Goal: Communication & Community: Answer question/provide support

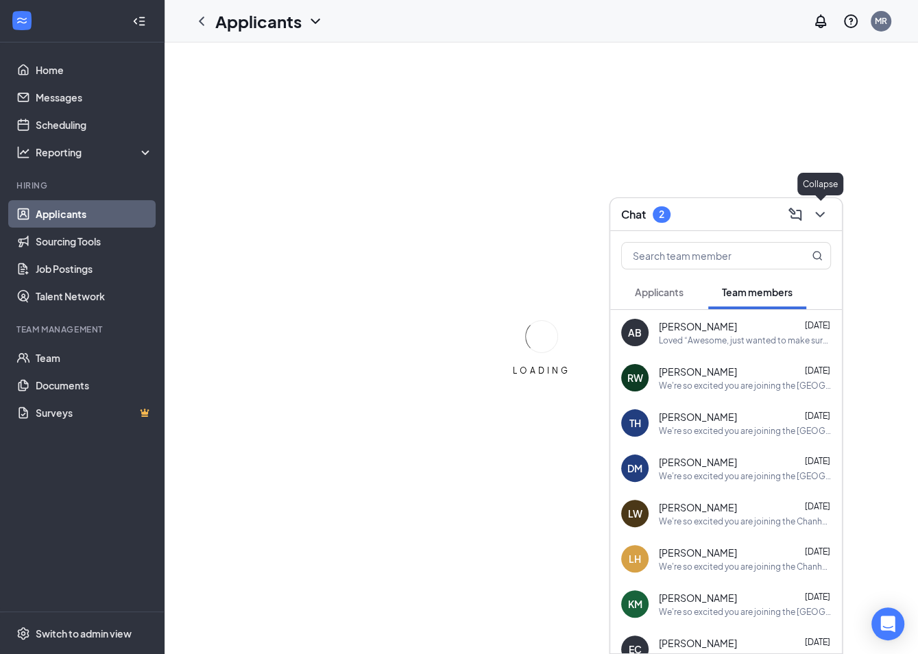
click at [818, 217] on icon "ChevronDown" at bounding box center [820, 214] width 16 height 16
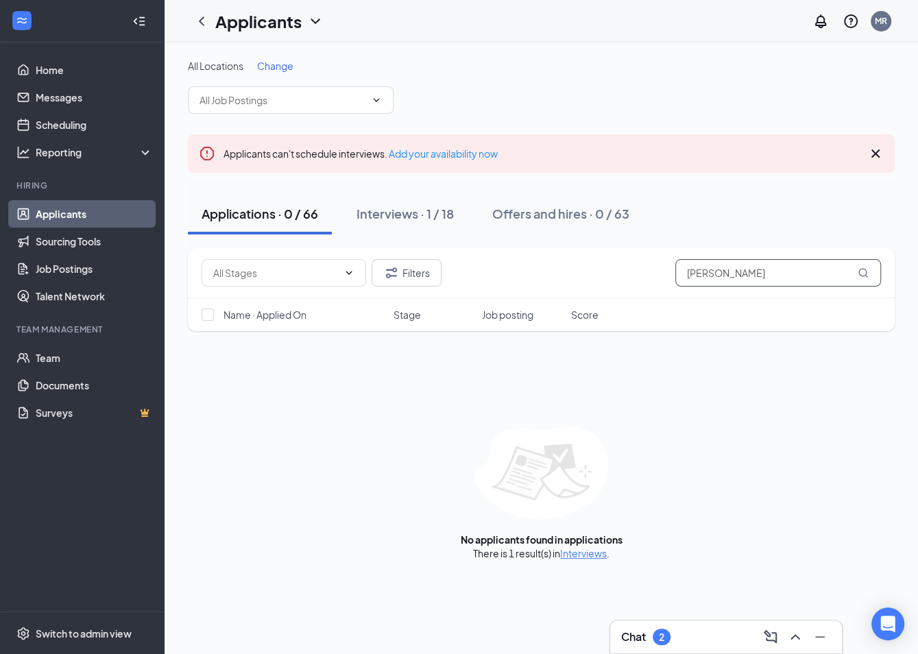
drag, startPoint x: 776, startPoint y: 274, endPoint x: 595, endPoint y: 268, distance: 181.9
click at [595, 268] on div "Filters [PERSON_NAME]" at bounding box center [542, 272] width 680 height 27
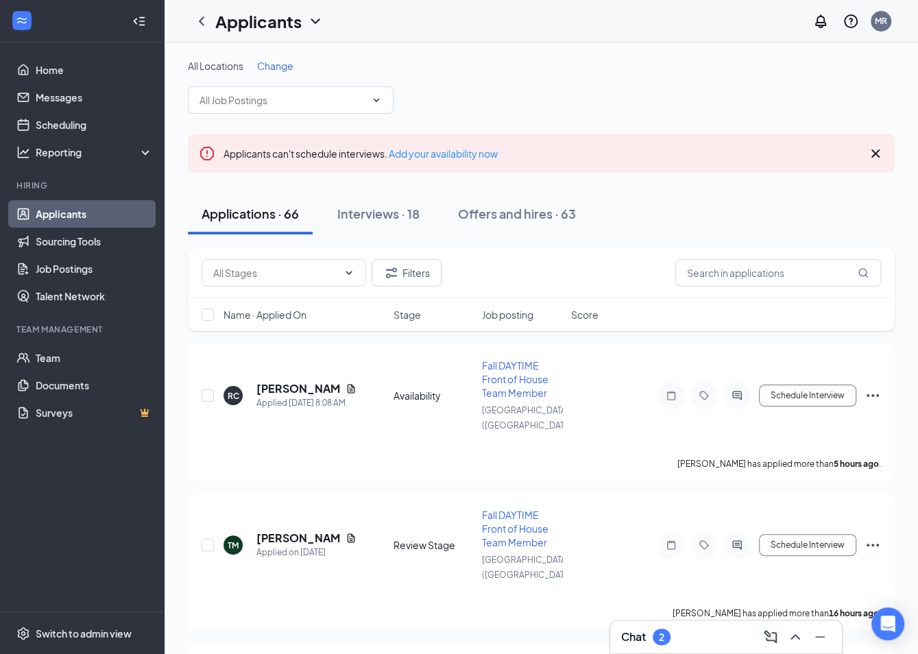
click at [685, 645] on div "Chat 2" at bounding box center [726, 637] width 210 height 22
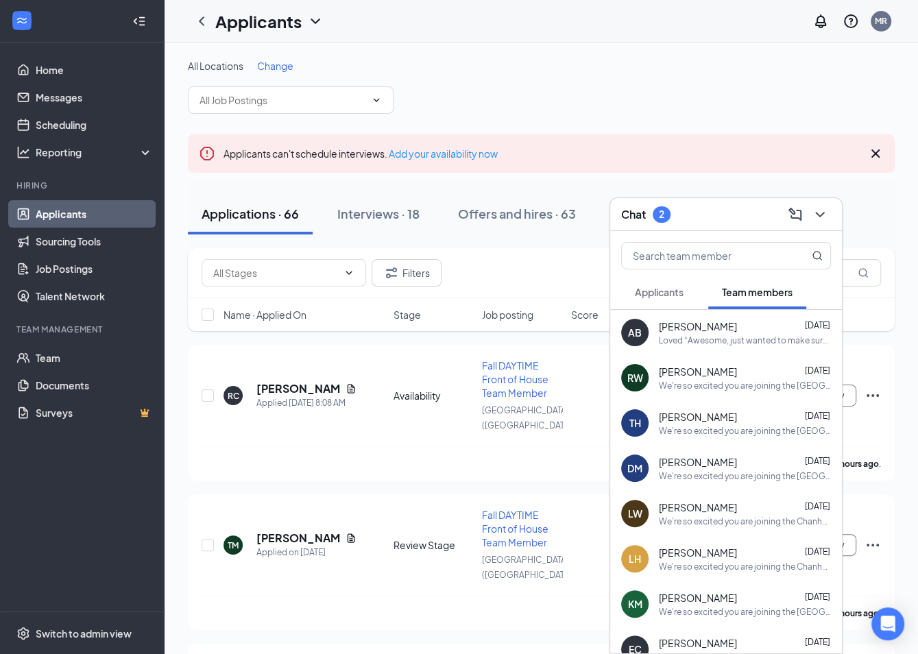
click at [669, 296] on span "Applicants" at bounding box center [659, 292] width 49 height 12
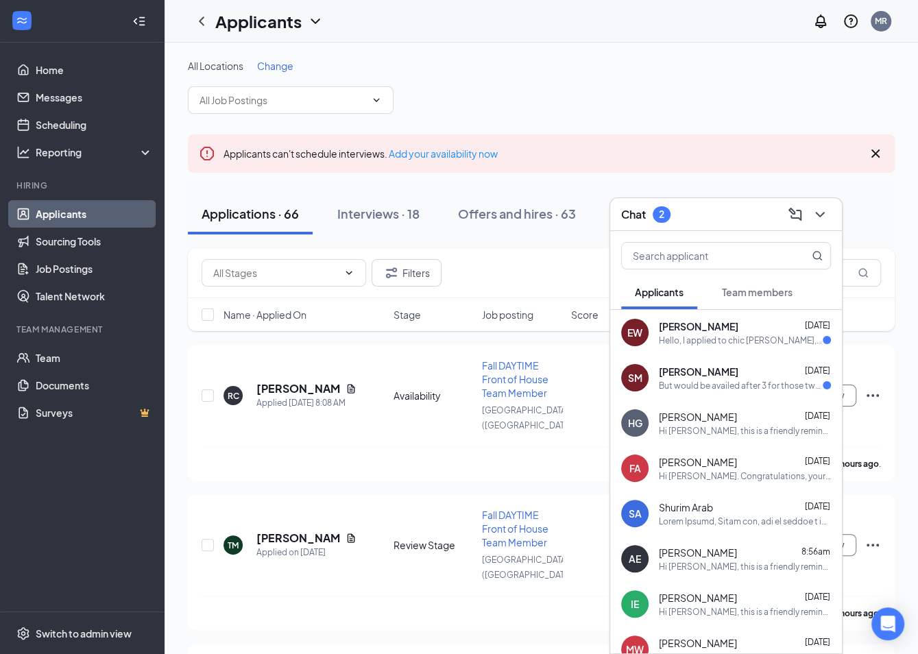
click at [678, 388] on div "But would be availed after 3 for those two days" at bounding box center [741, 386] width 164 height 12
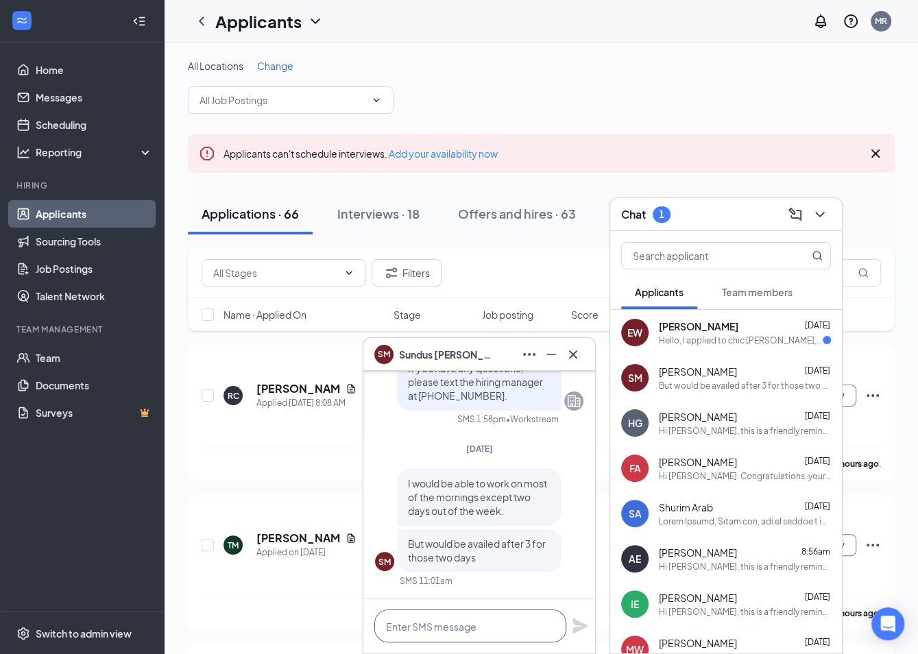
click at [461, 634] on textarea at bounding box center [471, 626] width 192 height 33
type textarea "T"
click at [575, 350] on icon "Cross" at bounding box center [573, 354] width 16 height 16
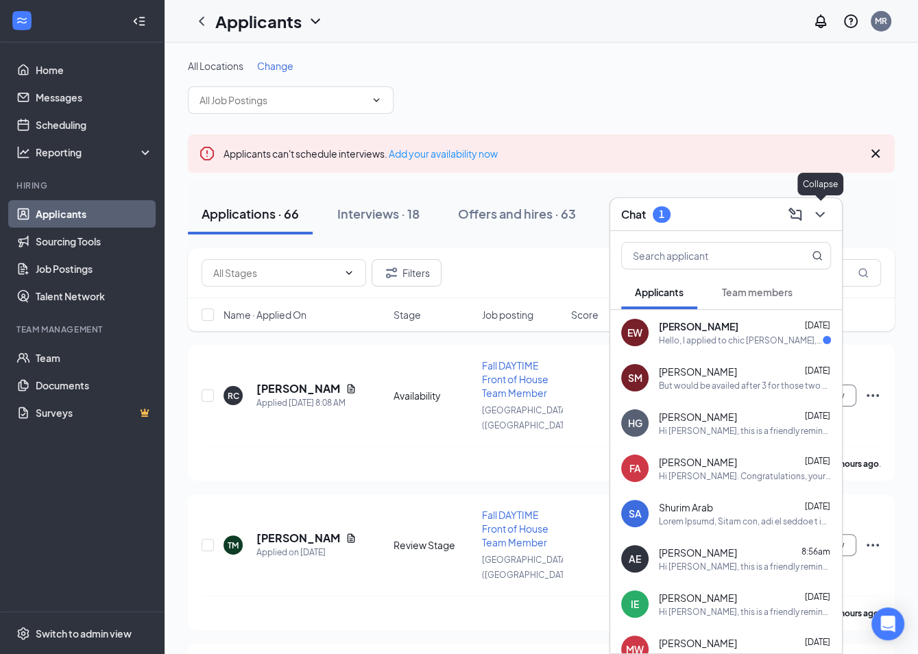
click at [832, 215] on div "Chat 1" at bounding box center [726, 214] width 232 height 33
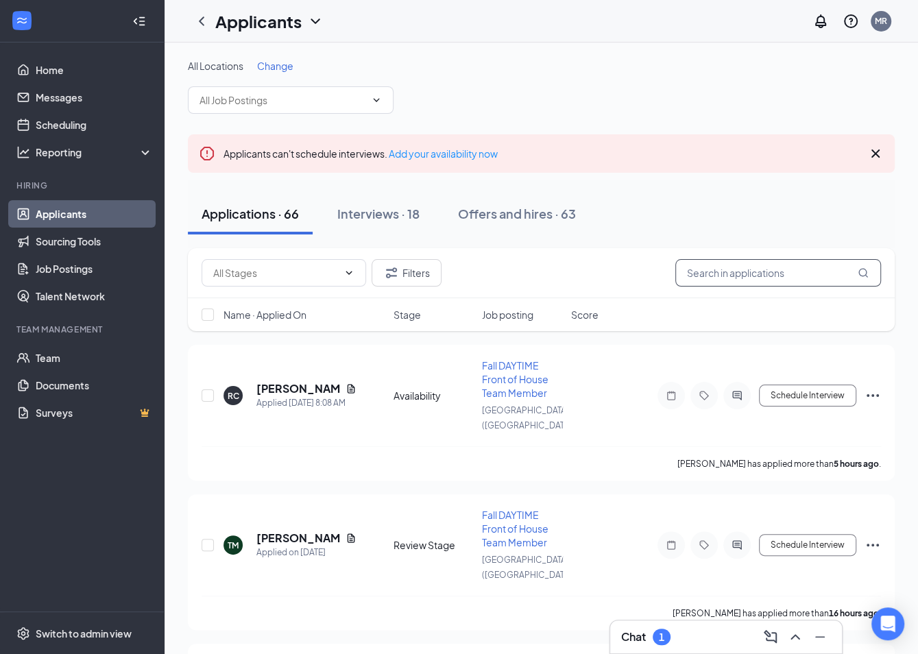
click at [779, 268] on input "text" at bounding box center [779, 272] width 206 height 27
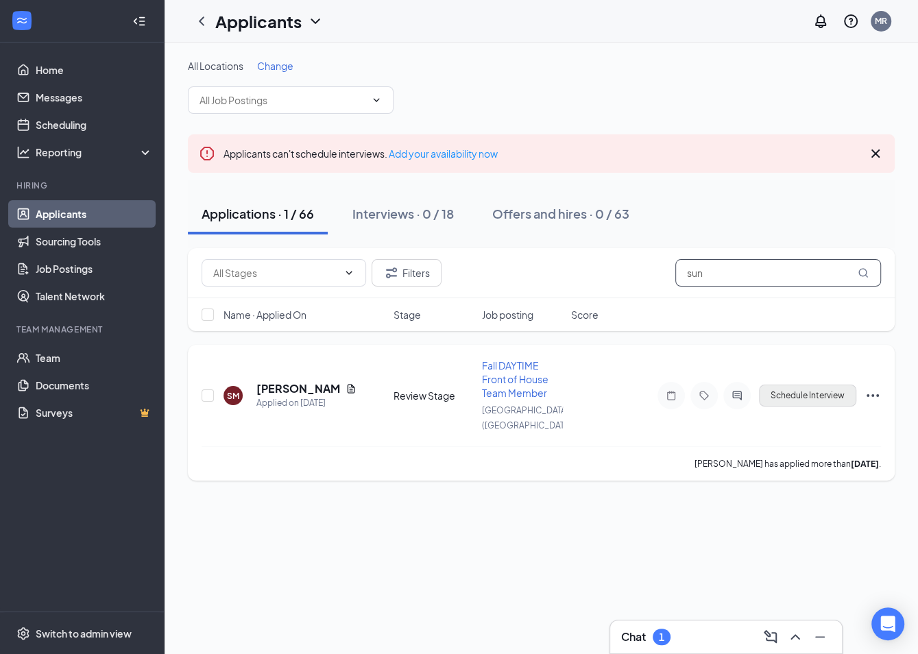
type input "sun"
click at [809, 385] on button "Schedule Interview" at bounding box center [807, 396] width 97 height 22
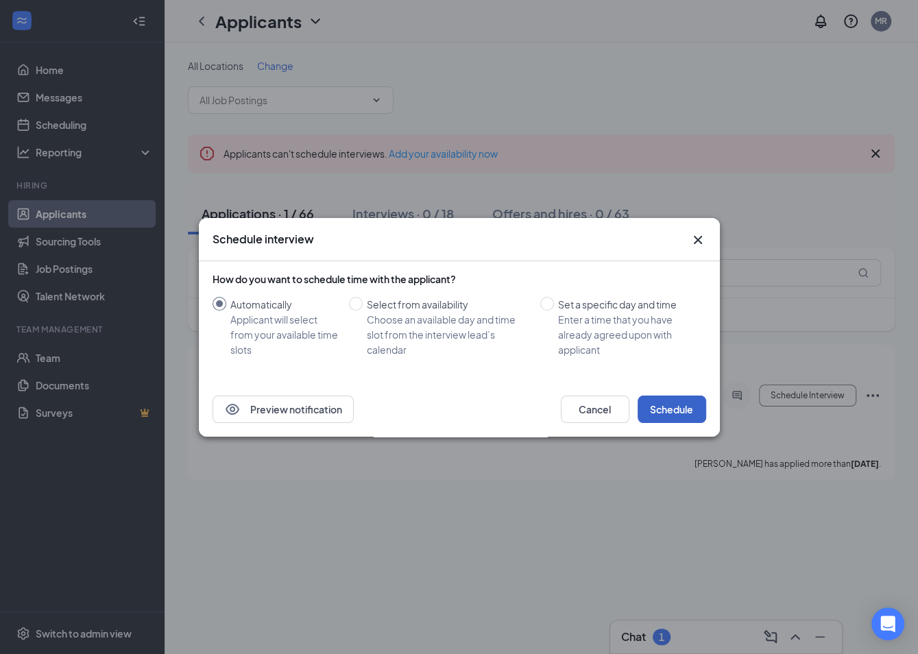
click at [677, 405] on button "Schedule" at bounding box center [672, 409] width 69 height 27
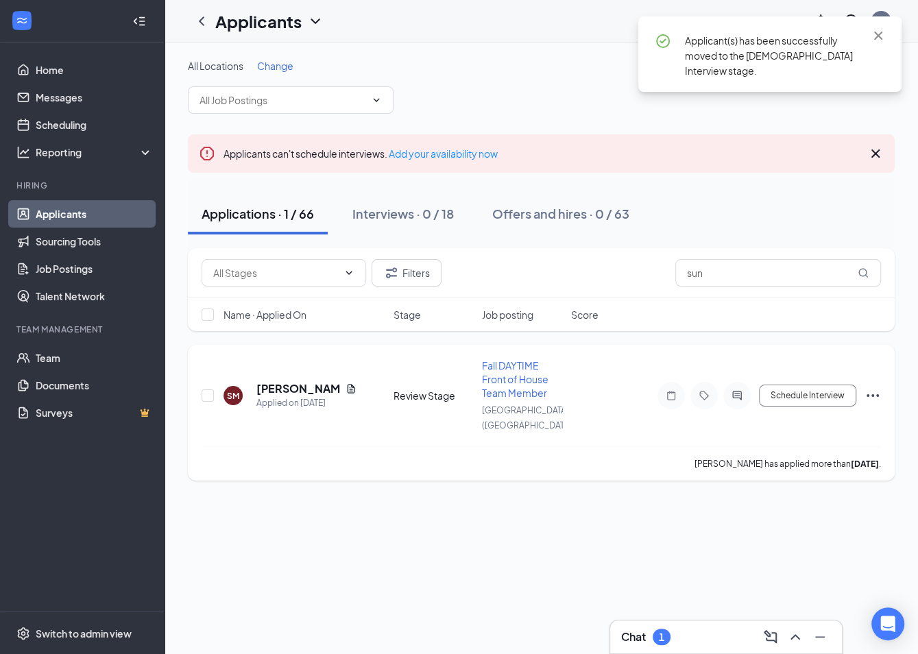
click at [231, 390] on div "SM" at bounding box center [233, 396] width 12 height 12
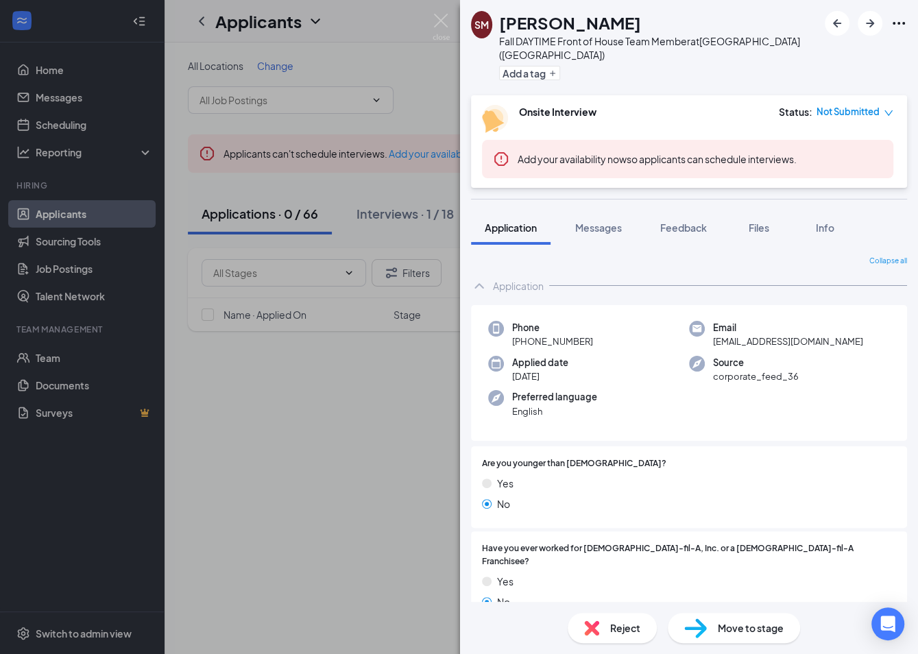
drag, startPoint x: 650, startPoint y: 23, endPoint x: 504, endPoint y: 19, distance: 145.5
click at [504, 19] on div "SM [PERSON_NAME] Fall DAYTIME Front of House Team Member at [GEOGRAPHIC_DATA] (…" at bounding box center [644, 47] width 347 height 73
copy h1 "[PERSON_NAME]"
click at [320, 497] on div "SM [PERSON_NAME] Fall DAYTIME Front of House Team Member at [GEOGRAPHIC_DATA] (…" at bounding box center [459, 327] width 918 height 654
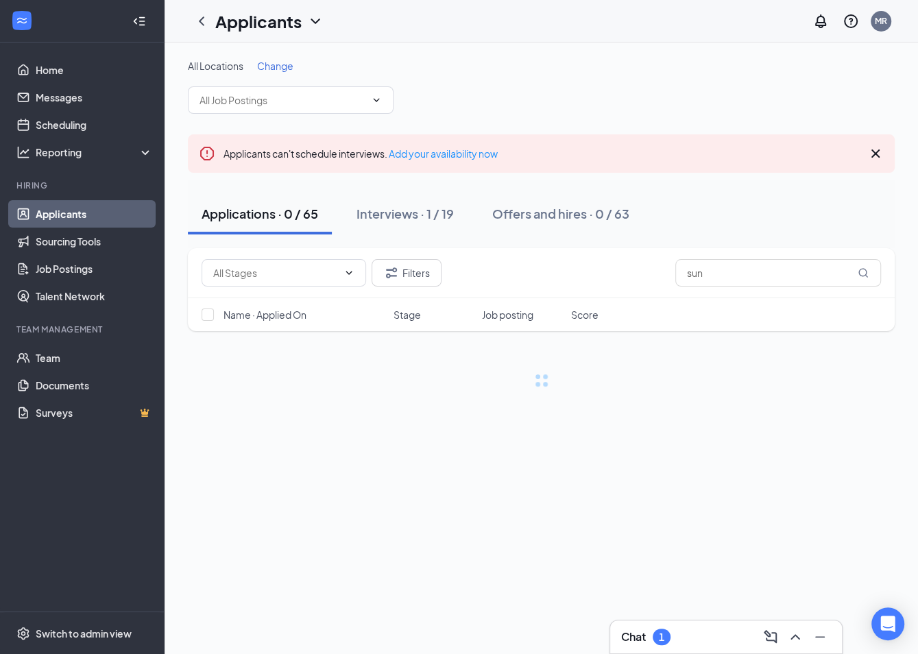
click at [683, 639] on div "Chat 1" at bounding box center [726, 637] width 210 height 22
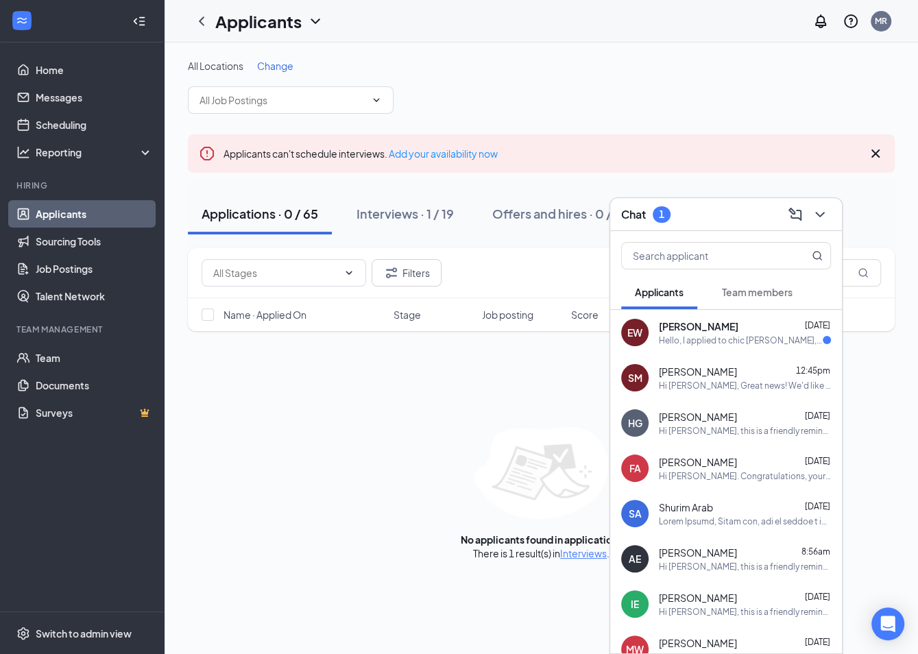
click at [704, 337] on div "Hello, I applied to chic [PERSON_NAME], my name is [PERSON_NAME] the link you’v…" at bounding box center [741, 341] width 164 height 12
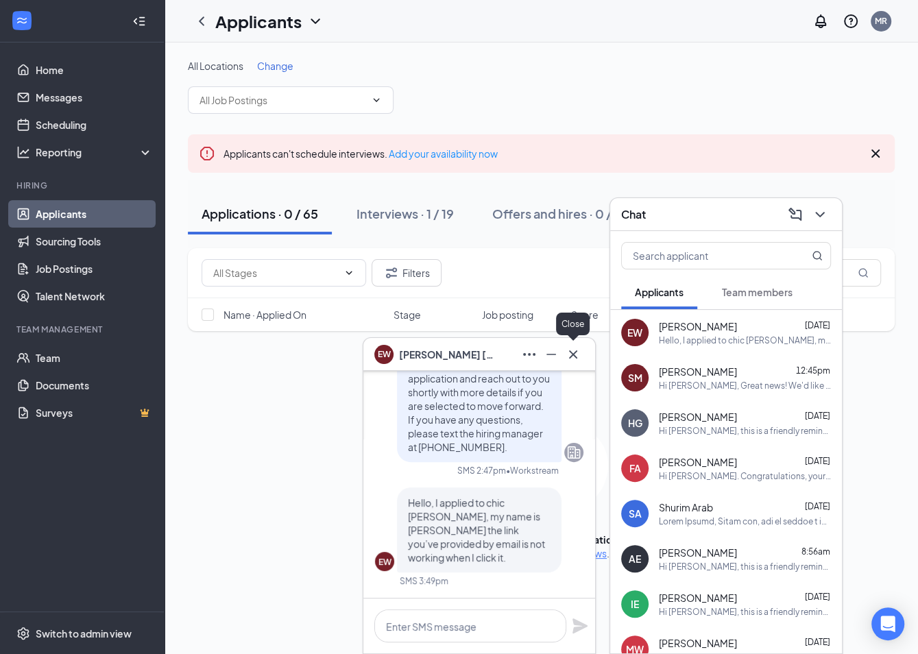
click at [568, 356] on icon "Cross" at bounding box center [573, 354] width 16 height 16
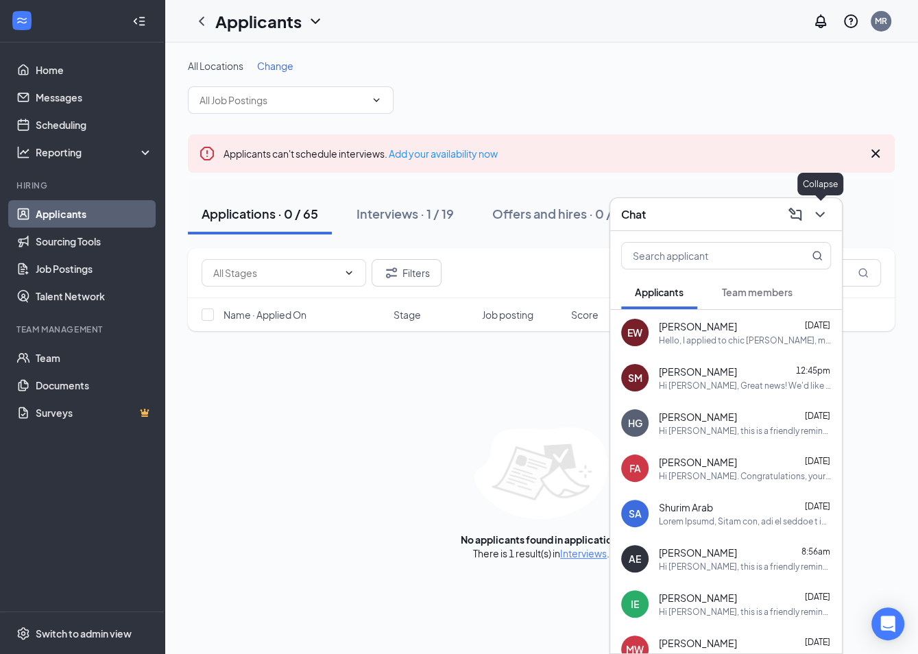
click at [822, 208] on icon "ChevronDown" at bounding box center [820, 214] width 16 height 16
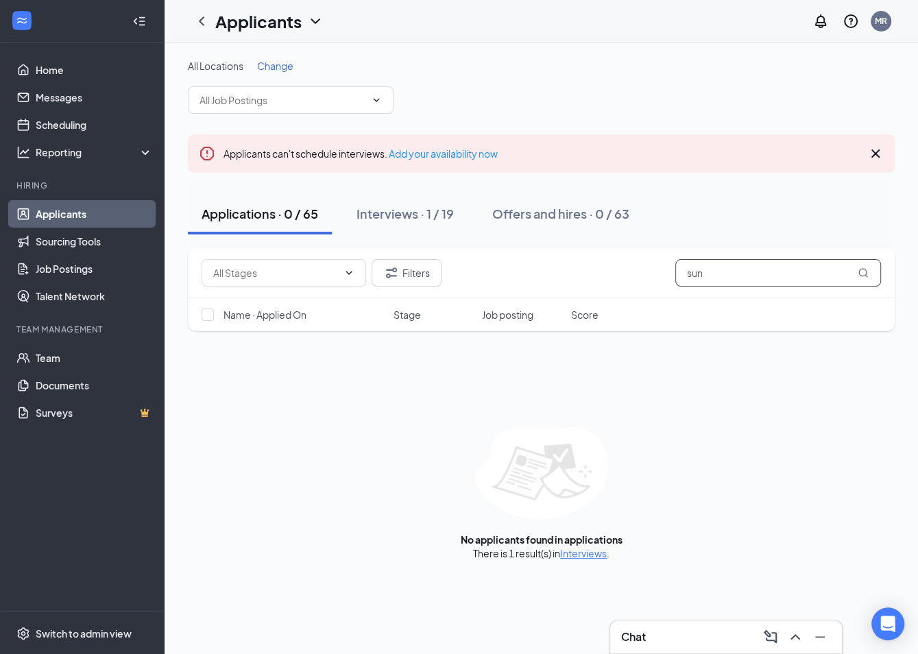
drag, startPoint x: 715, startPoint y: 272, endPoint x: 593, endPoint y: 272, distance: 122.8
click at [593, 272] on div "Filters sun" at bounding box center [542, 272] width 680 height 27
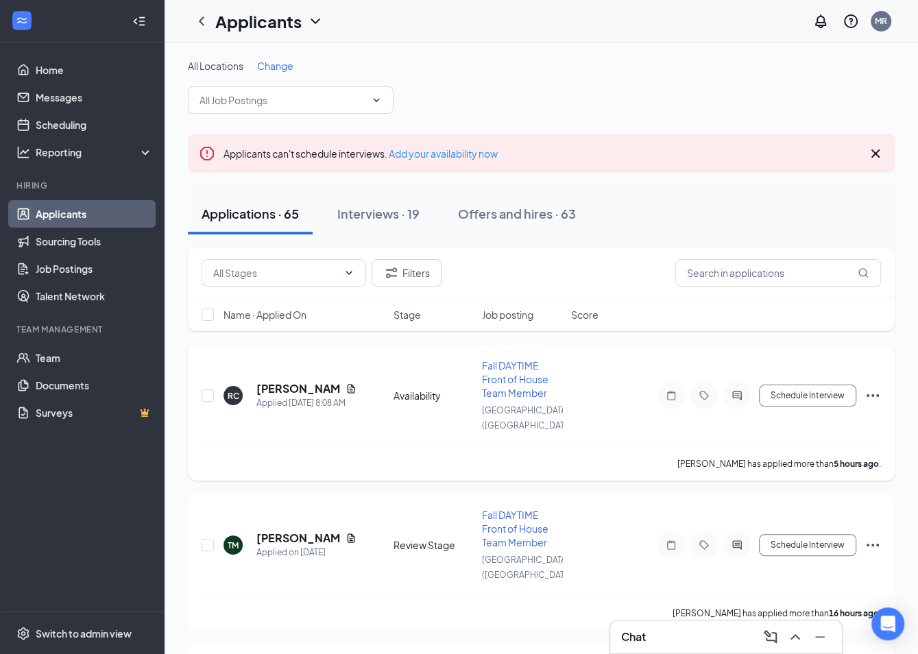
click at [739, 390] on icon "ActiveChat" at bounding box center [737, 395] width 16 height 11
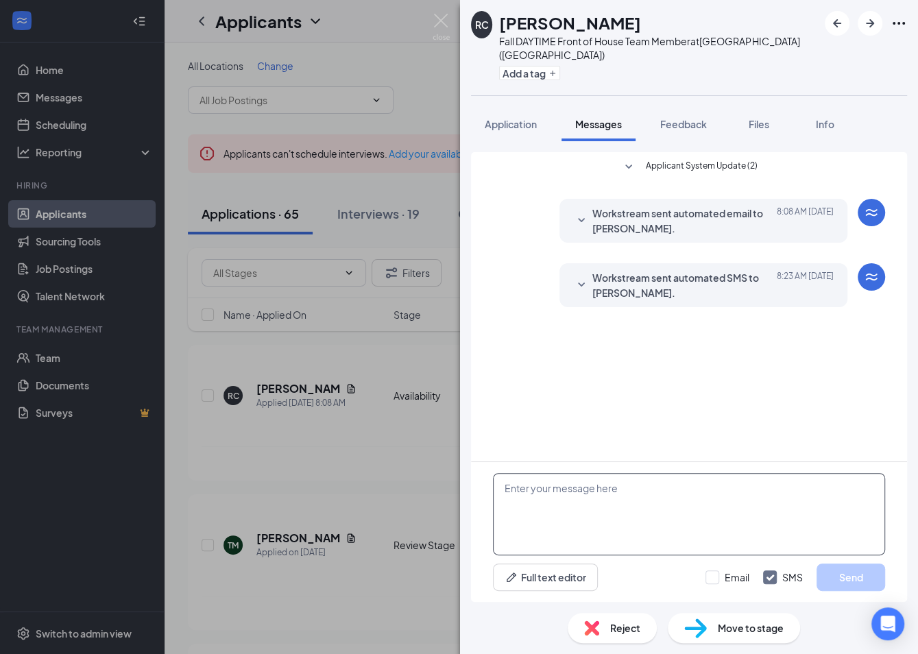
click at [571, 512] on textarea at bounding box center [689, 514] width 392 height 82
paste textarea "Hello, First off, let me extend a warm welcome to [DEMOGRAPHIC_DATA]-fil-A! We …"
drag, startPoint x: 589, startPoint y: 544, endPoint x: 508, endPoint y: 456, distance: 119.4
click at [508, 456] on div "Applicant System Update (2) Workstream sent automated email to [PERSON_NAME]. […" at bounding box center [689, 377] width 436 height 450
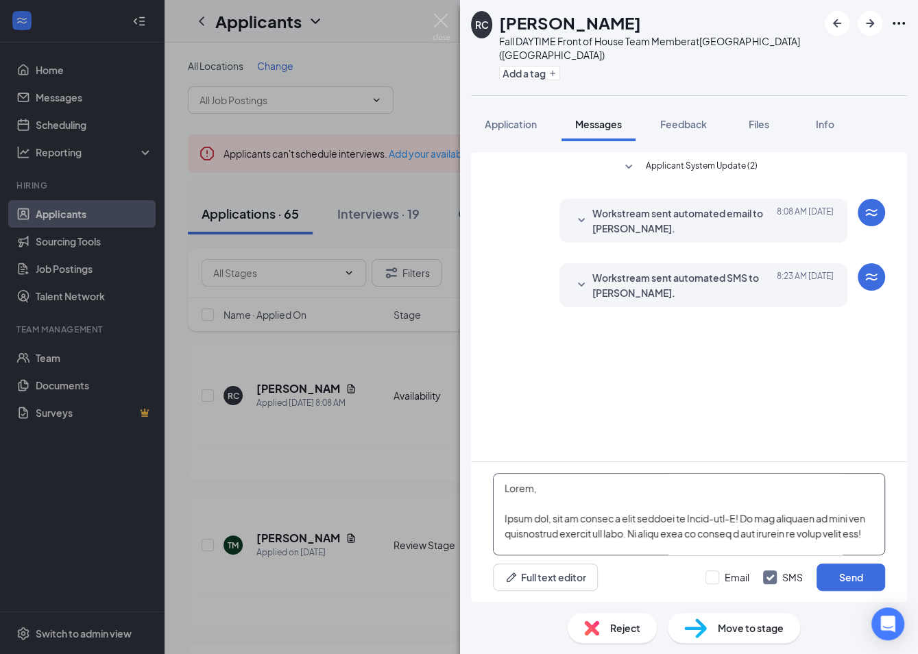
click at [496, 485] on textarea at bounding box center [689, 514] width 392 height 82
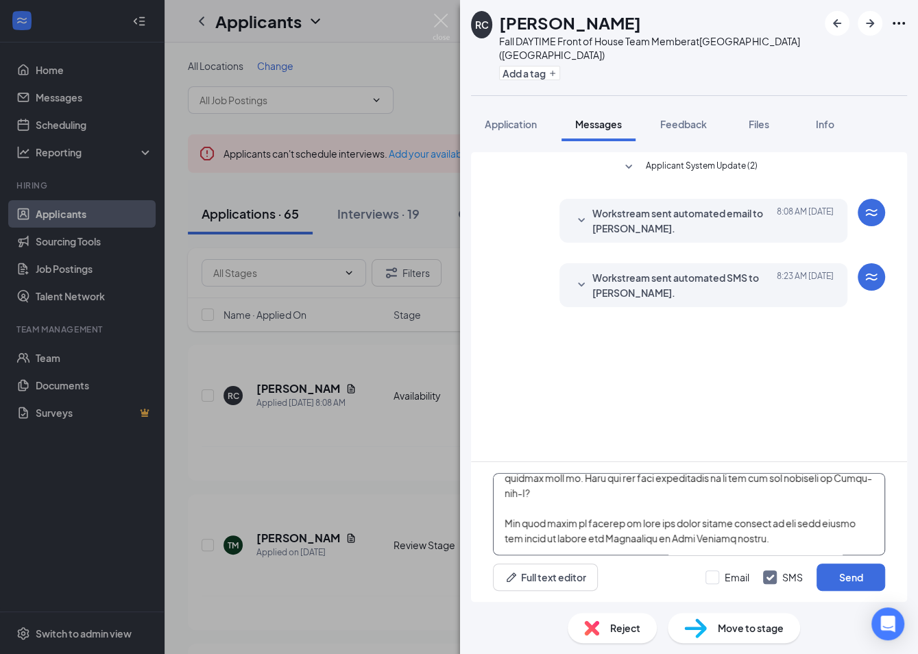
scroll to position [475, 0]
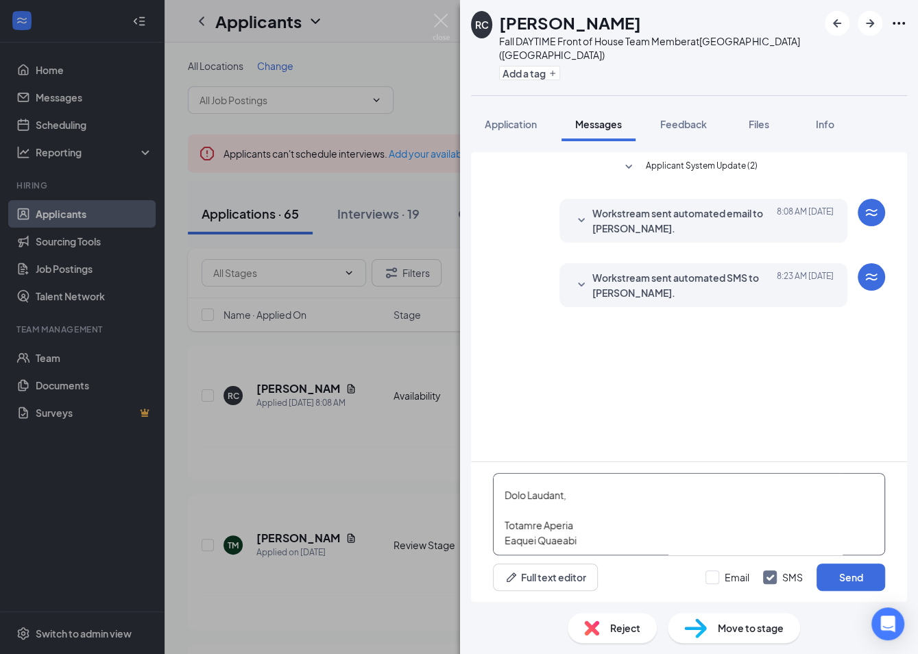
drag, startPoint x: 496, startPoint y: 485, endPoint x: 553, endPoint y: 594, distance: 123.0
click at [553, 595] on div "Full text editor Email SMS Send" at bounding box center [689, 532] width 436 height 140
click at [640, 480] on textarea at bounding box center [689, 514] width 392 height 82
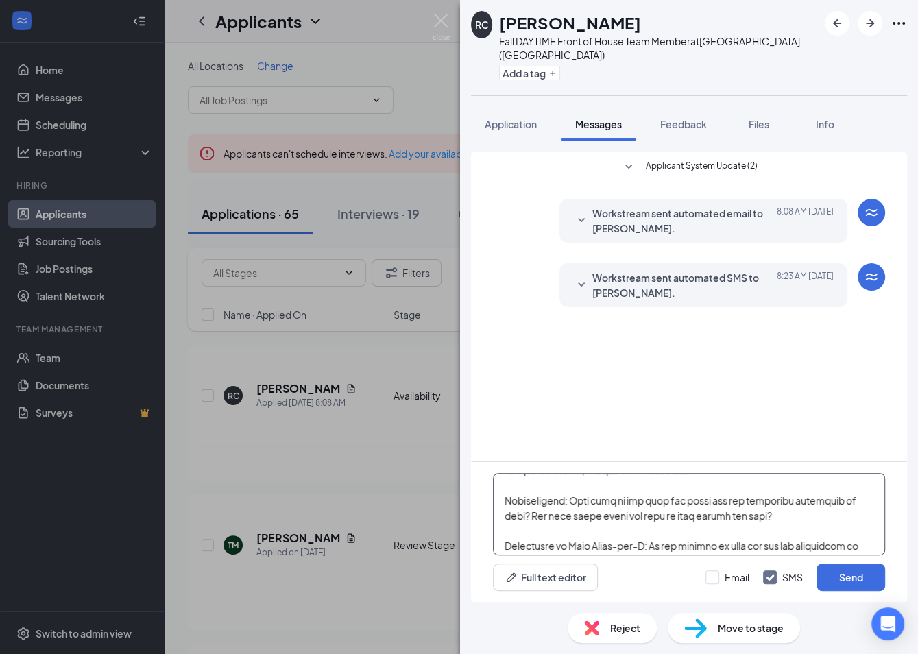
scroll to position [0, 0]
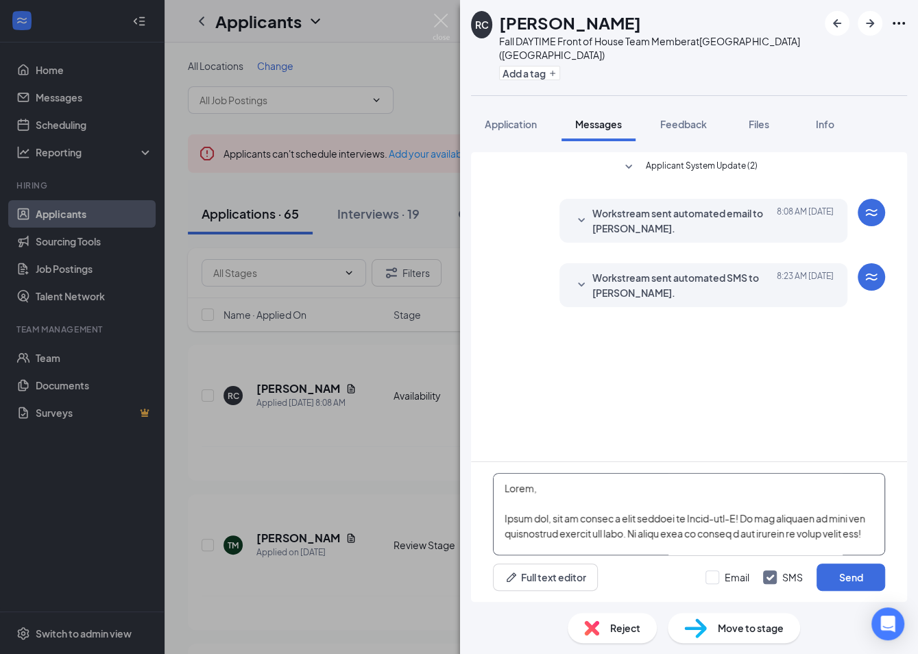
click at [526, 486] on textarea at bounding box center [689, 514] width 392 height 82
type textarea "Hello [PERSON_NAME], First off, let me extend a warm welcome to [DEMOGRAPHIC_DA…"
click at [874, 576] on button "Send" at bounding box center [851, 577] width 69 height 27
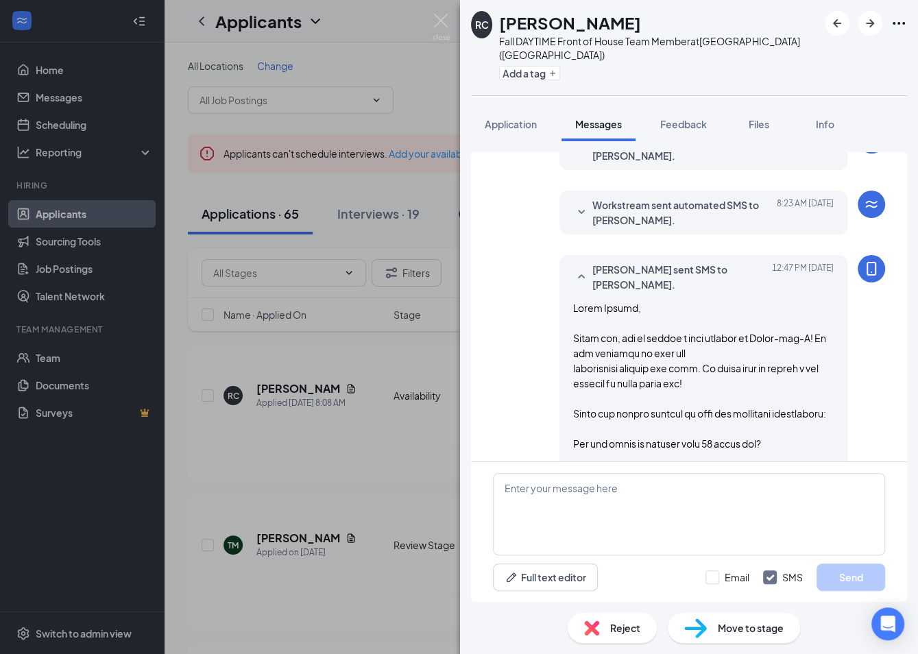
scroll to position [71, 0]
click at [358, 459] on div "RC [PERSON_NAME] Fall DAYTIME Front of House Team Member at [GEOGRAPHIC_DATA] (…" at bounding box center [459, 327] width 918 height 654
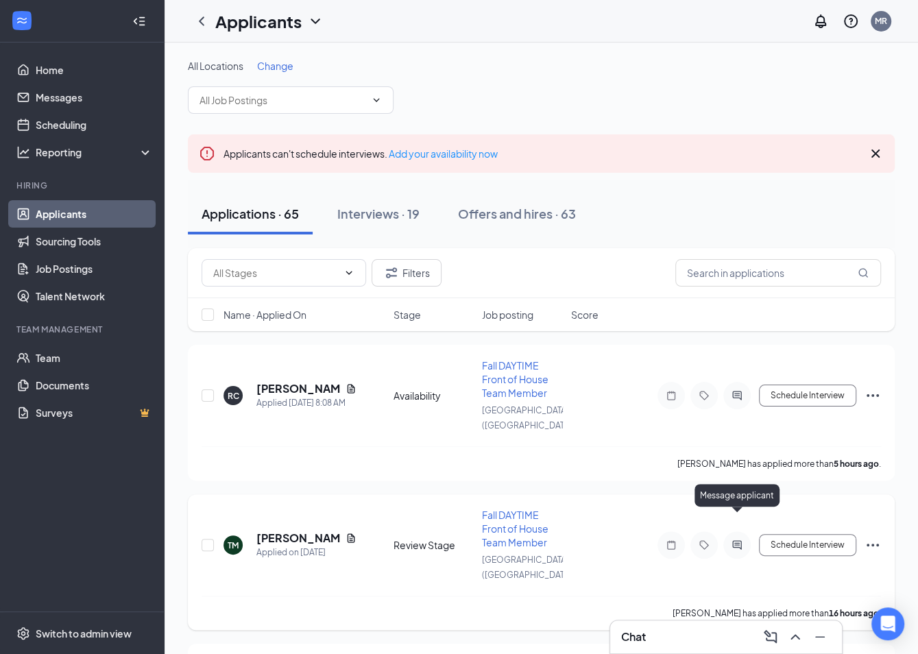
click at [731, 540] on icon "ActiveChat" at bounding box center [737, 545] width 16 height 11
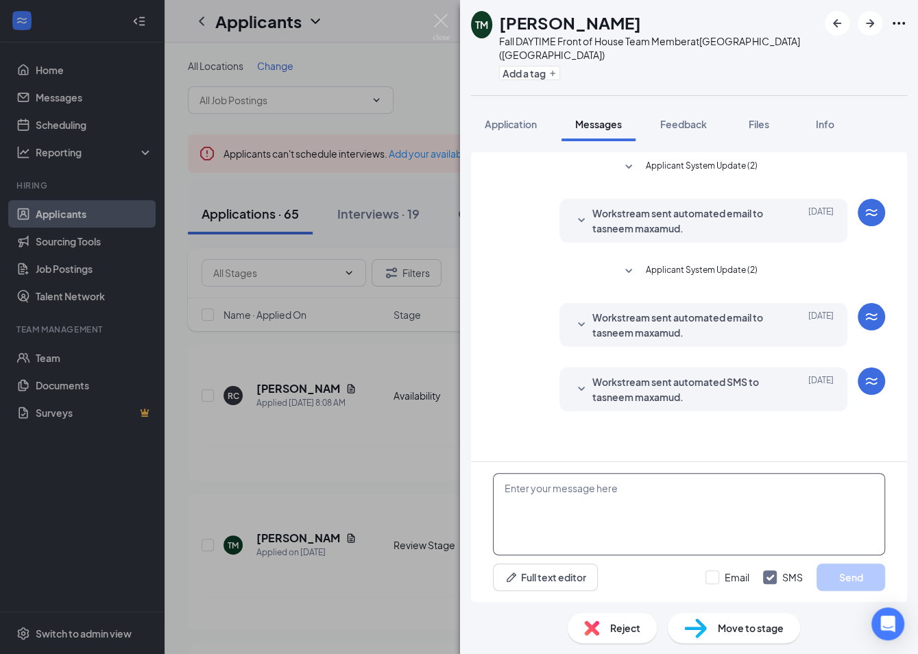
click at [602, 521] on textarea at bounding box center [689, 514] width 392 height 82
paste textarea "Hello, First off, let me extend a warm welcome to [DEMOGRAPHIC_DATA]-fil-A! We …"
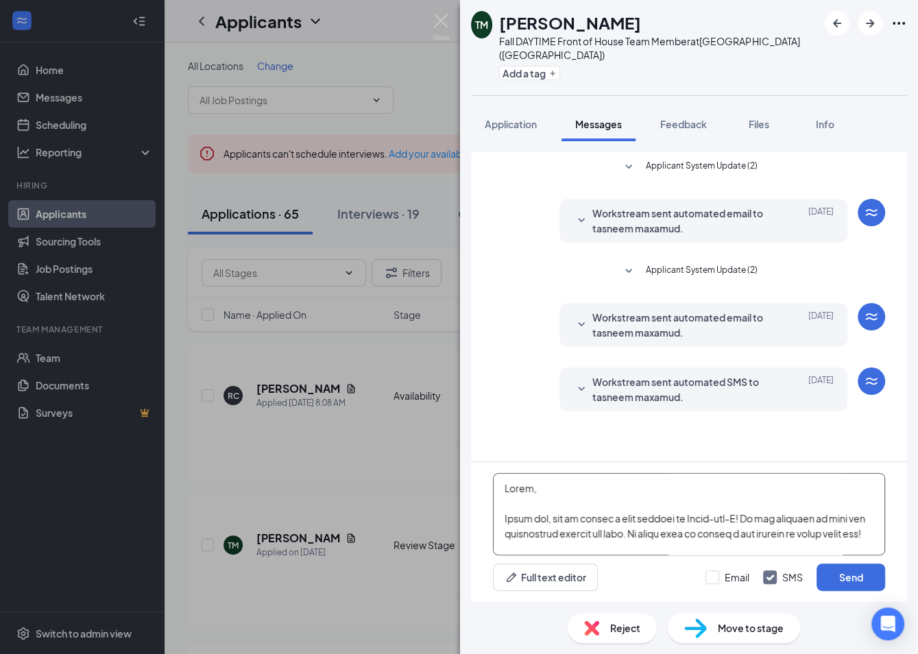
click at [527, 486] on textarea at bounding box center [689, 514] width 392 height 82
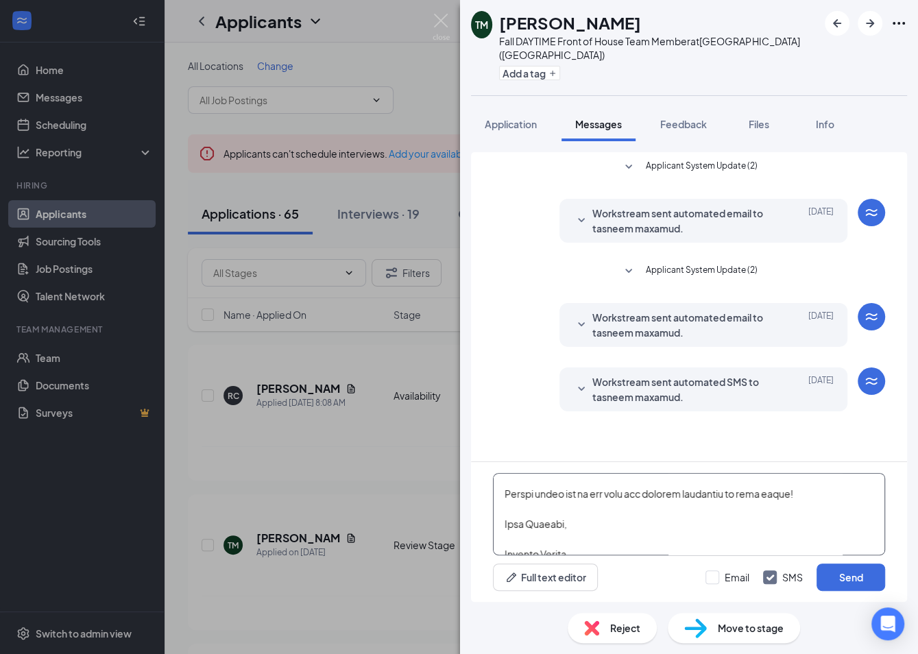
scroll to position [475, 0]
type textarea "Hello [PERSON_NAME], First off, let me extend a warm welcome to [DEMOGRAPHIC_DA…"
click at [839, 583] on button "Send" at bounding box center [851, 577] width 69 height 27
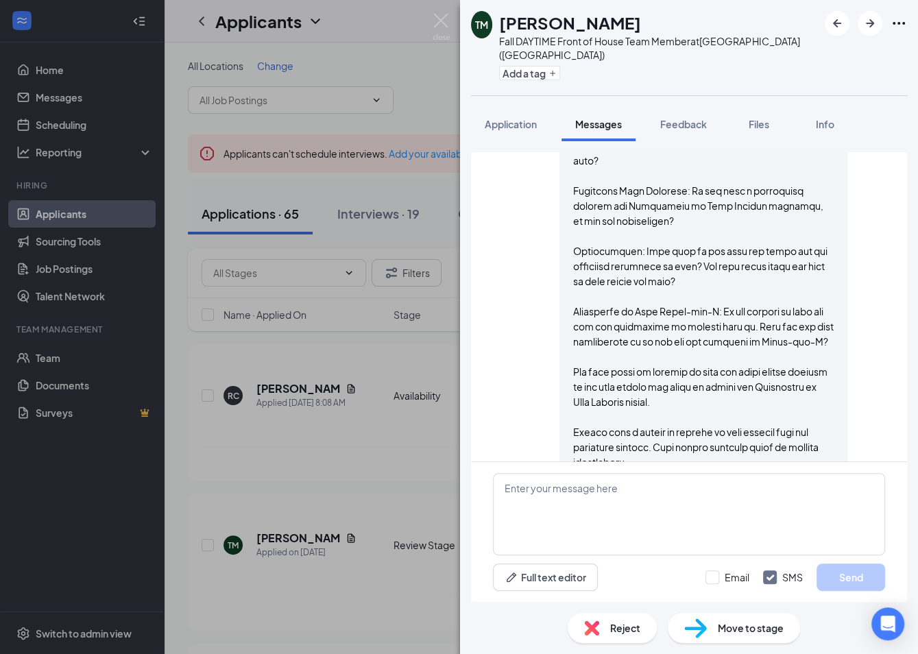
scroll to position [686, 0]
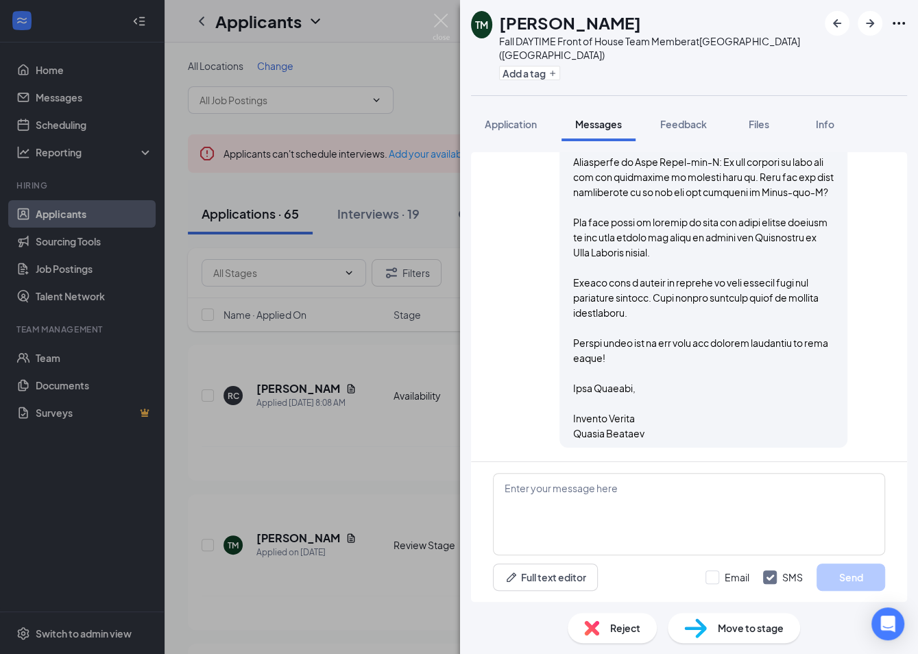
click at [381, 475] on div "[PERSON_NAME] maxamud Fall DAYTIME Front of House Team Member at [GEOGRAPHIC_DA…" at bounding box center [459, 327] width 918 height 654
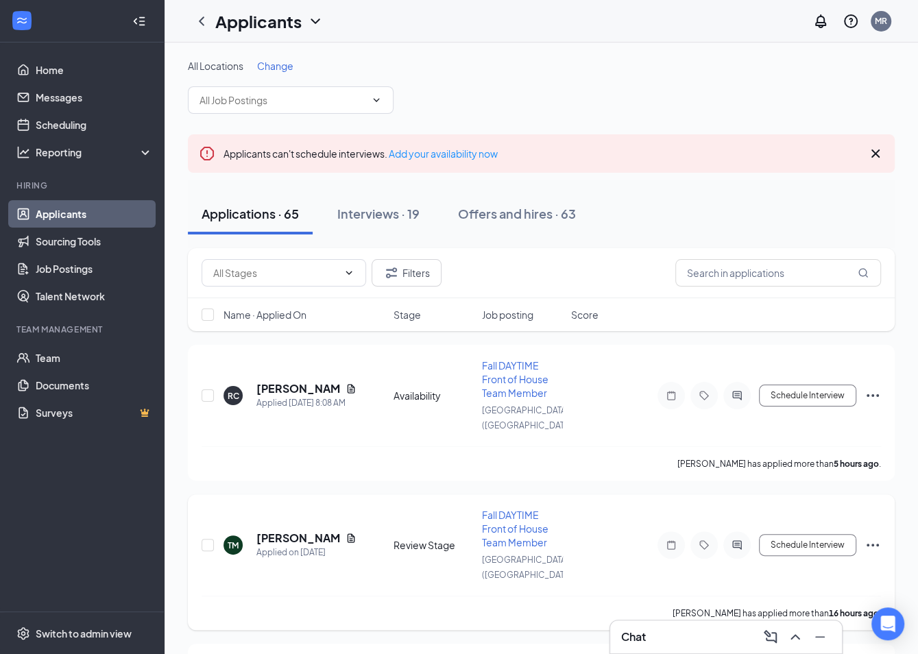
scroll to position [69, 0]
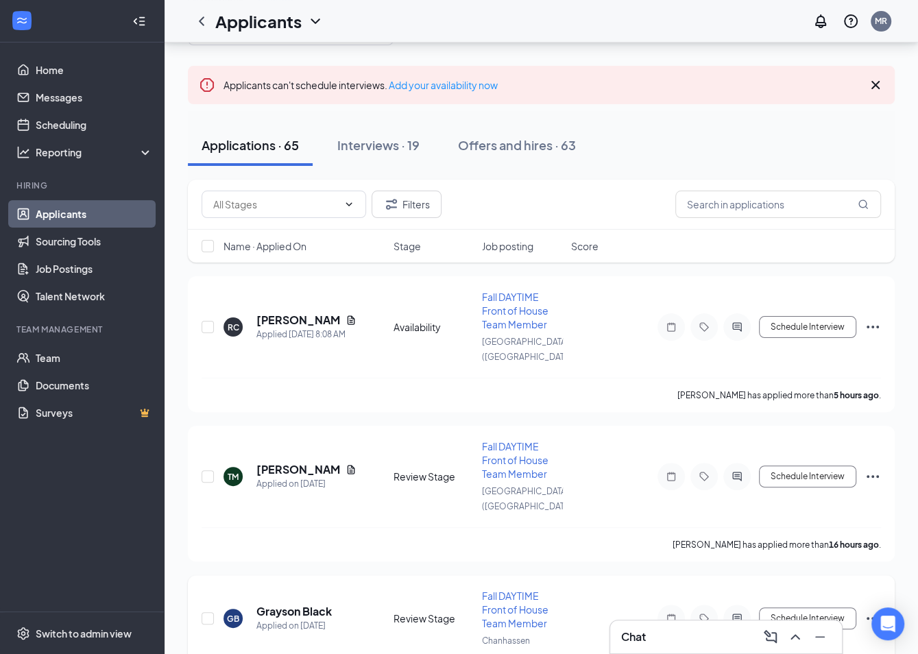
click at [743, 605] on div at bounding box center [737, 618] width 27 height 27
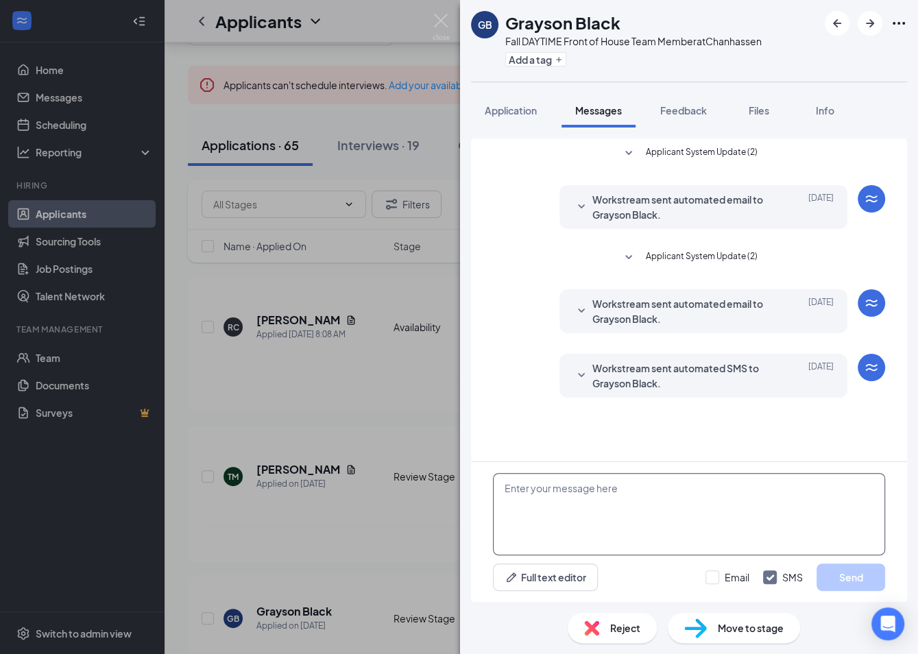
click at [639, 523] on textarea at bounding box center [689, 514] width 392 height 82
paste textarea "Hello, First off, let me extend a warm welcome to [DEMOGRAPHIC_DATA]-fil-A! We …"
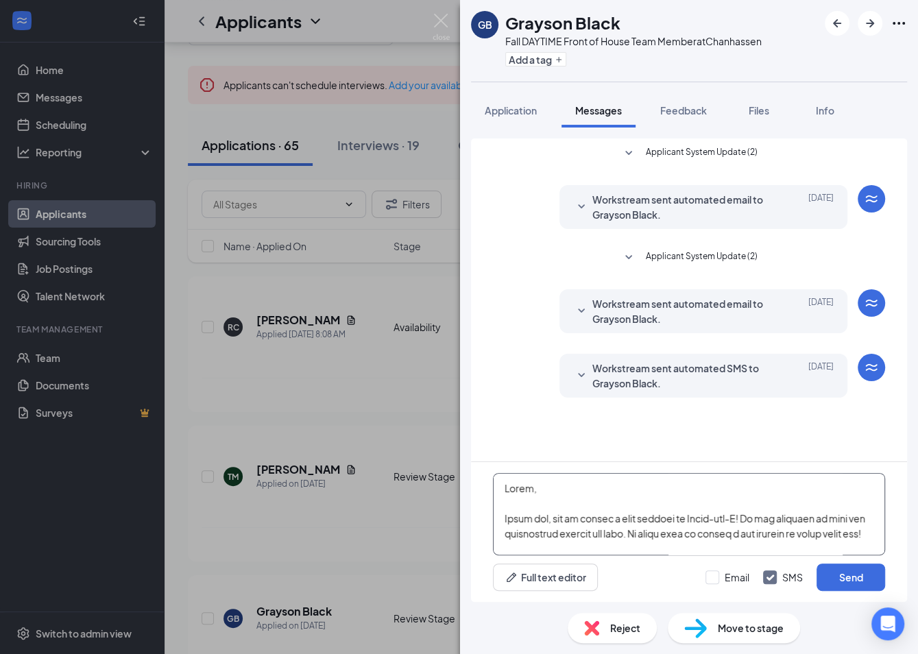
click at [525, 483] on textarea at bounding box center [689, 514] width 392 height 82
type textarea "Hello [PERSON_NAME], First off, let me extend a warm welcome to [DEMOGRAPHIC_DA…"
click at [823, 580] on button "Send" at bounding box center [851, 577] width 69 height 27
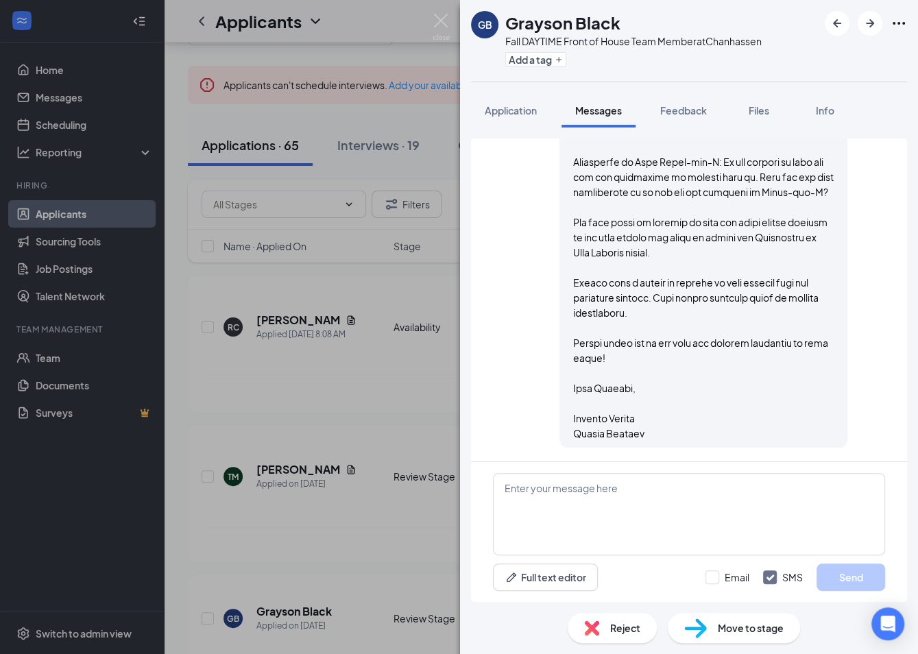
scroll to position [686, 0]
click at [335, 515] on div "GB Grayson Black Fall DAYTIME Front of House Team Member at Chanhassen Add a ta…" at bounding box center [459, 327] width 918 height 654
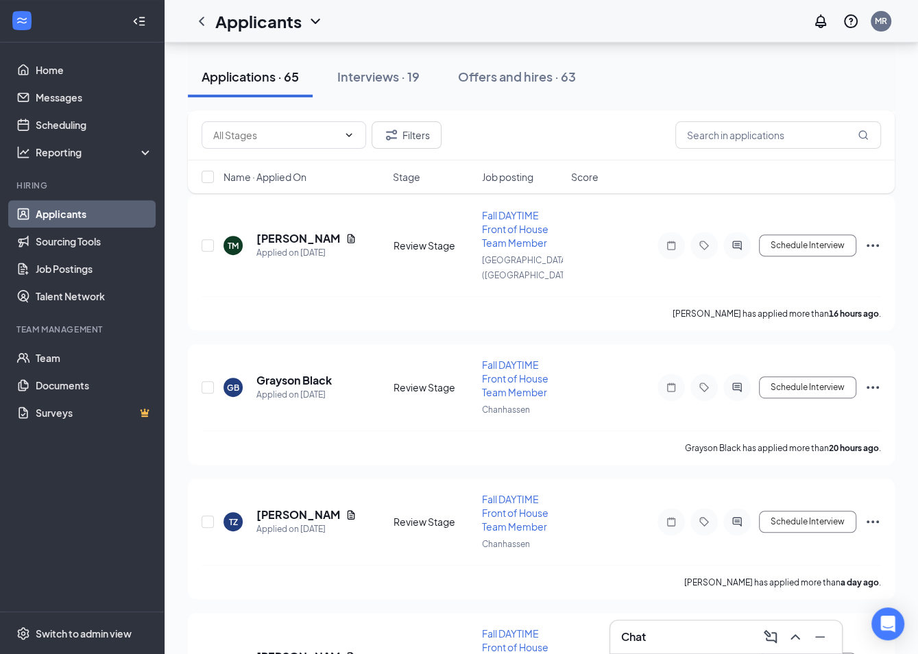
scroll to position [298, 0]
click at [738, 509] on div at bounding box center [737, 522] width 27 height 27
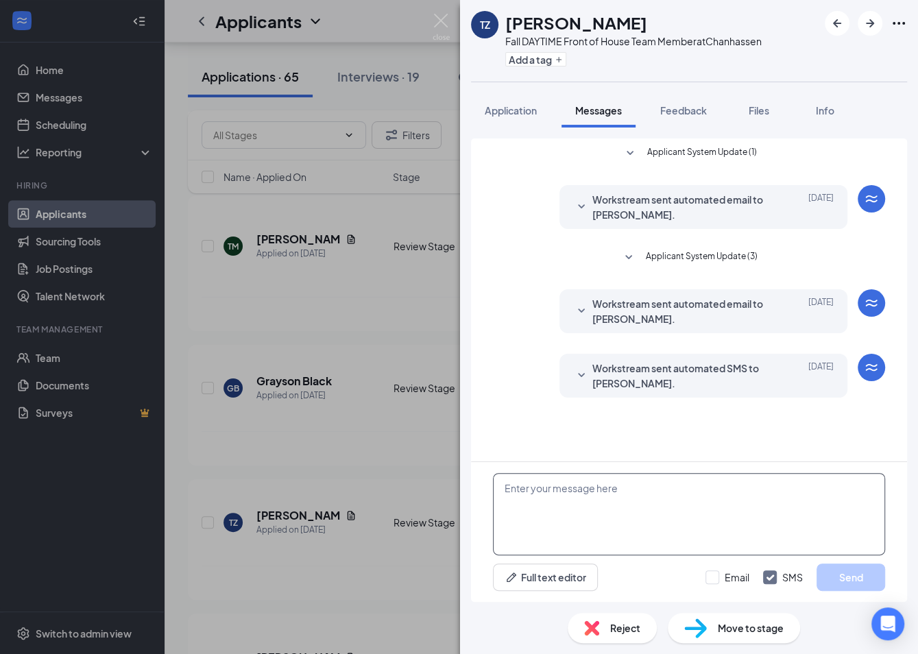
click at [580, 527] on textarea at bounding box center [689, 514] width 392 height 82
paste textarea "Hello, First off, let me extend a warm welcome to [DEMOGRAPHIC_DATA]-fil-A! We …"
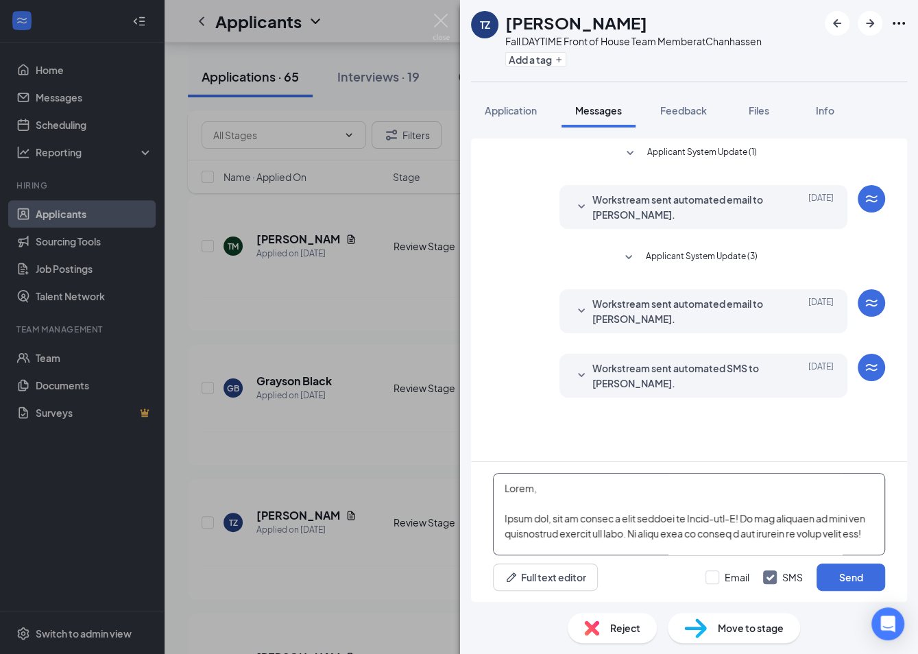
click at [527, 484] on textarea at bounding box center [689, 514] width 392 height 82
type textarea "Hello [PERSON_NAME], First off, let me extend a warm welcome to [DEMOGRAPHIC_DA…"
click at [873, 573] on button "Send" at bounding box center [851, 577] width 69 height 27
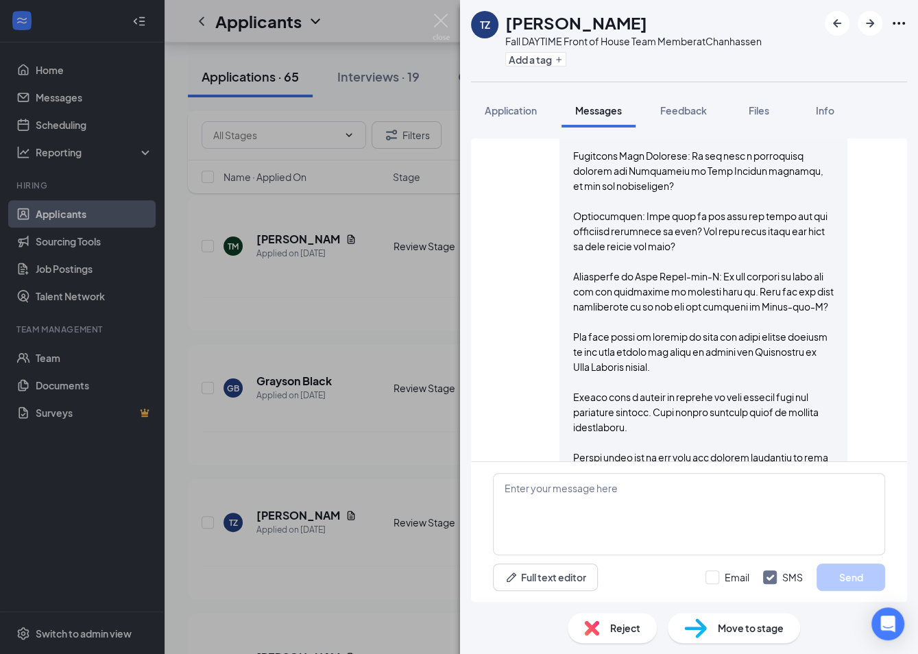
scroll to position [686, 0]
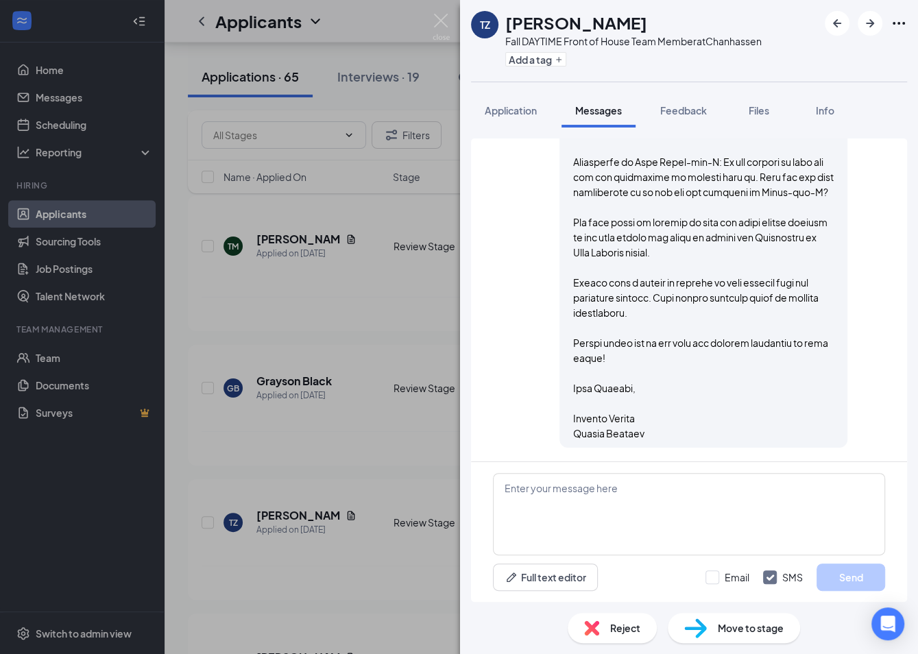
click at [357, 441] on div "TZ [PERSON_NAME] Fall DAYTIME Front of House Team Member at Chanhassen Add a ta…" at bounding box center [459, 327] width 918 height 654
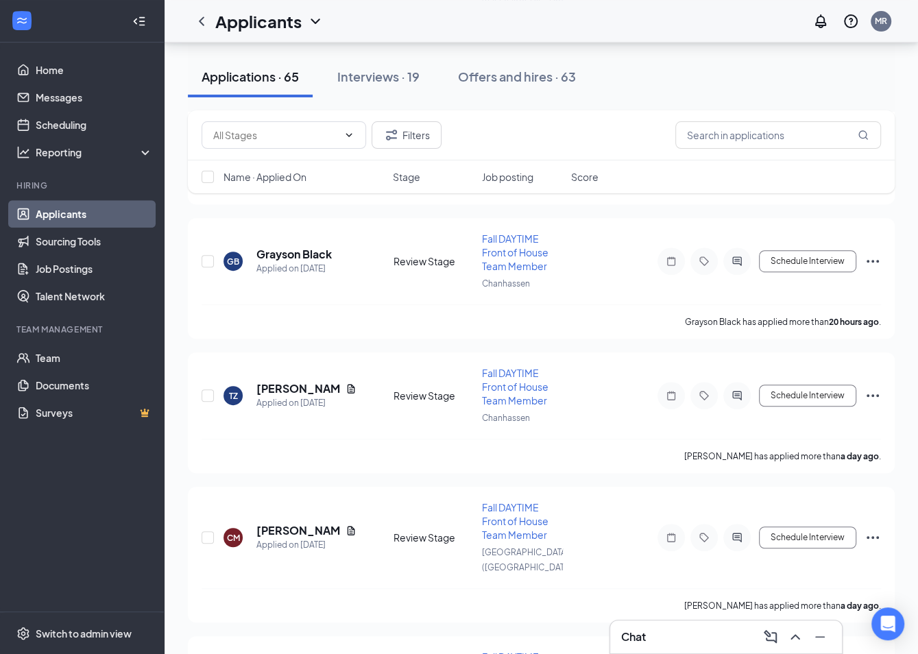
scroll to position [426, 0]
click at [733, 532] on icon "ActiveChat" at bounding box center [737, 537] width 16 height 11
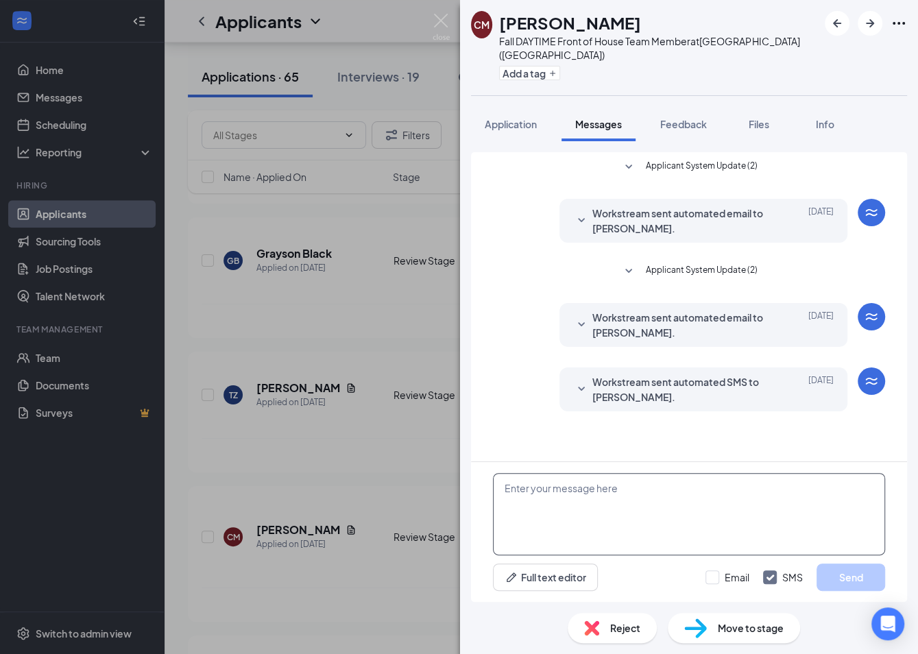
click at [530, 490] on textarea at bounding box center [689, 514] width 392 height 82
paste textarea "Hello, First off, let me extend a warm welcome to [DEMOGRAPHIC_DATA]-fil-A! We …"
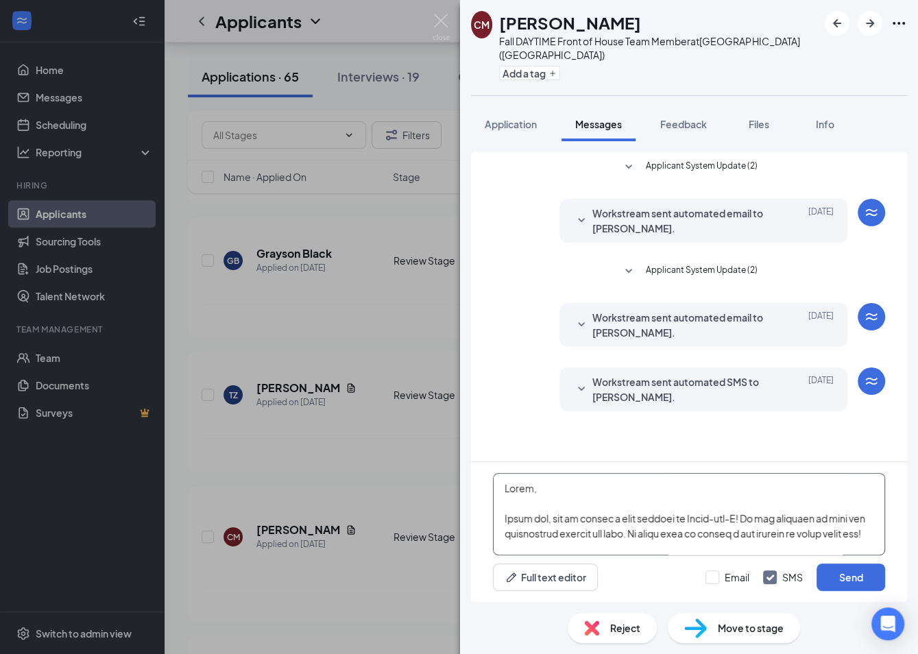
click at [526, 490] on textarea at bounding box center [689, 514] width 392 height 82
type textarea "Hello Cerenity, First off, let me extend a warm welcome to [DEMOGRAPHIC_DATA]-f…"
click at [853, 586] on button "Send" at bounding box center [851, 577] width 69 height 27
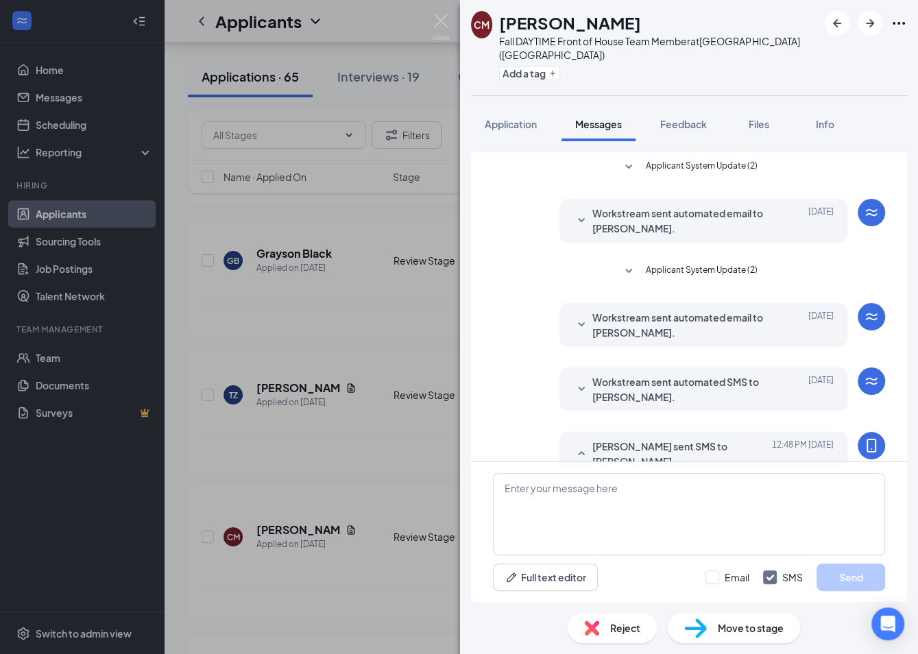
click at [426, 429] on div "CM [PERSON_NAME] Fall DAYTIME Front of House Team Member at [GEOGRAPHIC_DATA] (…" at bounding box center [459, 327] width 918 height 654
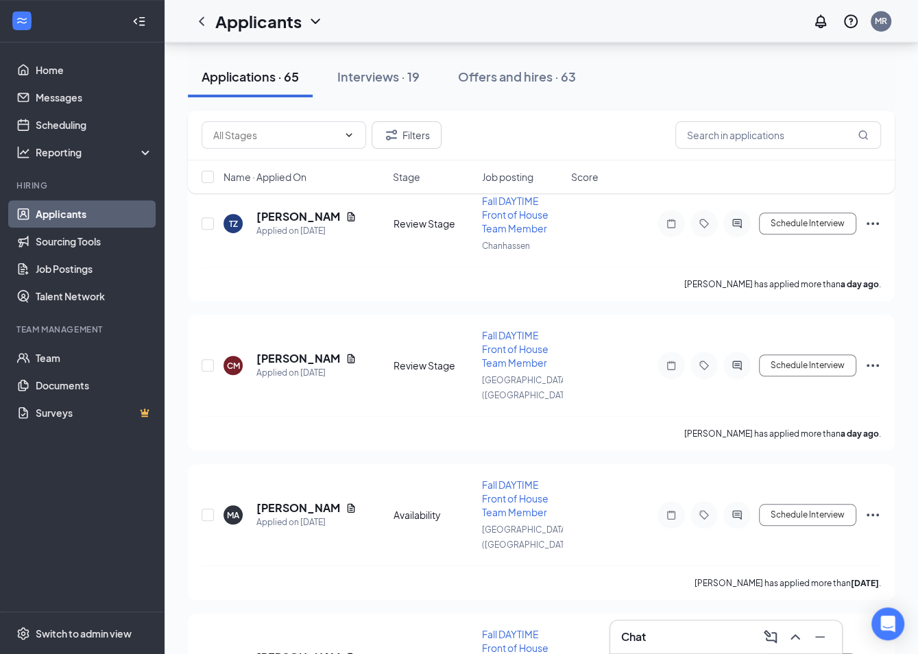
scroll to position [600, 0]
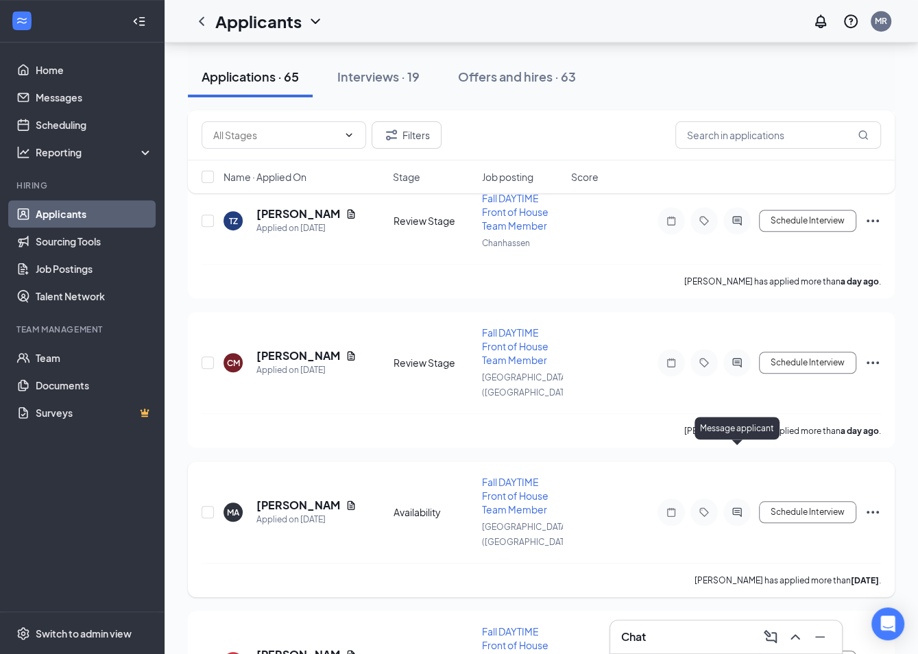
click at [740, 507] on icon "ActiveChat" at bounding box center [737, 512] width 16 height 11
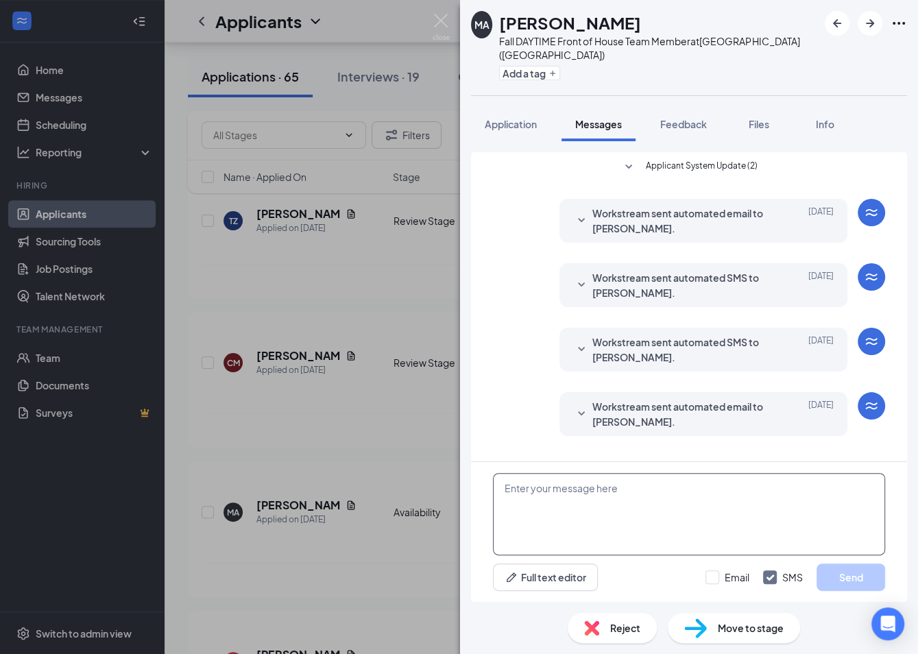
click at [610, 483] on textarea at bounding box center [689, 514] width 392 height 82
paste textarea "Hello, First off, let me extend a warm welcome to [DEMOGRAPHIC_DATA]-fil-A! We …"
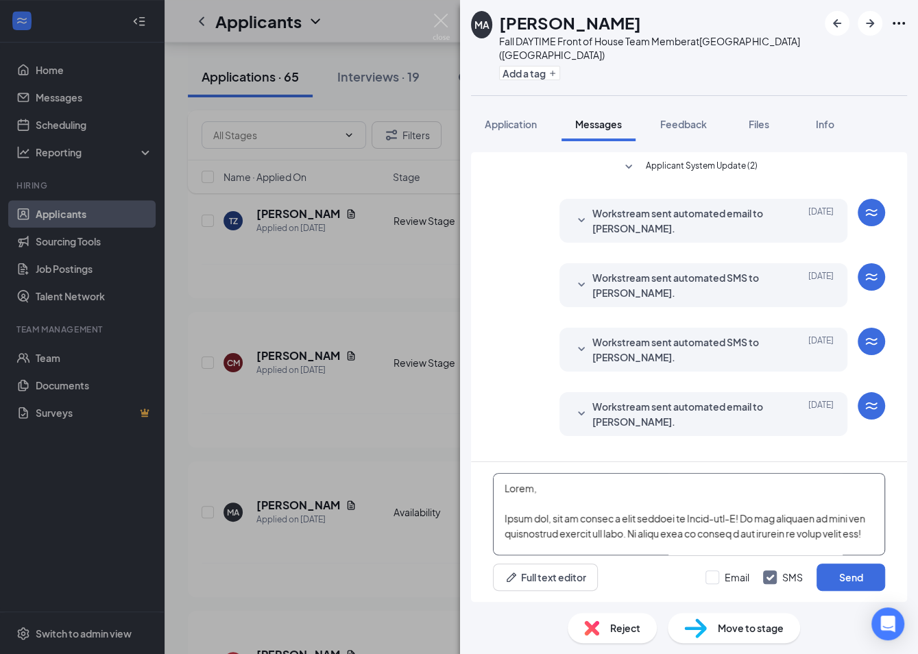
click at [526, 486] on textarea at bounding box center [689, 514] width 392 height 82
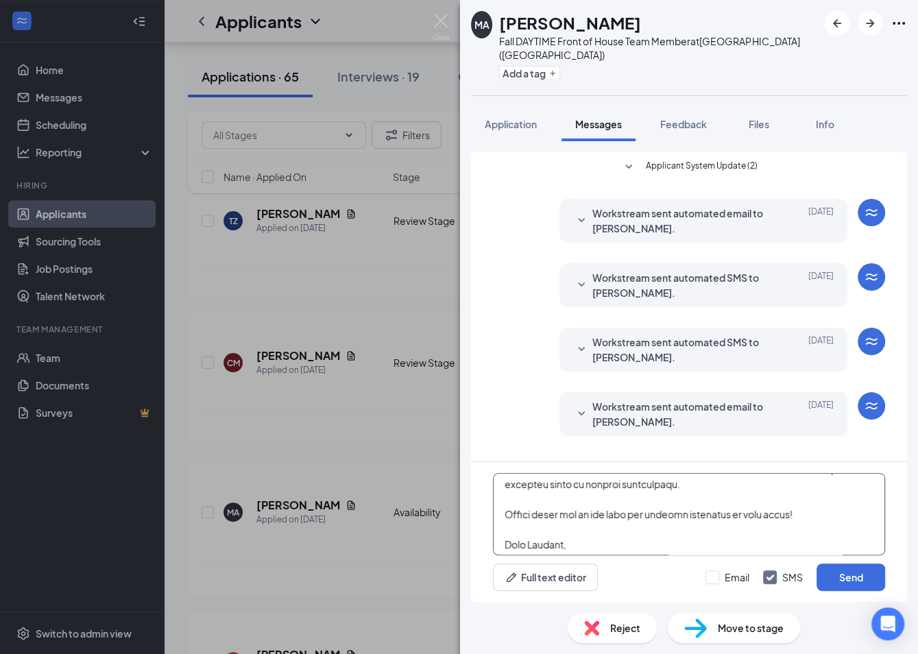
scroll to position [475, 0]
type textarea "Hello [PERSON_NAME], First off, let me extend a warm welcome to [DEMOGRAPHIC_DA…"
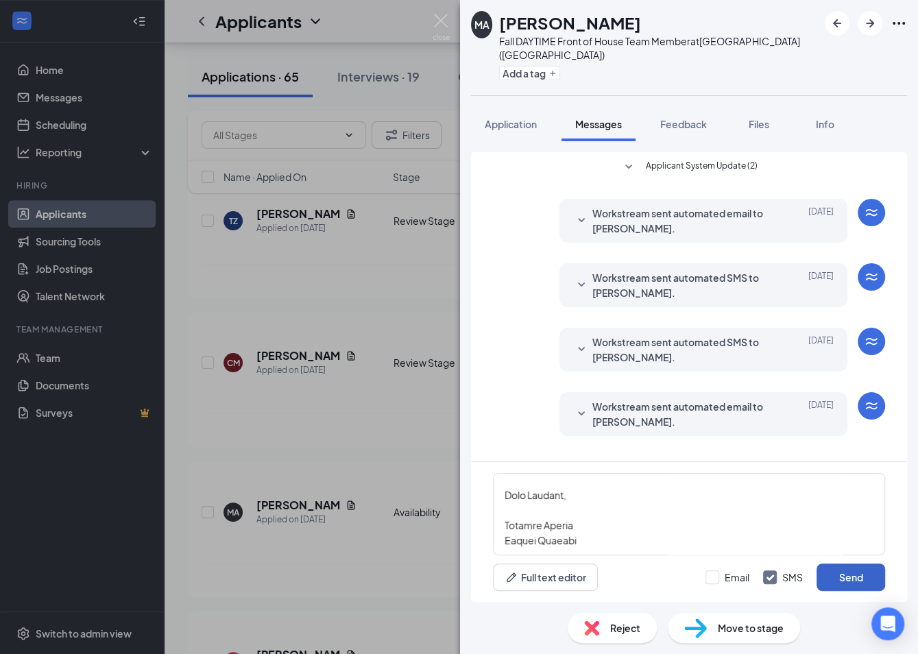
click at [831, 571] on button "Send" at bounding box center [851, 577] width 69 height 27
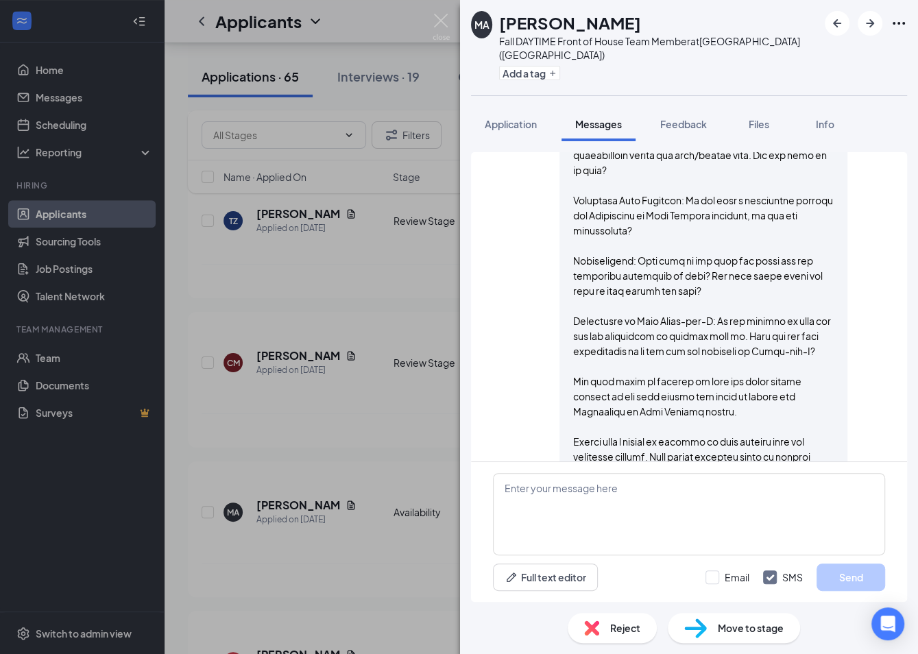
scroll to position [683, 0]
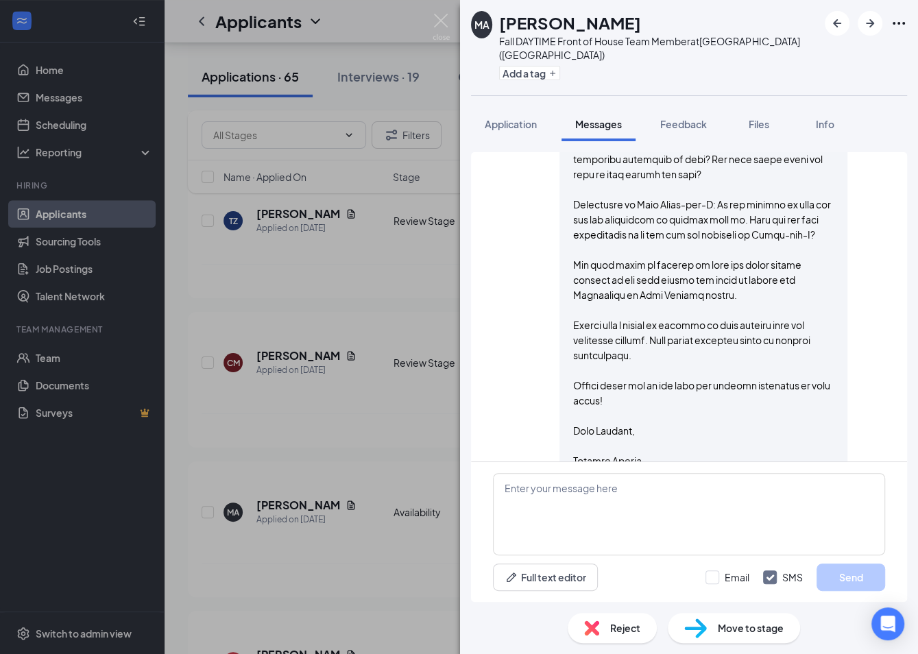
click at [342, 506] on div "MA [PERSON_NAME] Fall DAYTIME Front of House Team Member at [GEOGRAPHIC_DATA] (…" at bounding box center [459, 327] width 918 height 654
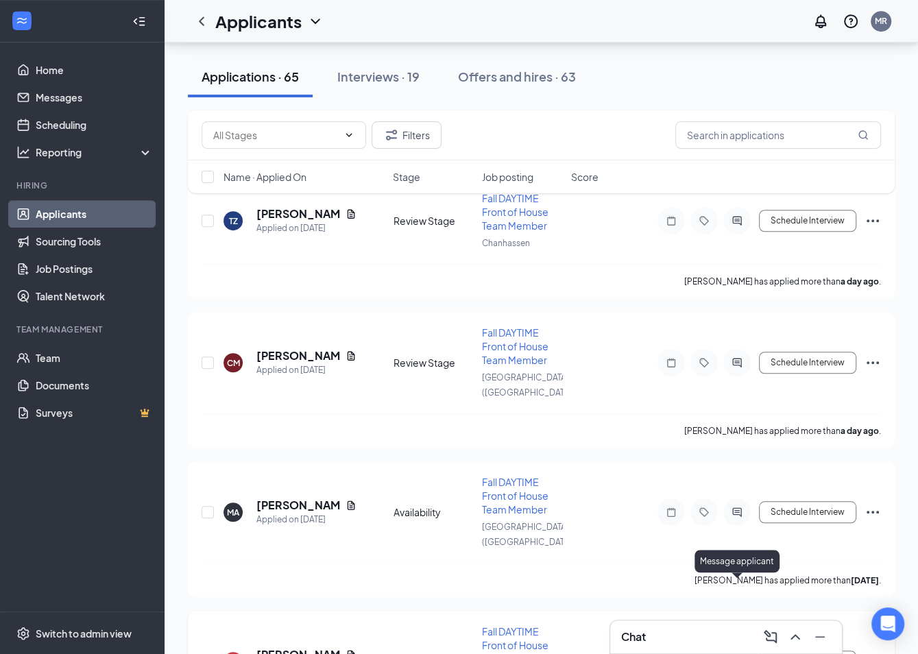
click at [741, 654] on icon "ActiveChat" at bounding box center [737, 661] width 16 height 11
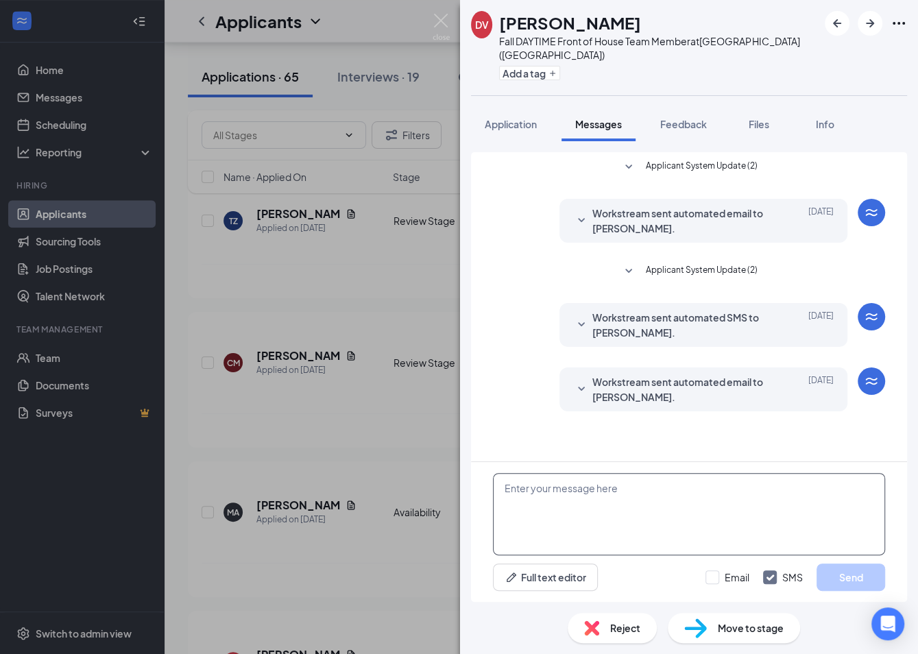
click at [626, 518] on textarea at bounding box center [689, 514] width 392 height 82
paste textarea "Hello, First off, let me extend a warm welcome to [DEMOGRAPHIC_DATA]-fil-A! We …"
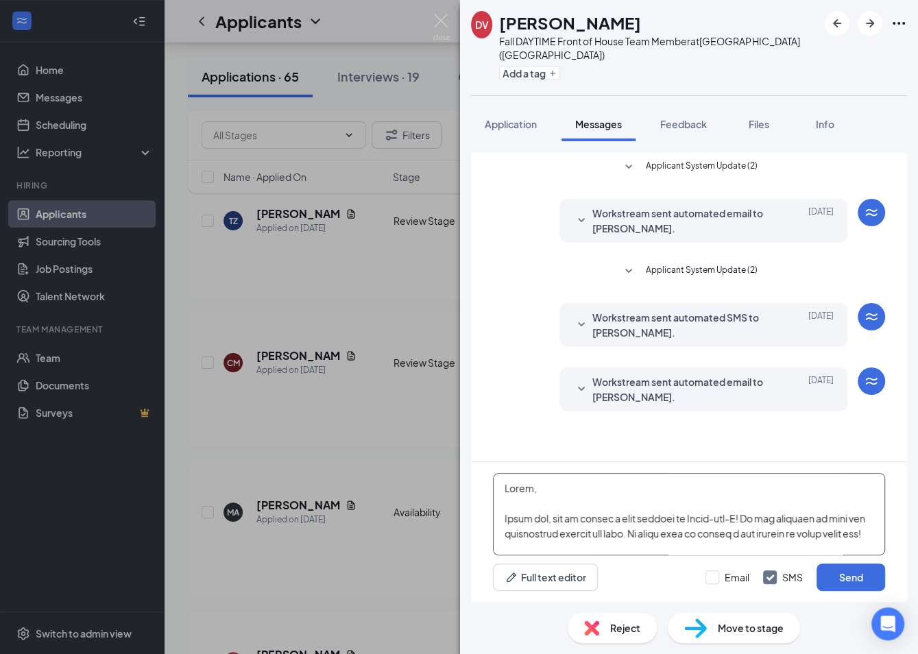
click at [527, 488] on textarea at bounding box center [689, 514] width 392 height 82
type textarea "Hello [PERSON_NAME], First off, let me extend a warm welcome to [DEMOGRAPHIC_DA…"
click at [870, 576] on button "Send" at bounding box center [851, 577] width 69 height 27
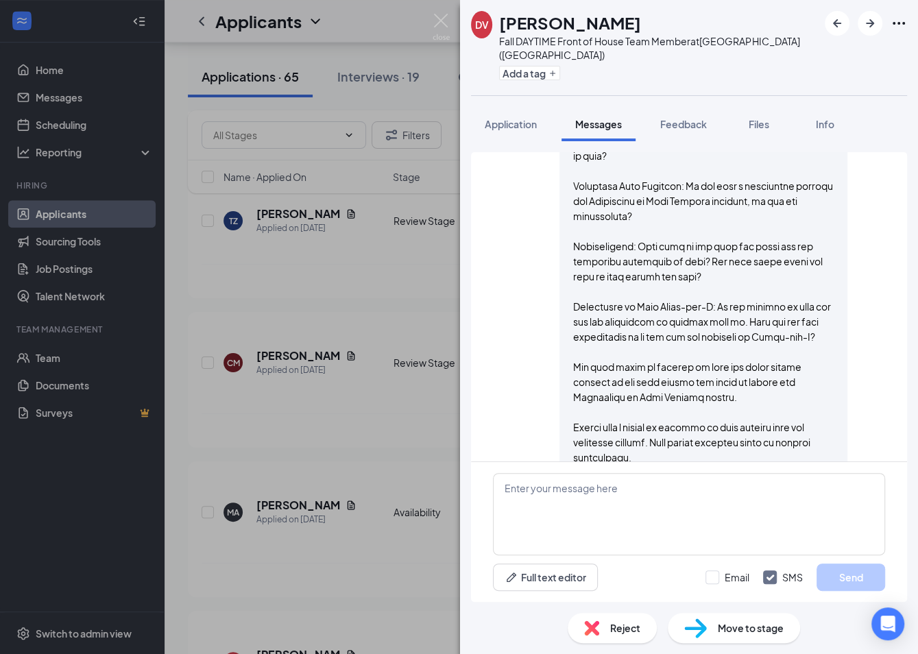
scroll to position [686, 0]
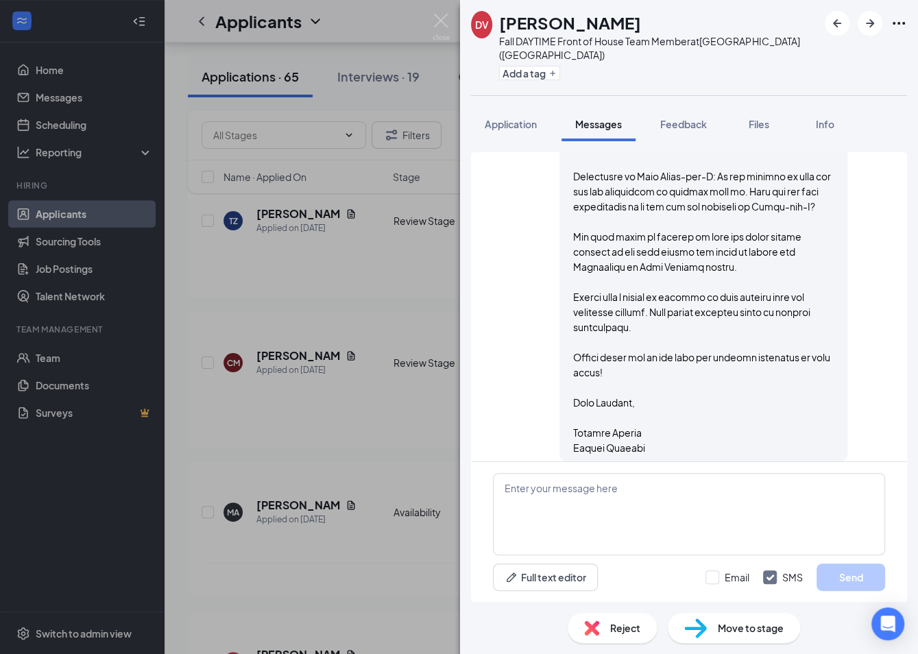
click at [425, 419] on div "DV [PERSON_NAME] Fall DAYTIME Front of House Team Member at [GEOGRAPHIC_DATA] (…" at bounding box center [459, 327] width 918 height 654
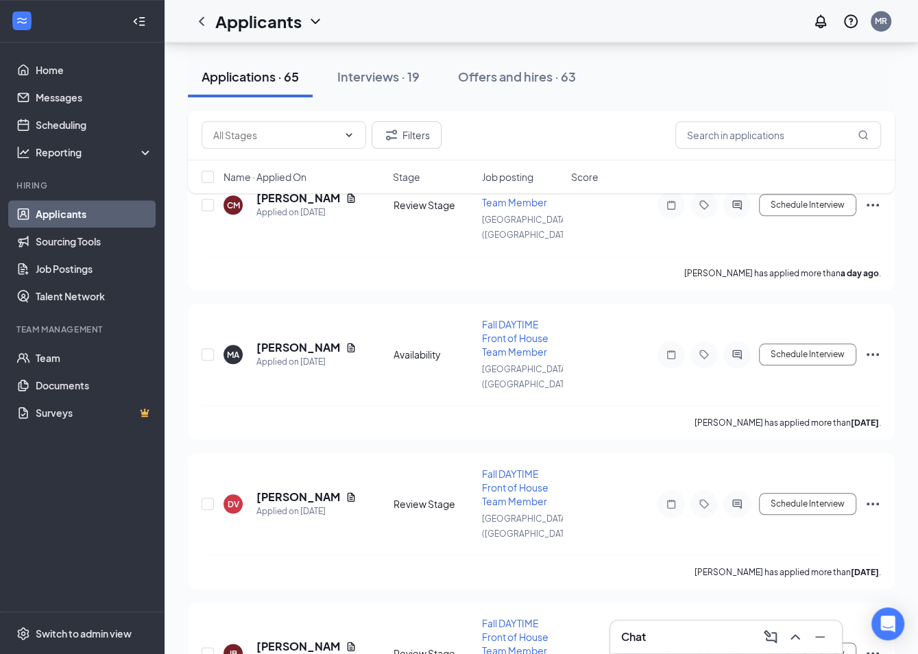
scroll to position [796, 0]
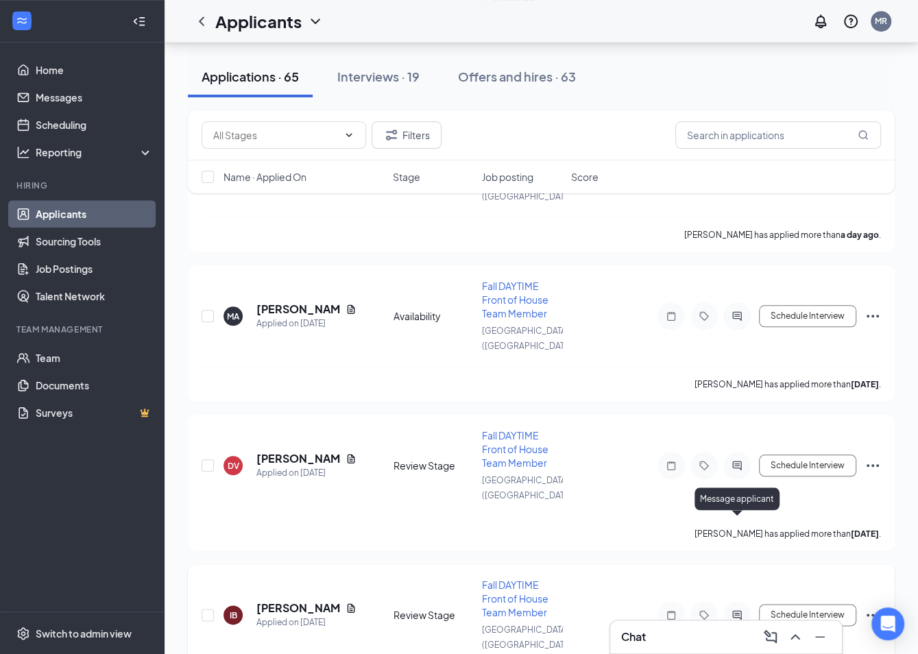
click at [740, 611] on icon "ActiveChat" at bounding box center [737, 615] width 9 height 9
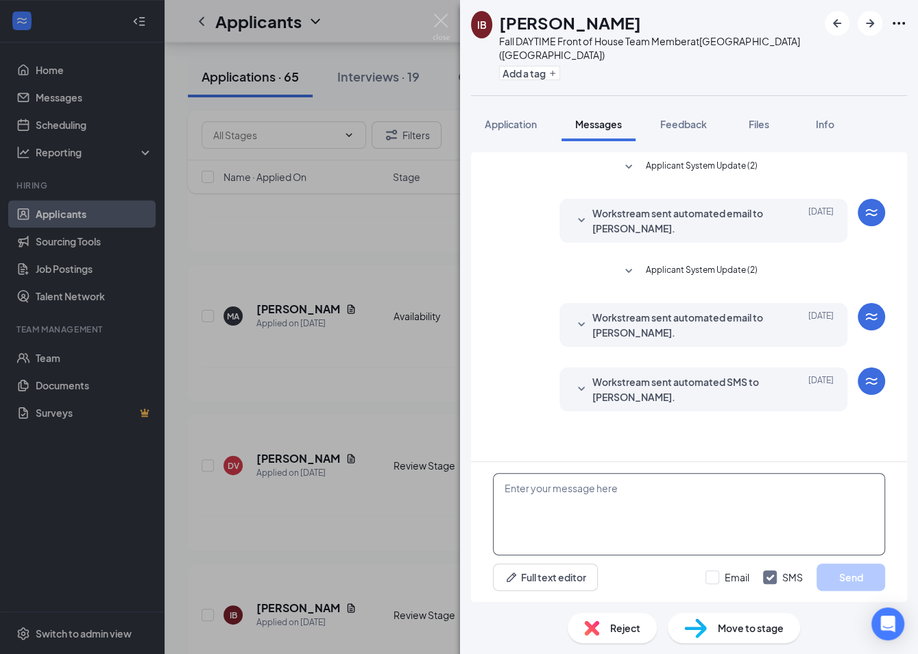
click at [639, 519] on textarea at bounding box center [689, 514] width 392 height 82
paste textarea "Hello, First off, let me extend a warm welcome to [DEMOGRAPHIC_DATA]-fil-A! We …"
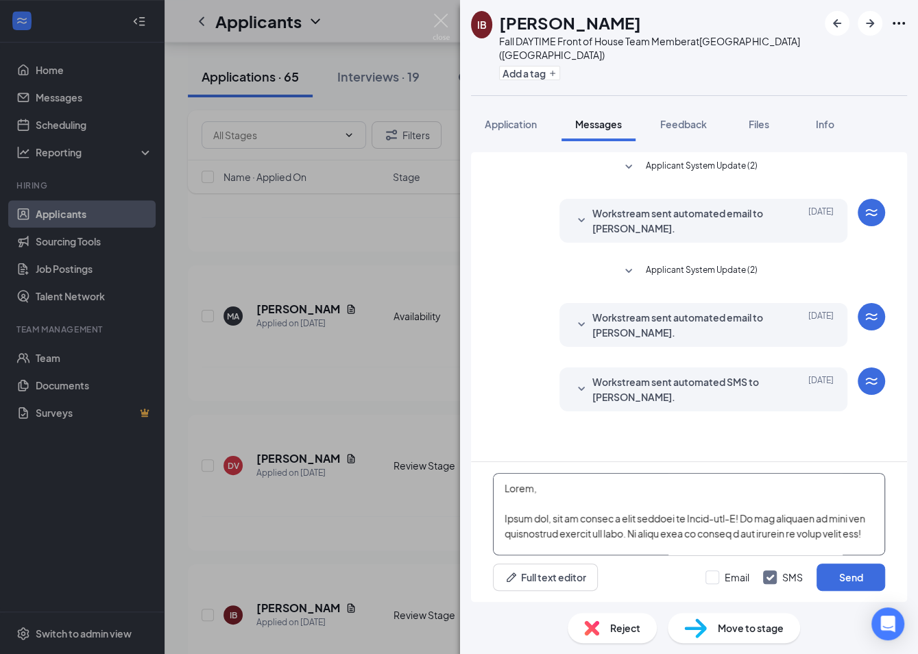
click at [523, 483] on textarea at bounding box center [689, 514] width 392 height 82
click at [527, 483] on textarea at bounding box center [689, 514] width 392 height 82
type textarea "Hello [PERSON_NAME], First off, let me extend a warm welcome to [DEMOGRAPHIC_DA…"
click at [832, 579] on button "Send" at bounding box center [851, 577] width 69 height 27
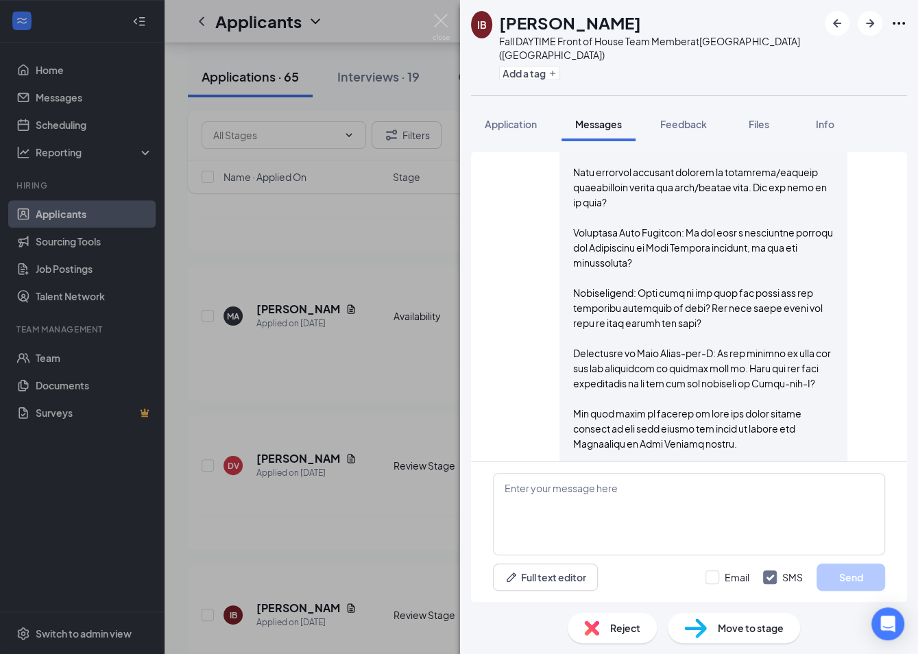
scroll to position [686, 0]
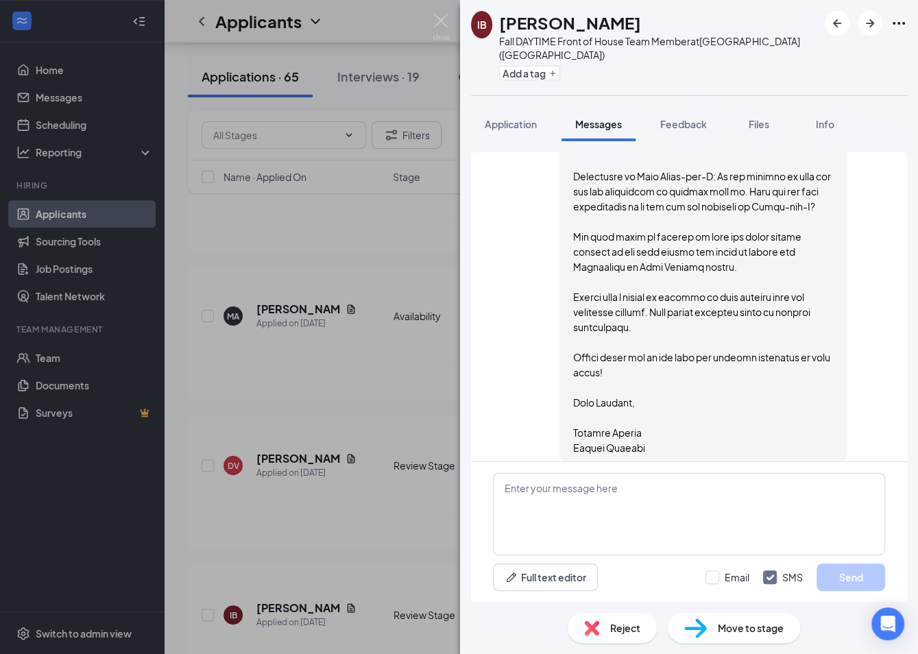
click at [338, 466] on div "IB [PERSON_NAME] Fall DAYTIME Front of House Team Member at [GEOGRAPHIC_DATA] (…" at bounding box center [459, 327] width 918 height 654
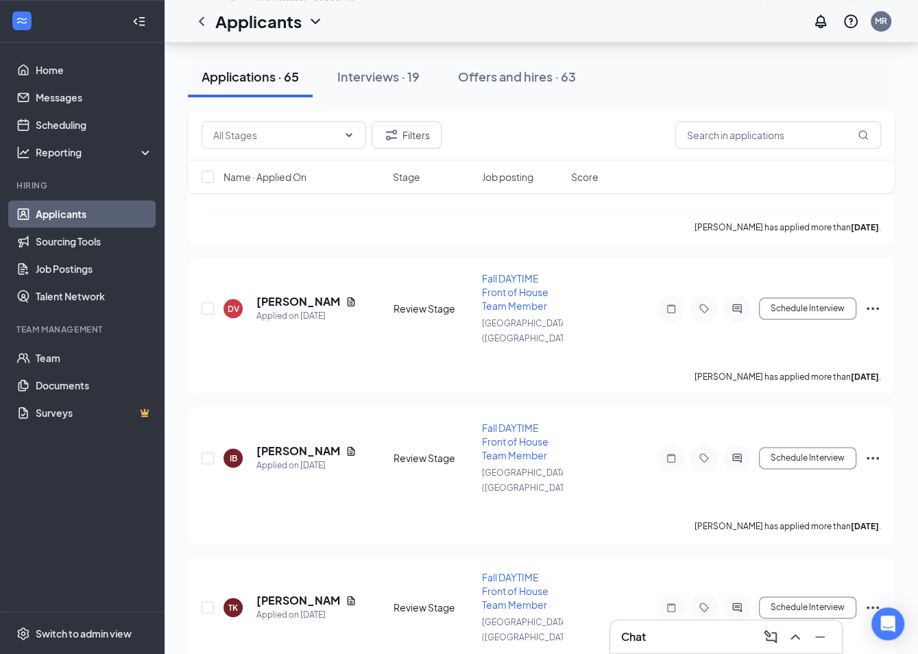
scroll to position [958, 0]
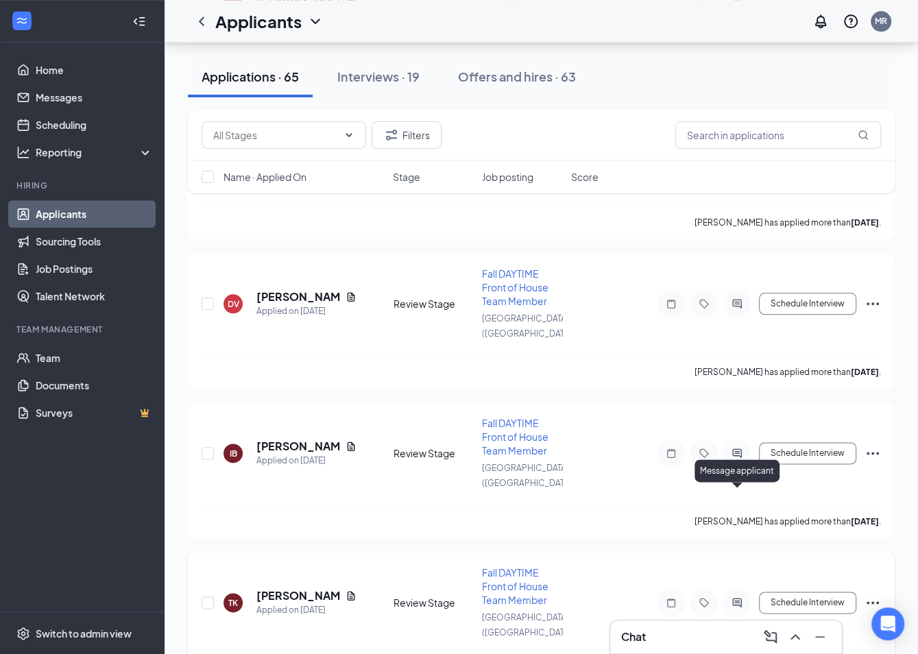
click at [746, 589] on div at bounding box center [737, 602] width 27 height 27
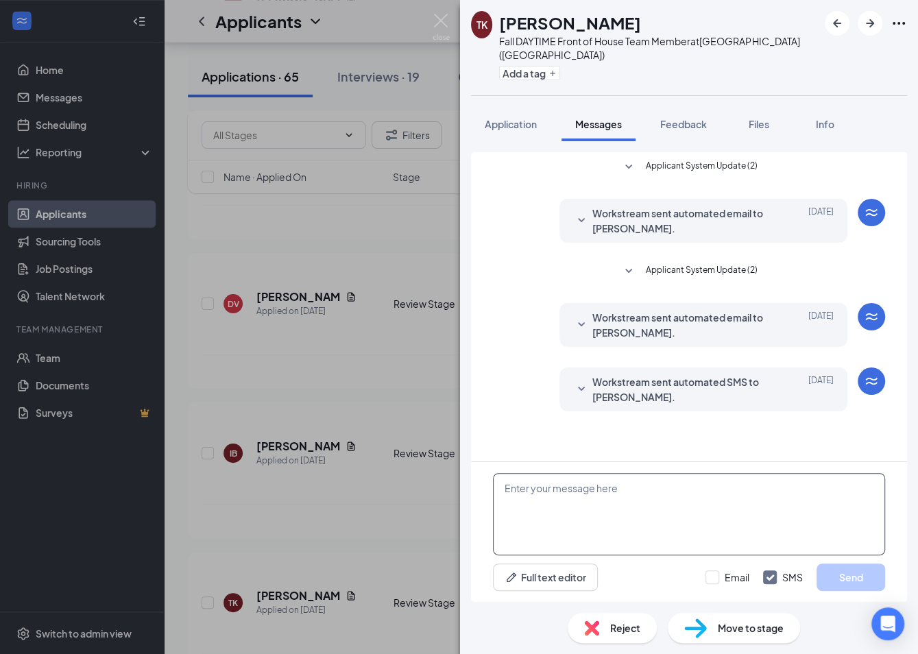
click at [594, 484] on textarea at bounding box center [689, 514] width 392 height 82
paste textarea "Hello, First off, let me extend a warm welcome to [DEMOGRAPHIC_DATA]-fil-A! We …"
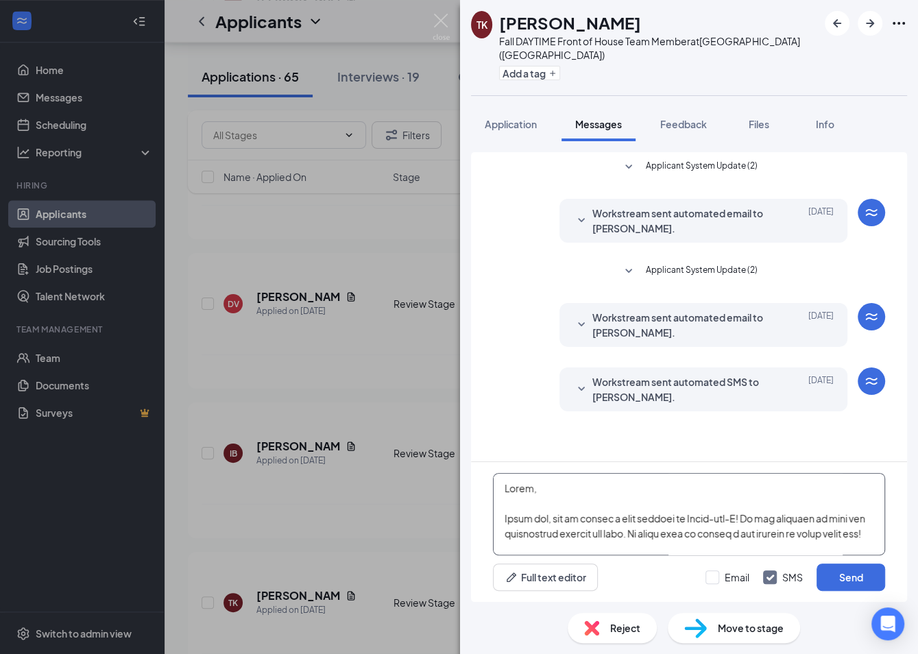
click at [527, 482] on textarea at bounding box center [689, 514] width 392 height 82
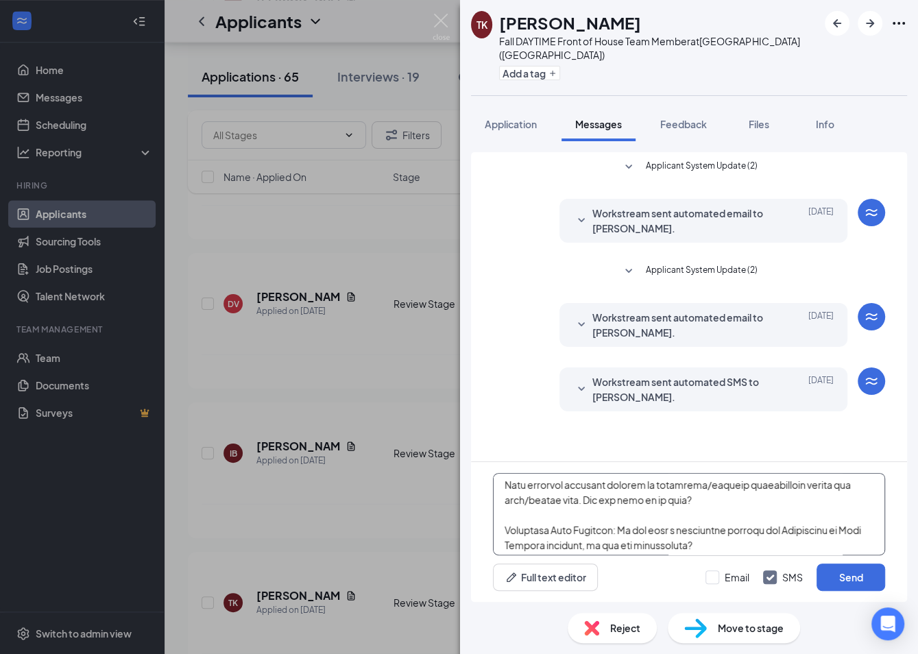
scroll to position [475, 0]
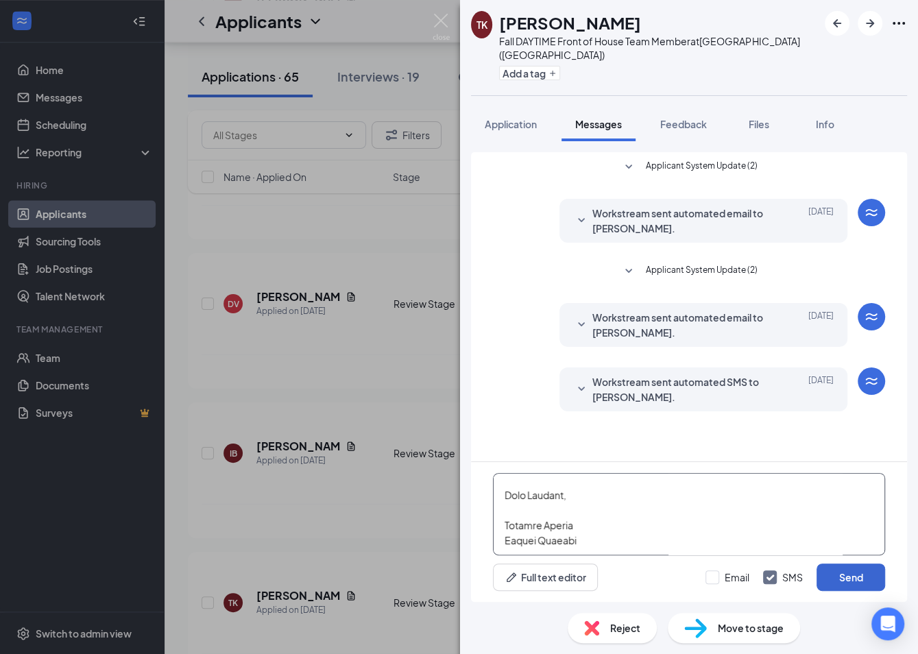
type textarea "Hello [PERSON_NAME], First off, let me extend a warm welcome to [DEMOGRAPHIC_DA…"
click at [840, 566] on button "Send" at bounding box center [851, 577] width 69 height 27
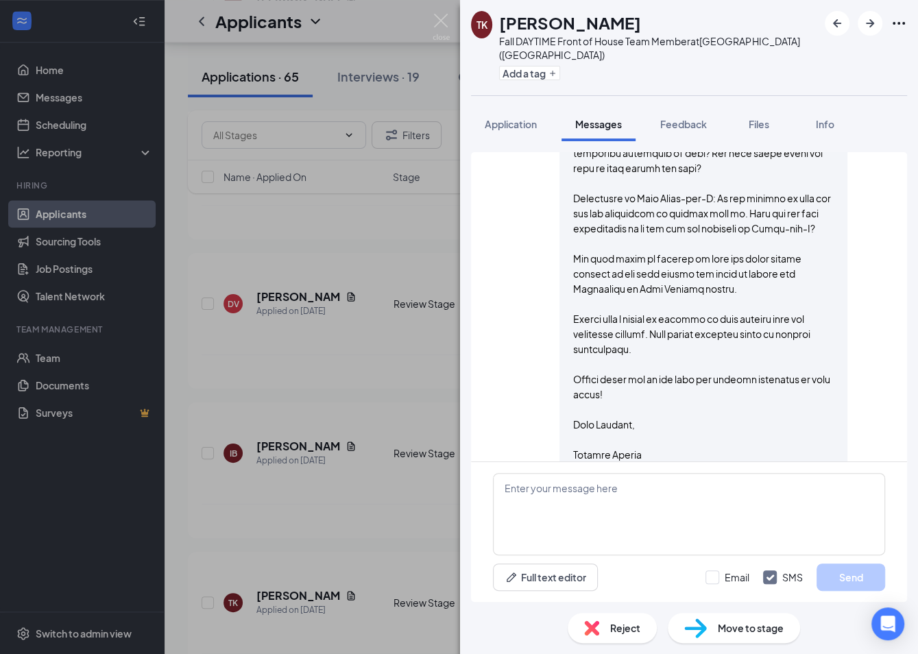
scroll to position [686, 0]
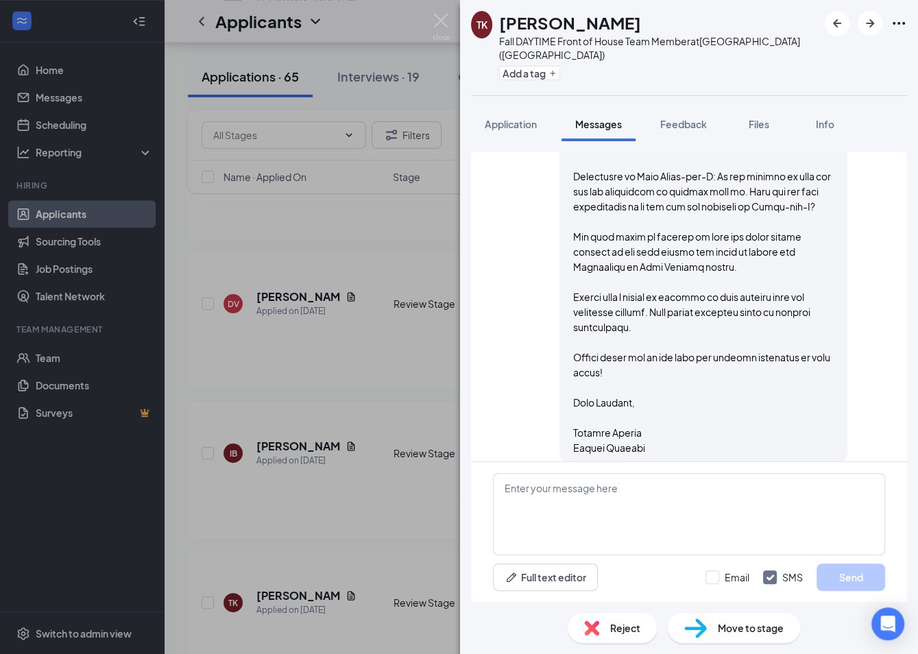
click at [328, 536] on div "TK [PERSON_NAME] Fall DAYTIME Front of House Team Member at [GEOGRAPHIC_DATA] (…" at bounding box center [459, 327] width 918 height 654
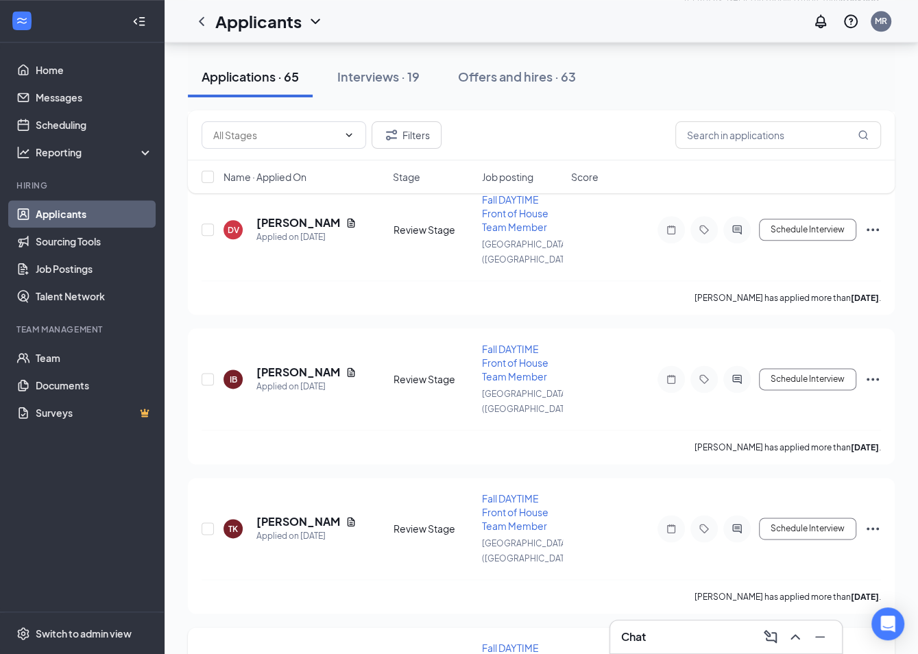
scroll to position [1061, 0]
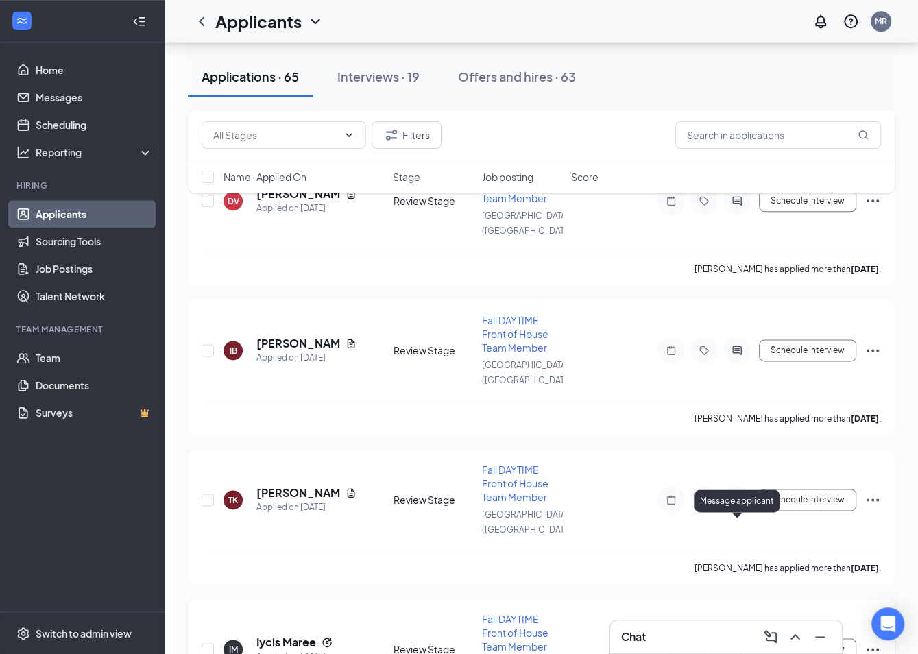
click at [734, 644] on icon "ActiveChat" at bounding box center [737, 649] width 16 height 11
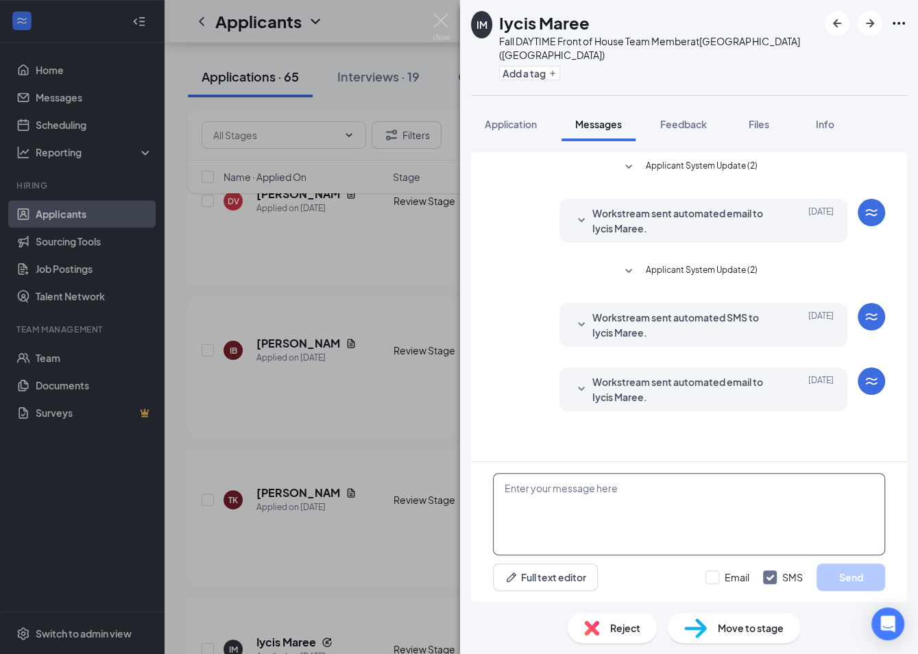
click at [685, 527] on textarea at bounding box center [689, 514] width 392 height 82
paste textarea "Hello, First off, let me extend a warm welcome to [DEMOGRAPHIC_DATA]-fil-A! We …"
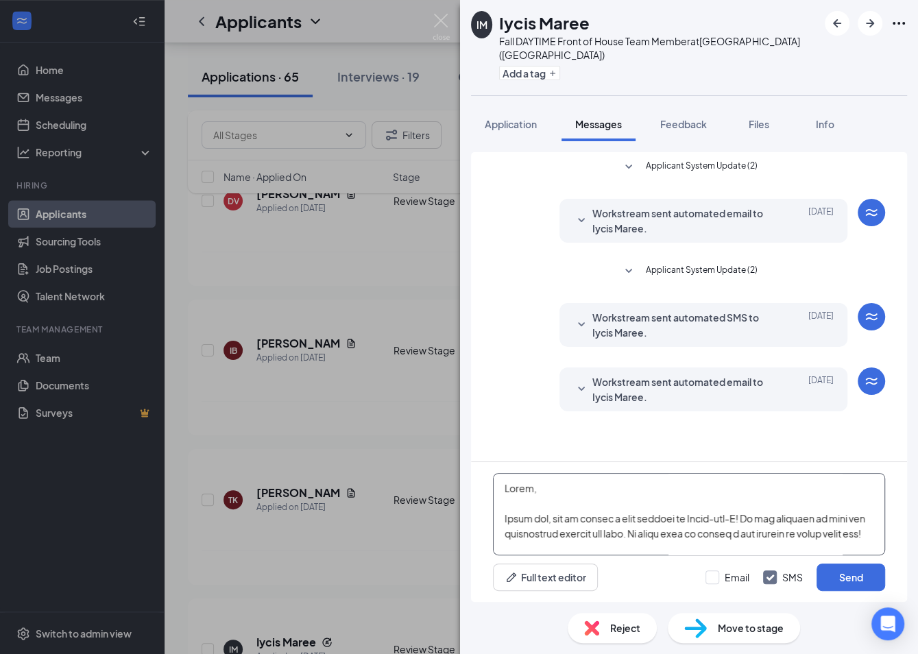
click at [529, 491] on textarea at bounding box center [689, 514] width 392 height 82
type textarea "Hello Lycis, First off, let me extend a warm welcome to [DEMOGRAPHIC_DATA]-fil-…"
click at [822, 576] on button "Send" at bounding box center [851, 577] width 69 height 27
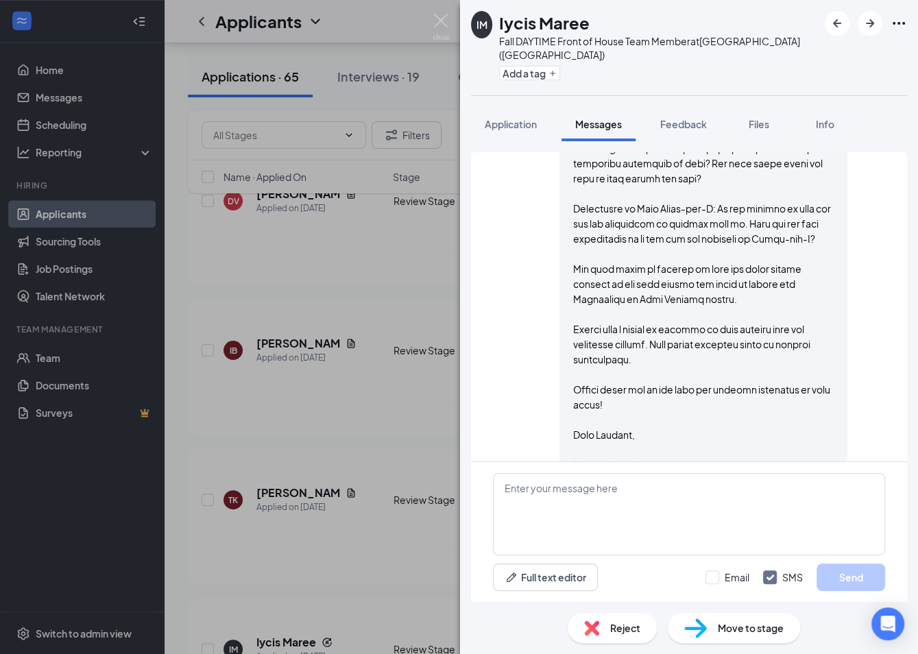
scroll to position [686, 0]
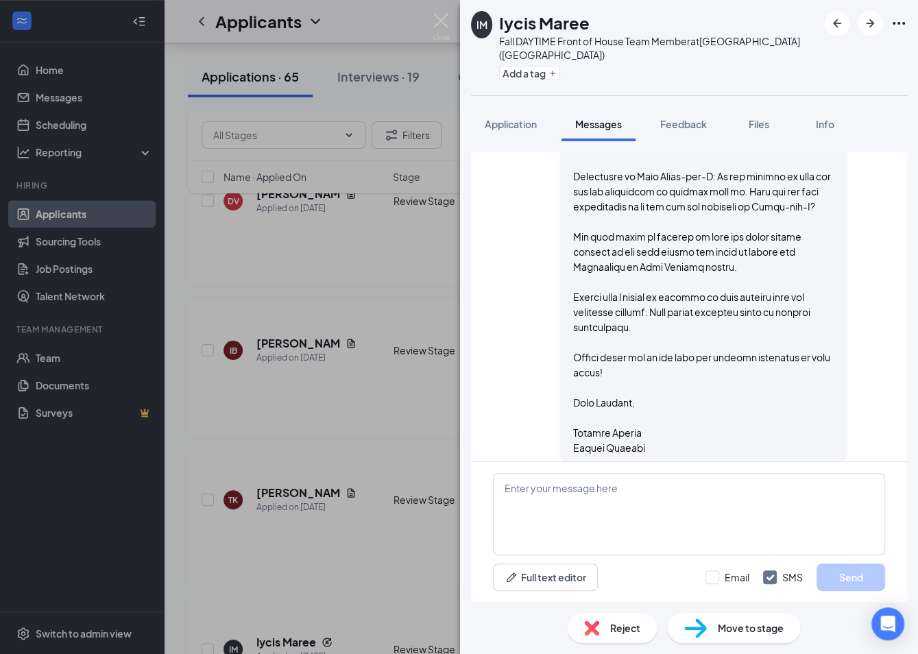
click at [372, 437] on div "IM Iycis Maree Fall DAYTIME Front of House Team Member at [GEOGRAPHIC_DATA] ([G…" at bounding box center [459, 327] width 918 height 654
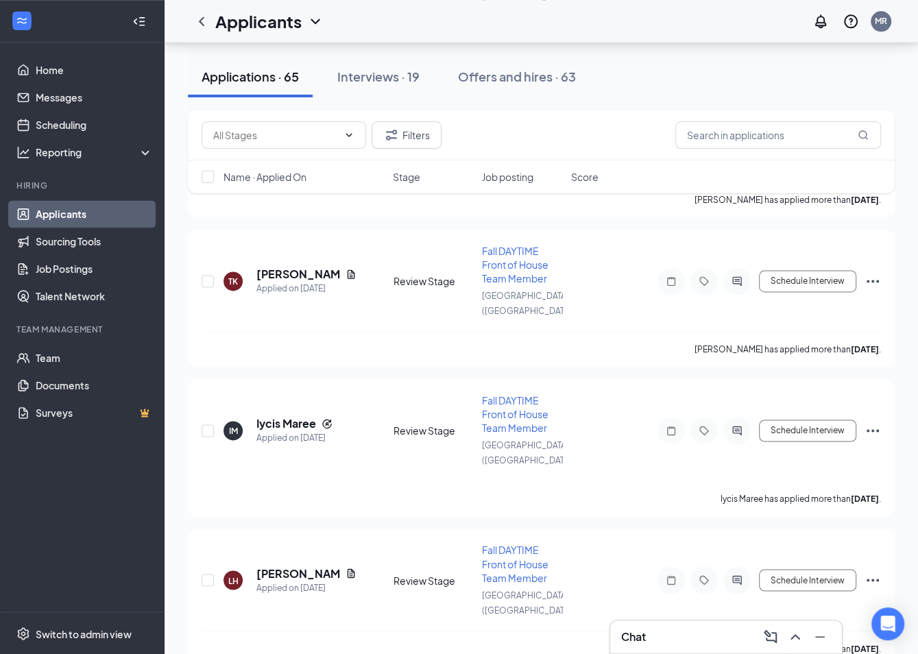
scroll to position [1295, 0]
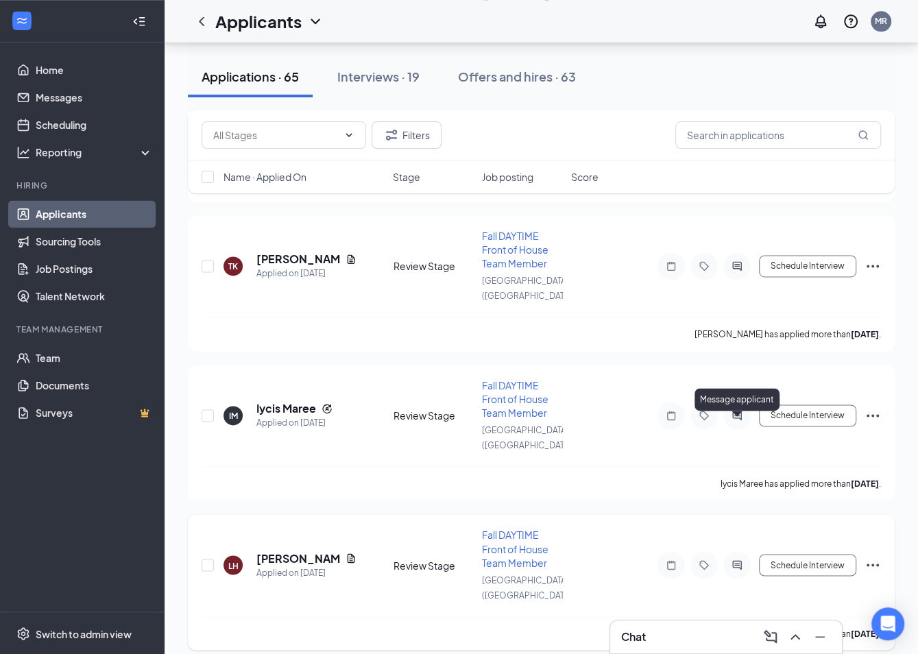
click at [739, 560] on icon "ActiveChat" at bounding box center [737, 565] width 16 height 11
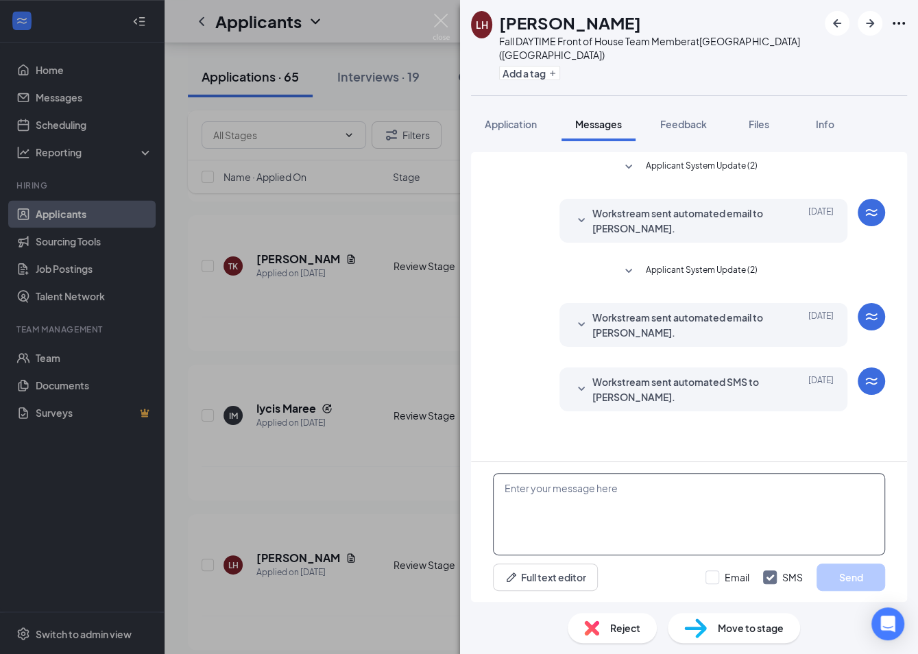
click at [548, 499] on textarea at bounding box center [689, 514] width 392 height 82
paste textarea "Hello, First off, let me extend a warm welcome to [DEMOGRAPHIC_DATA]-fil-A! We …"
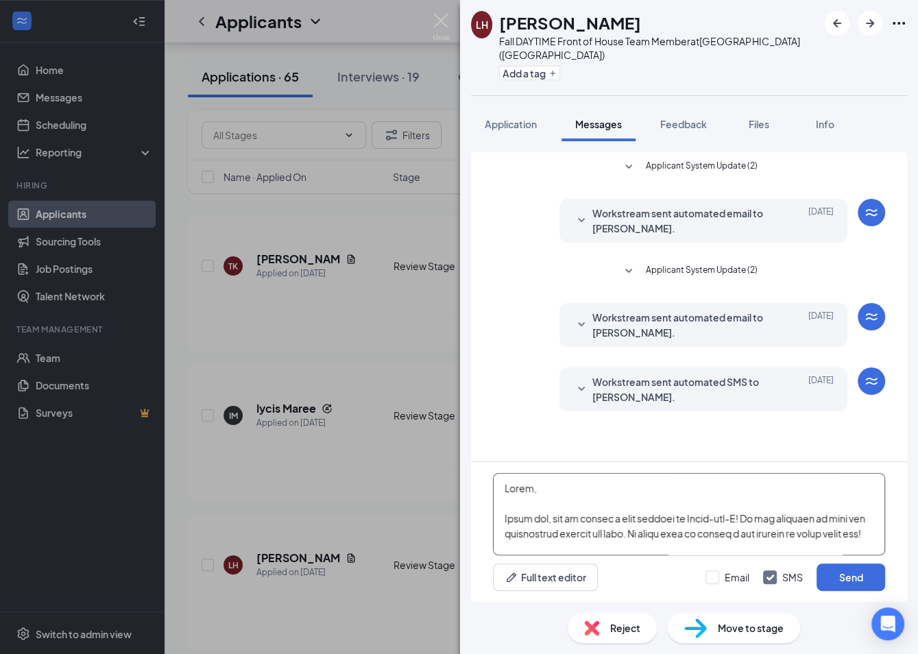
click at [528, 488] on textarea at bounding box center [689, 514] width 392 height 82
type textarea "Hello [PERSON_NAME], First off, let me extend a warm welcome to [DEMOGRAPHIC_DA…"
click at [855, 573] on button "Send" at bounding box center [851, 577] width 69 height 27
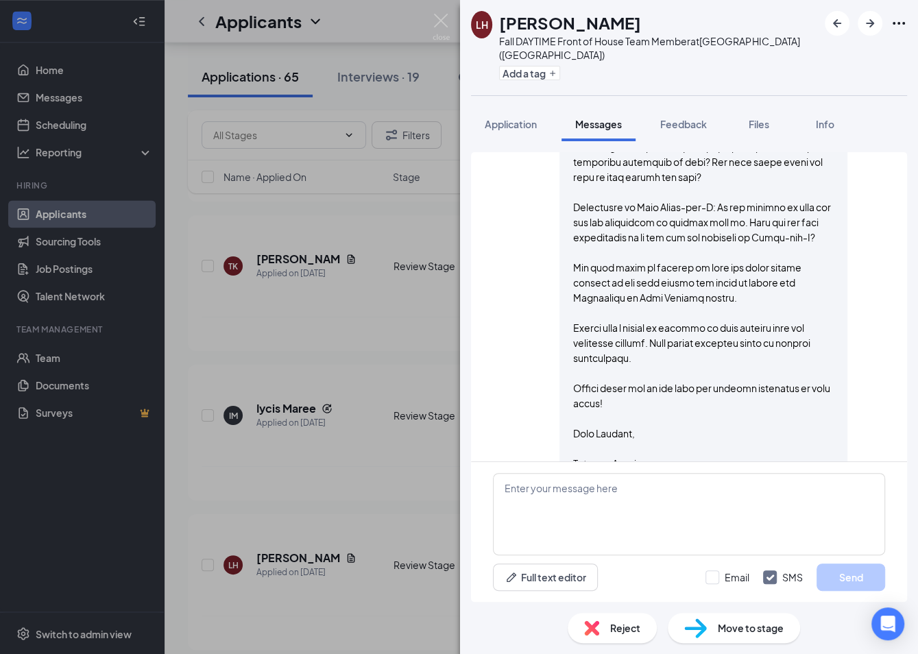
scroll to position [686, 0]
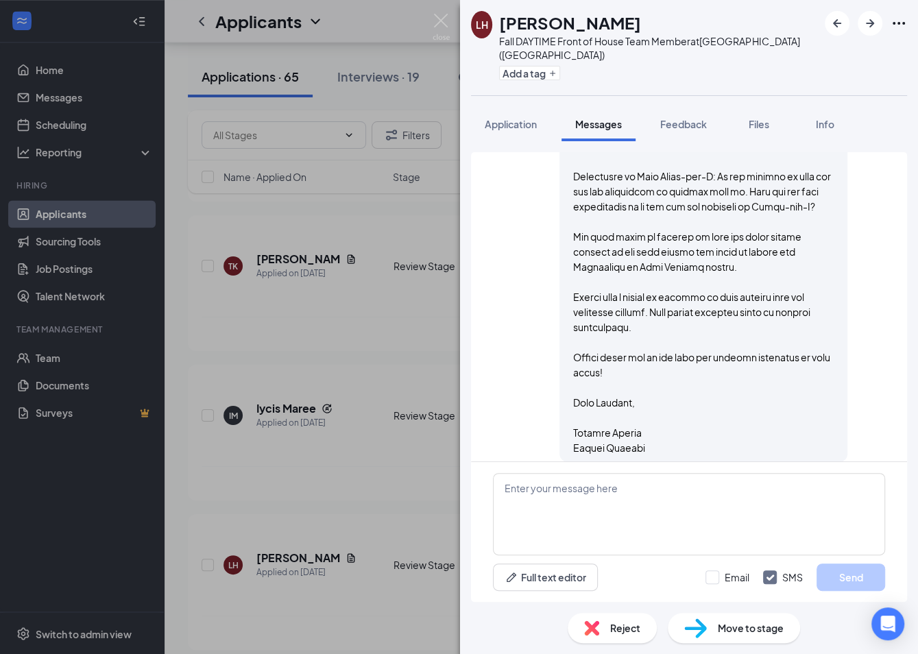
click at [387, 457] on div "LH [PERSON_NAME] Fall DAYTIME Front of House Team Member at [GEOGRAPHIC_DATA] (…" at bounding box center [459, 327] width 918 height 654
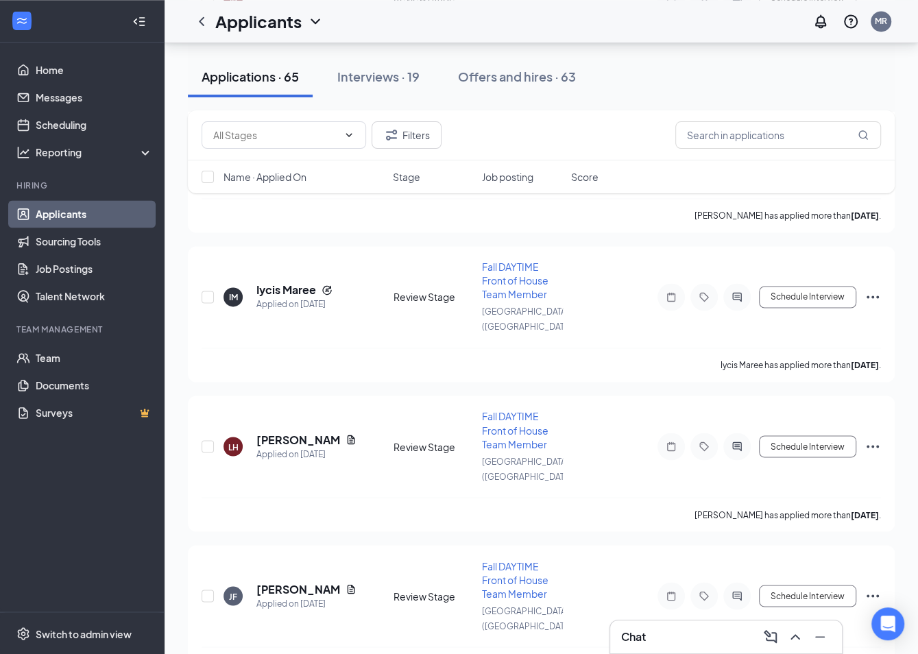
scroll to position [1428, 0]
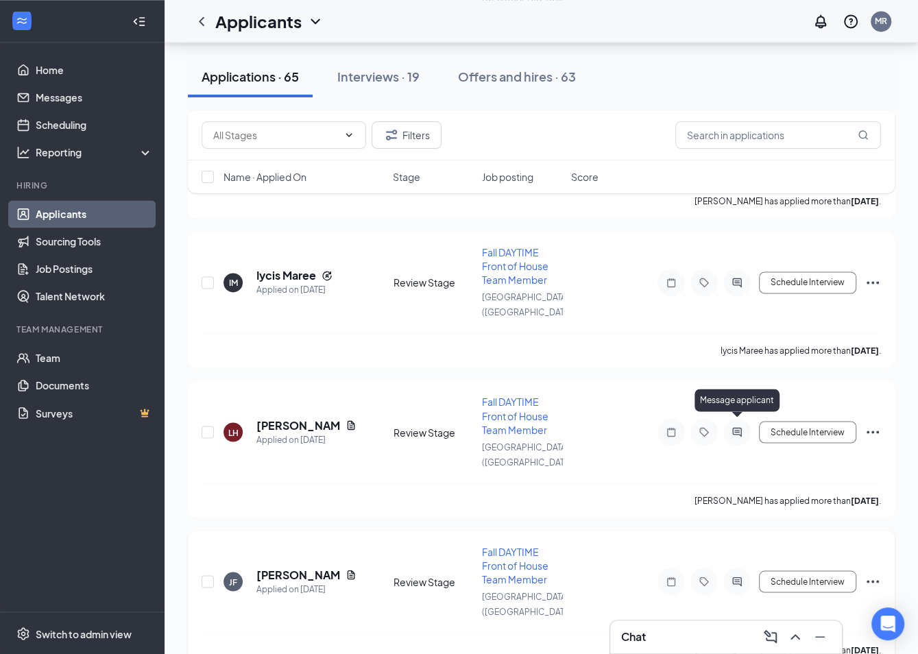
click at [737, 578] on icon "ActiveChat" at bounding box center [737, 582] width 9 height 9
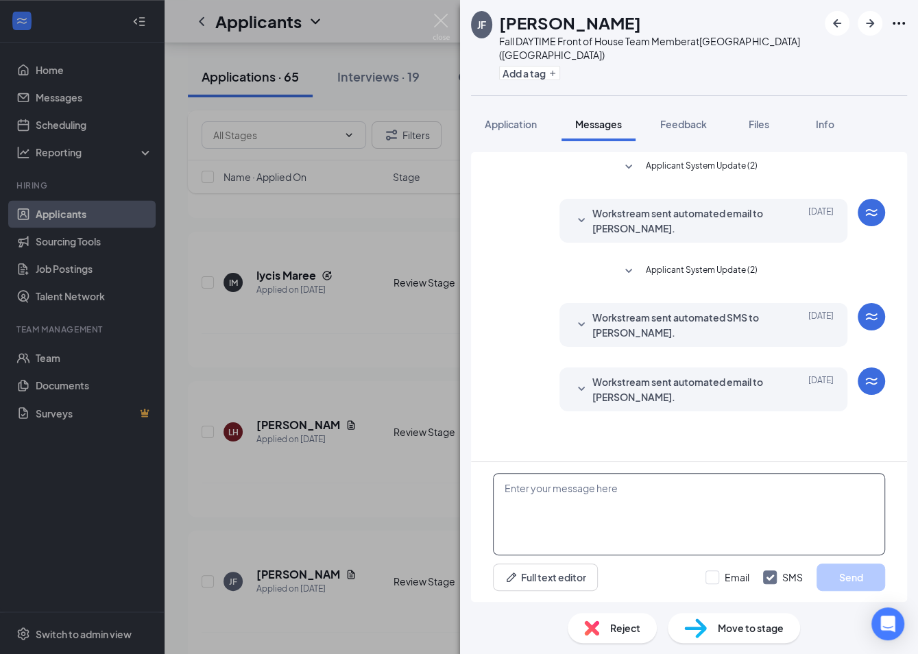
click at [552, 512] on textarea at bounding box center [689, 514] width 392 height 82
paste textarea "Hello, First off, let me extend a warm welcome to [DEMOGRAPHIC_DATA]-fil-A! We …"
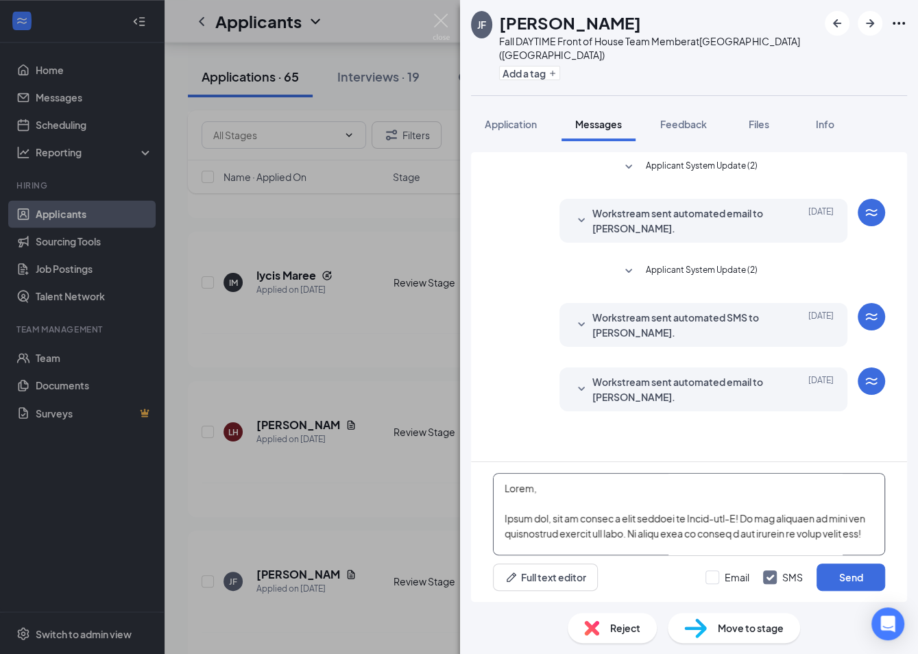
click at [525, 488] on textarea at bounding box center [689, 514] width 392 height 82
type textarea "Hello [PERSON_NAME], First off, let me extend a warm welcome to [DEMOGRAPHIC_DA…"
click at [842, 576] on button "Send" at bounding box center [851, 577] width 69 height 27
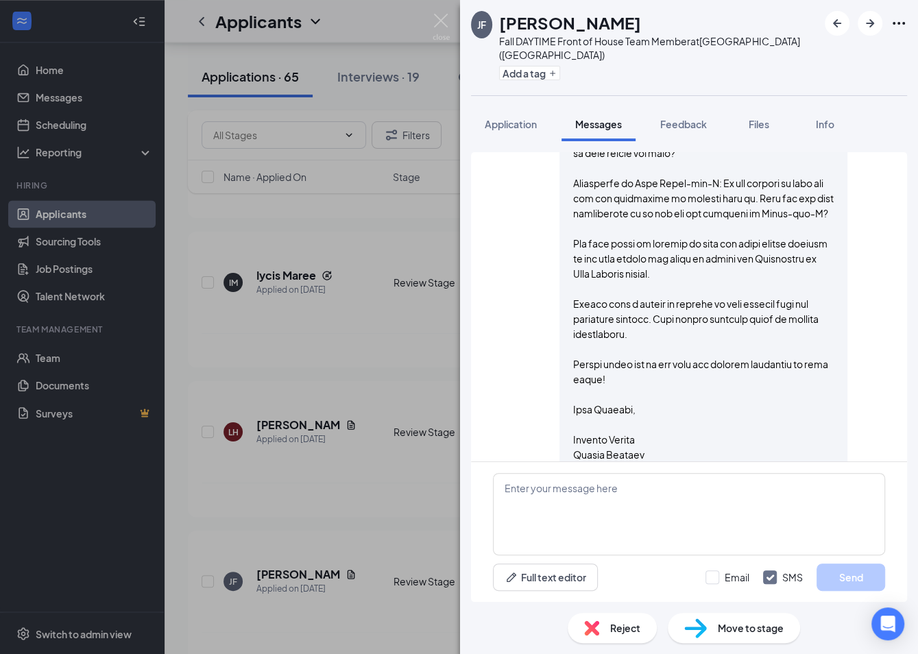
scroll to position [686, 0]
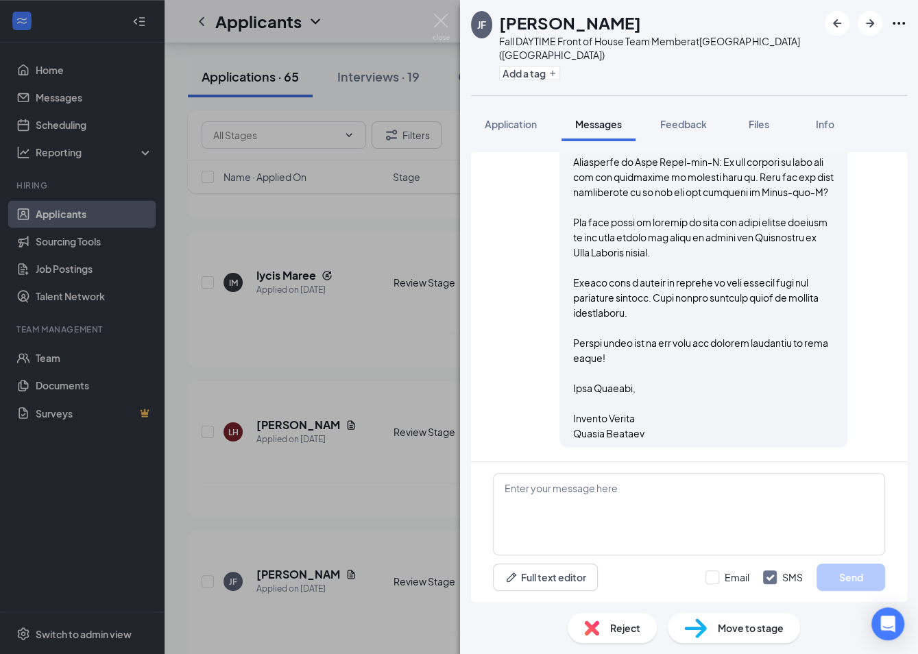
click at [353, 482] on div "[PERSON_NAME] Fall DAYTIME Front of House Team Member at [GEOGRAPHIC_DATA] ([GE…" at bounding box center [459, 327] width 918 height 654
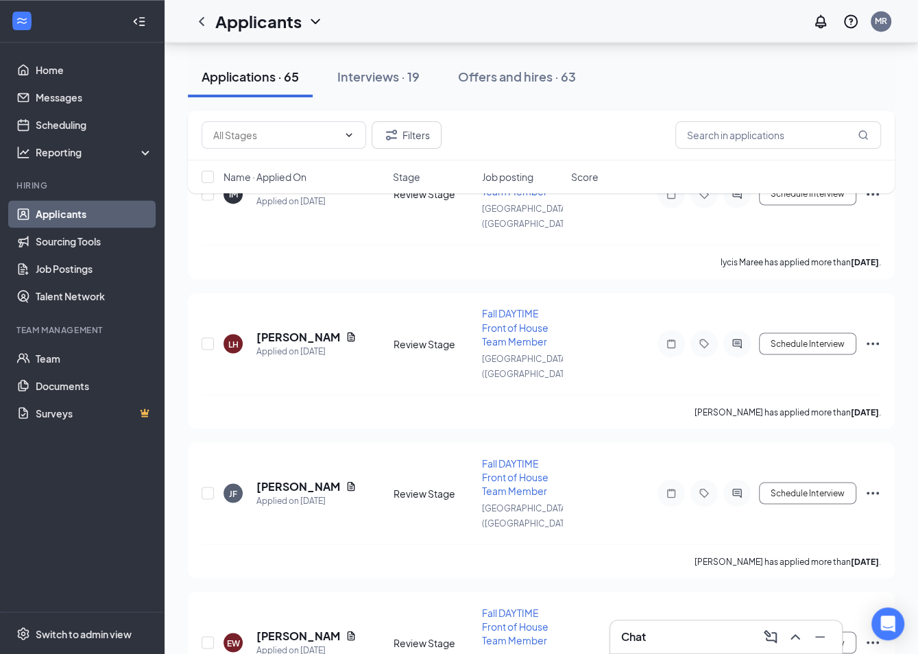
scroll to position [1545, 0]
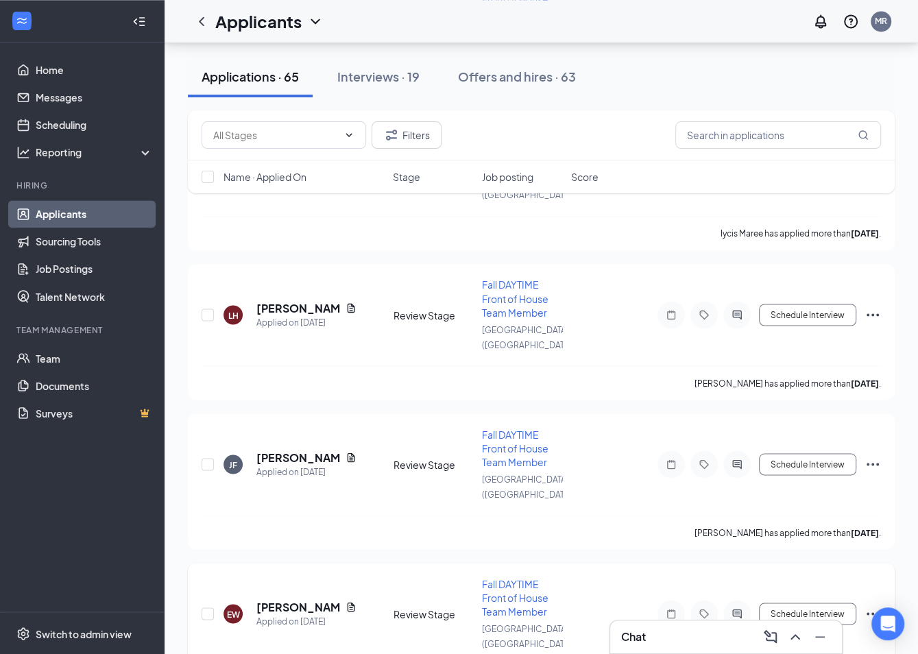
click at [742, 600] on div at bounding box center [737, 613] width 27 height 27
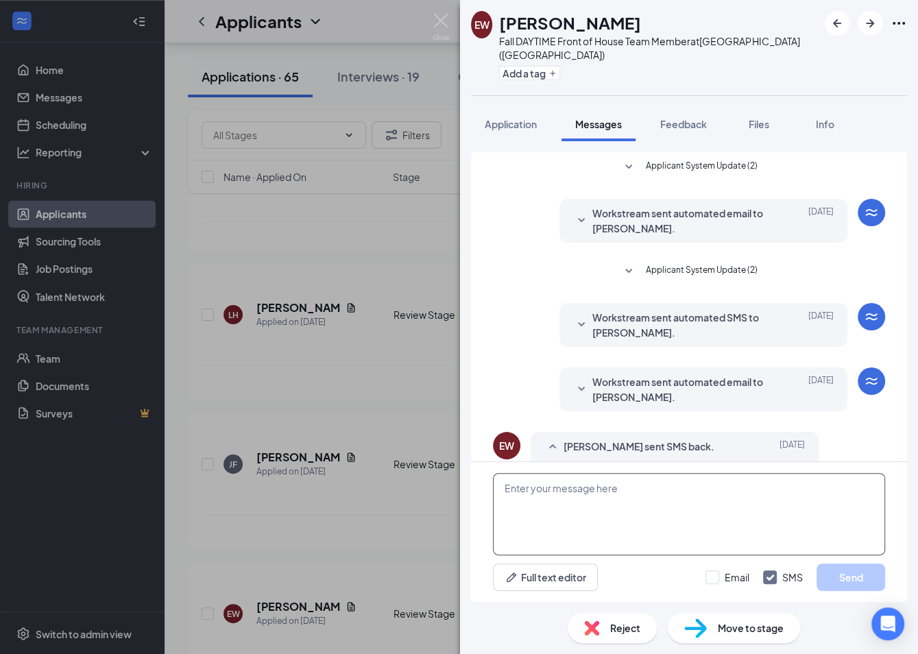
click at [582, 501] on textarea at bounding box center [689, 514] width 392 height 82
paste textarea "Hello, First off, let me extend a warm welcome to [DEMOGRAPHIC_DATA]-fil-A! We …"
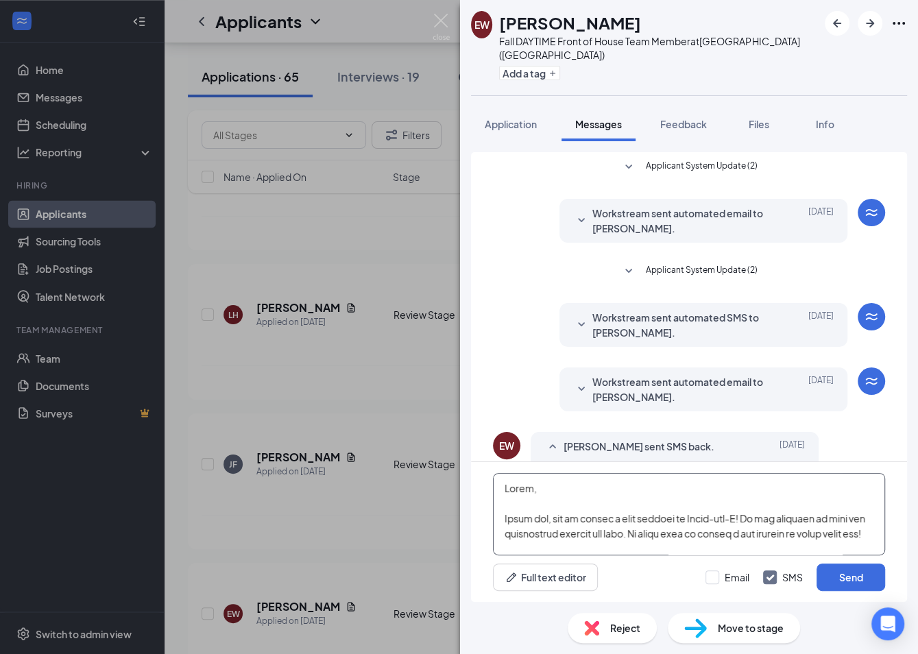
click at [524, 485] on textarea at bounding box center [689, 514] width 392 height 82
type textarea "Hello [PERSON_NAME], First off, let me extend a warm welcome to [DEMOGRAPHIC_DA…"
click at [851, 580] on button "Send" at bounding box center [851, 577] width 69 height 27
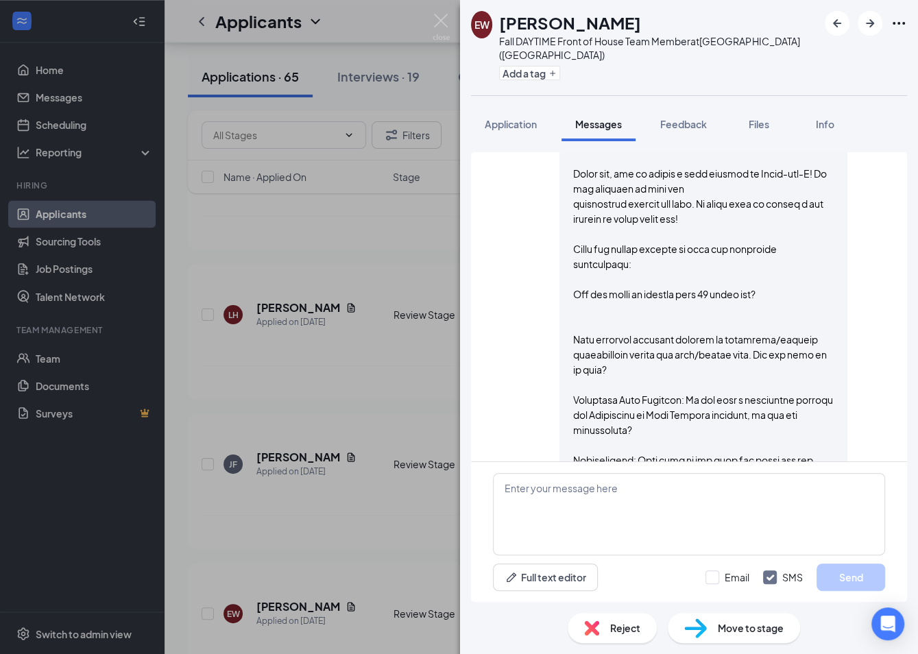
scroll to position [613, 0]
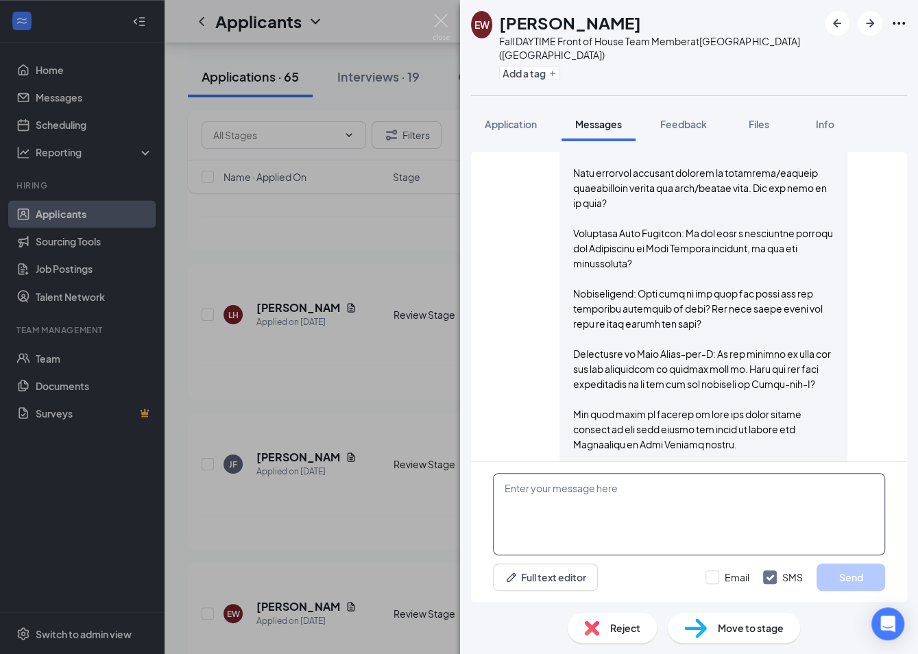
click at [614, 523] on textarea at bounding box center [689, 514] width 392 height 82
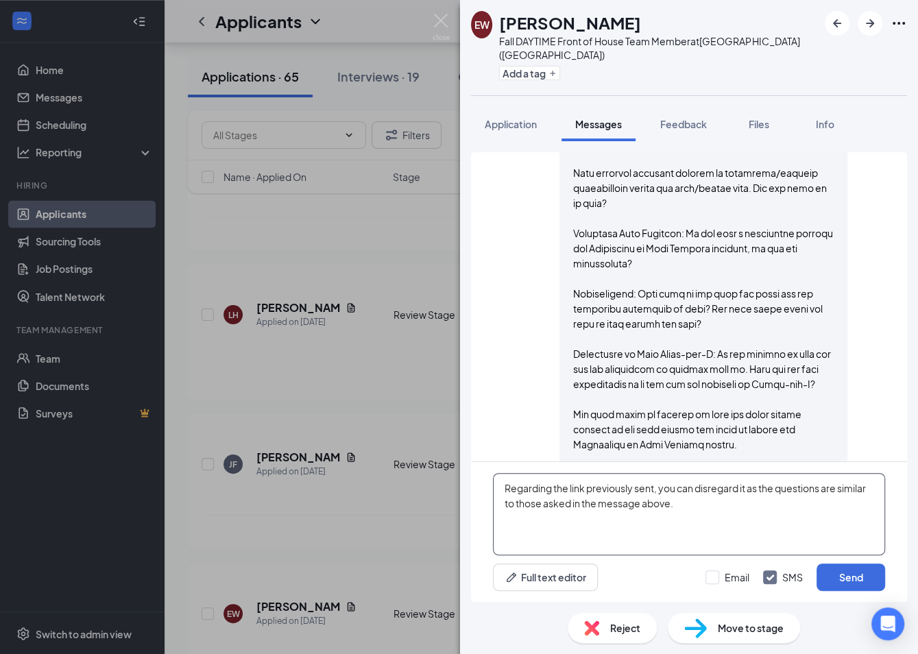
click at [711, 522] on textarea "Regarding the link previously sent, you can disregard it as the questions are s…" at bounding box center [689, 514] width 392 height 82
type textarea "Regarding the link previously sent, you can disregard it as the questions are s…"
click at [868, 580] on button "Send" at bounding box center [851, 577] width 69 height 27
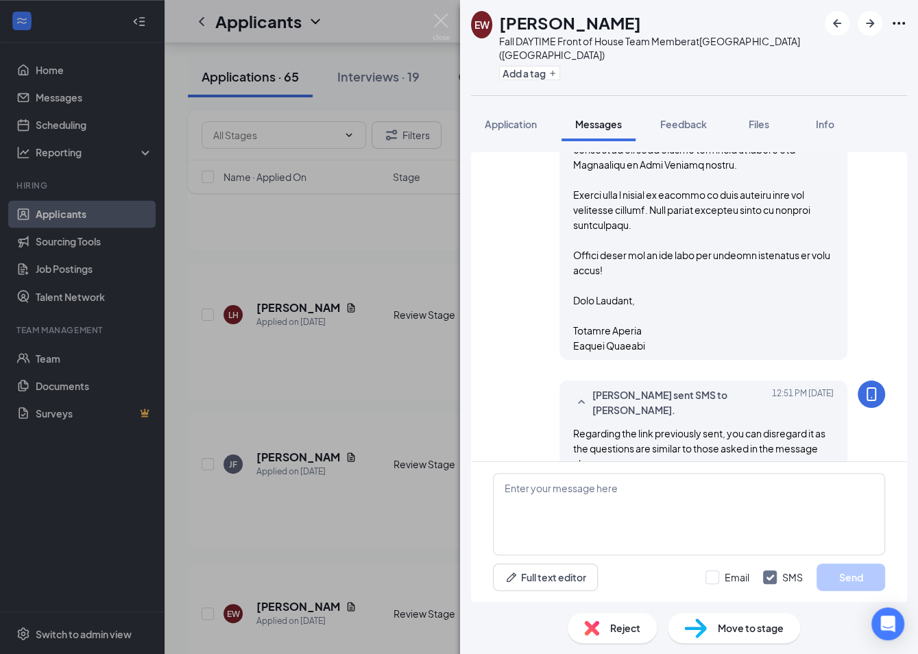
scroll to position [893, 0]
click at [363, 468] on div "EW [PERSON_NAME] Fall DAYTIME Front of House Team Member at [GEOGRAPHIC_DATA] (…" at bounding box center [459, 327] width 918 height 654
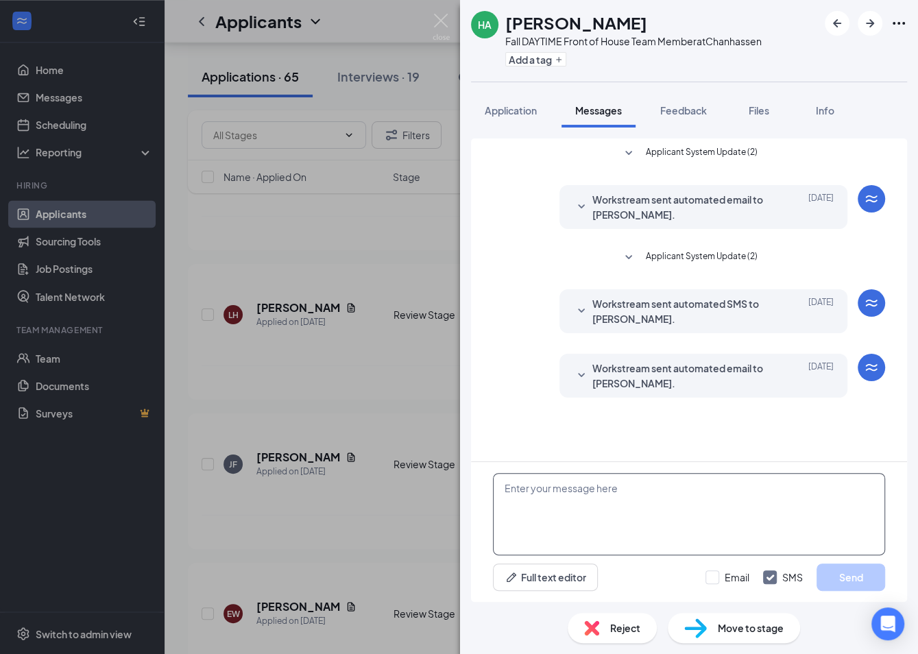
click at [630, 501] on textarea at bounding box center [689, 514] width 392 height 82
paste textarea "Hello, First off, let me extend a warm welcome to [DEMOGRAPHIC_DATA]-fil-A! We …"
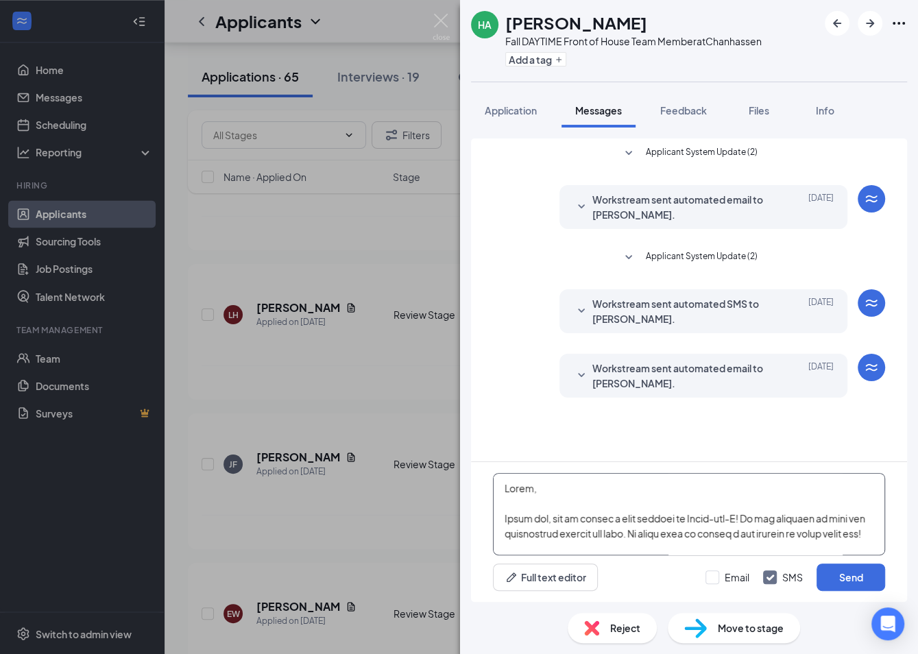
click at [526, 486] on textarea at bounding box center [689, 514] width 392 height 82
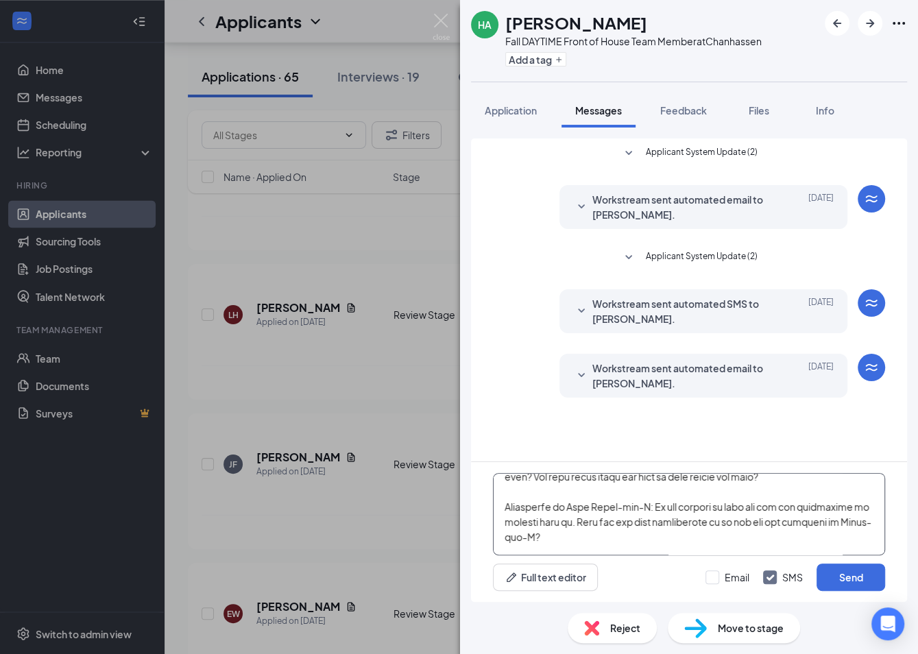
scroll to position [475, 0]
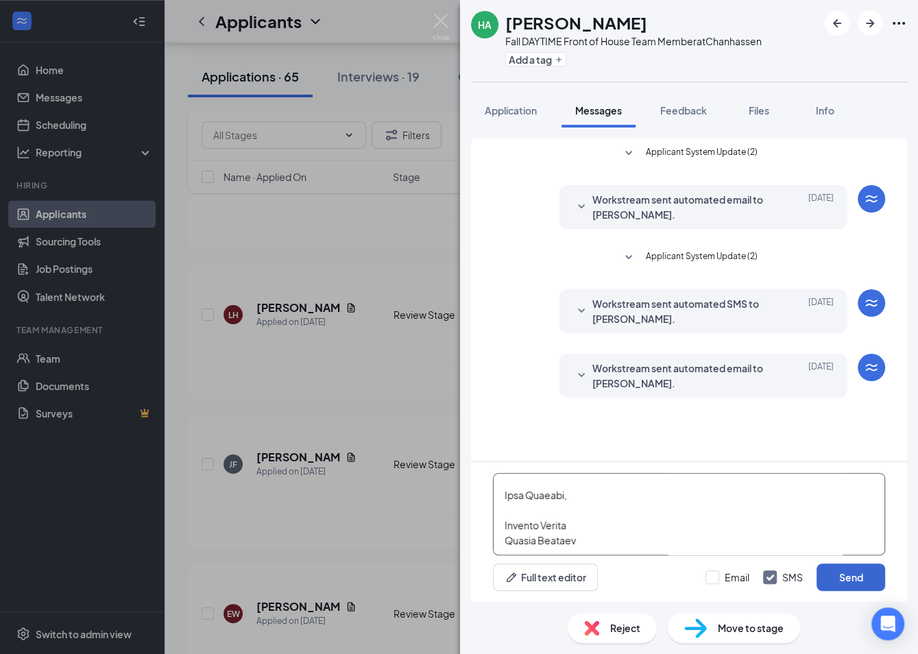
type textarea "Hello Hibaaq, First off, let me extend a warm welcome to [DEMOGRAPHIC_DATA]-fil…"
click at [855, 565] on button "Send" at bounding box center [851, 577] width 69 height 27
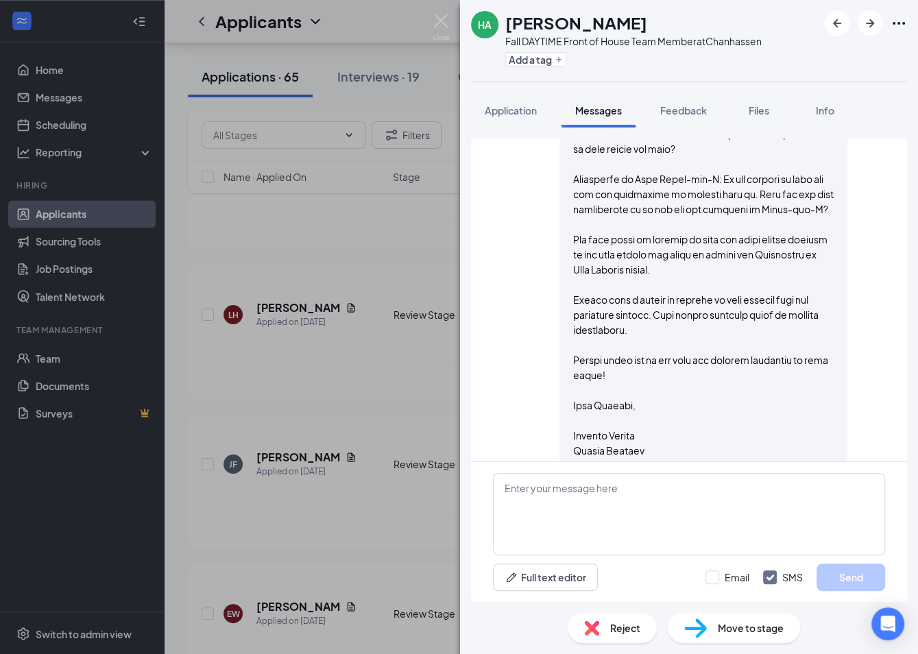
scroll to position [686, 0]
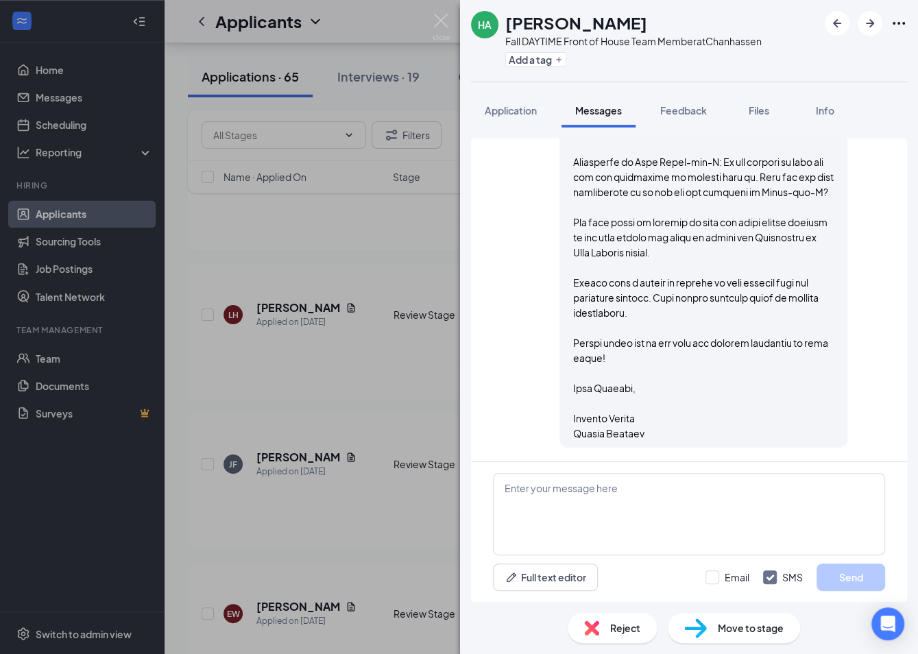
click at [379, 518] on div "HA [PERSON_NAME] Fall DAYTIME Front of House Team Member at Chanhassen Add a ta…" at bounding box center [459, 327] width 918 height 654
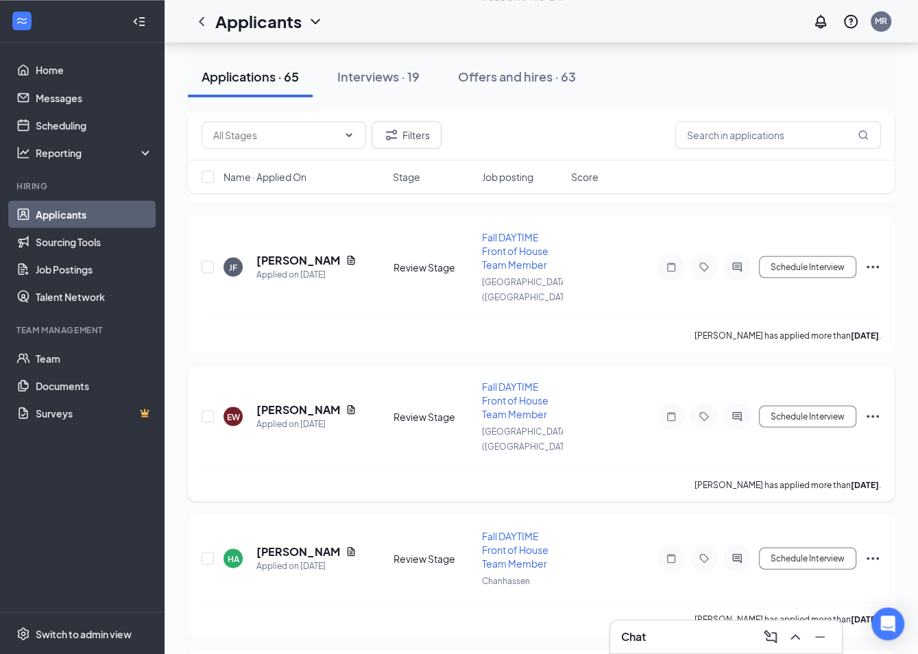
scroll to position [1757, 0]
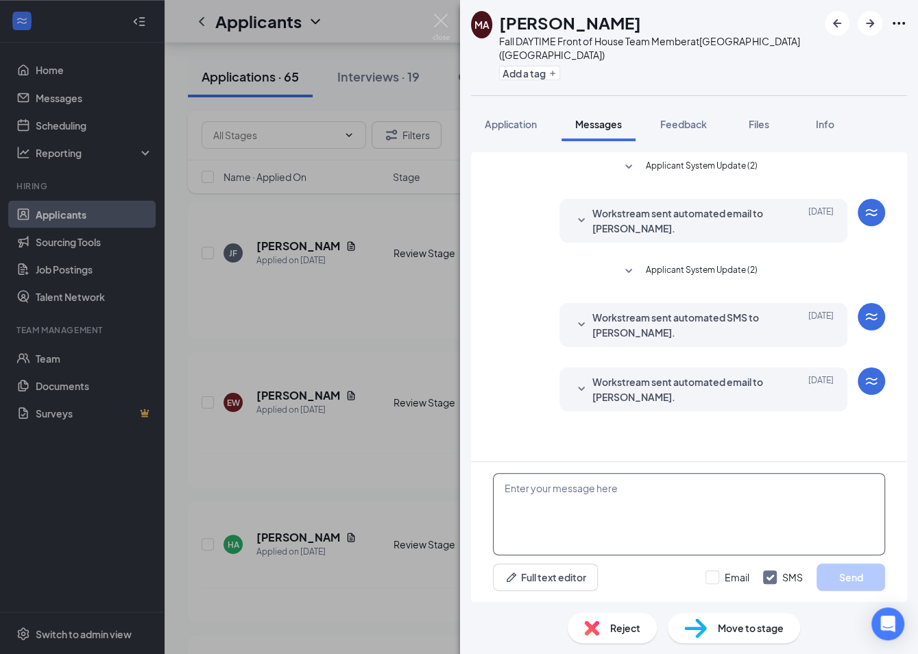
click at [613, 510] on textarea at bounding box center [689, 514] width 392 height 82
paste textarea "Hello, First off, let me extend a warm welcome to [DEMOGRAPHIC_DATA]-fil-A! We …"
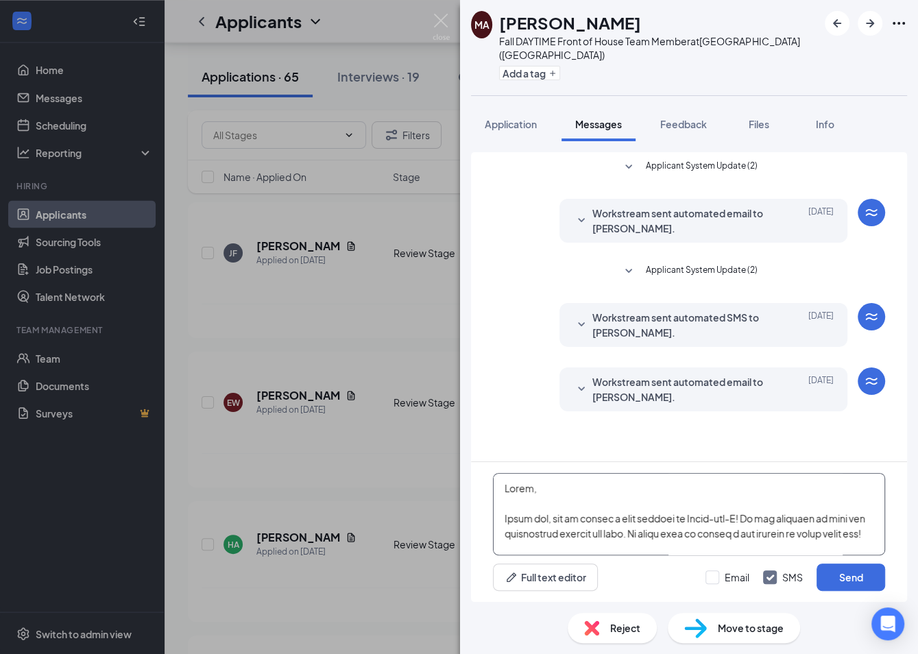
click at [523, 488] on textarea at bounding box center [689, 514] width 392 height 82
click at [527, 486] on textarea at bounding box center [689, 514] width 392 height 82
type textarea "Hello [PERSON_NAME], First off, let me extend a warm welcome to [DEMOGRAPHIC_DA…"
click at [876, 573] on button "Send" at bounding box center [851, 577] width 69 height 27
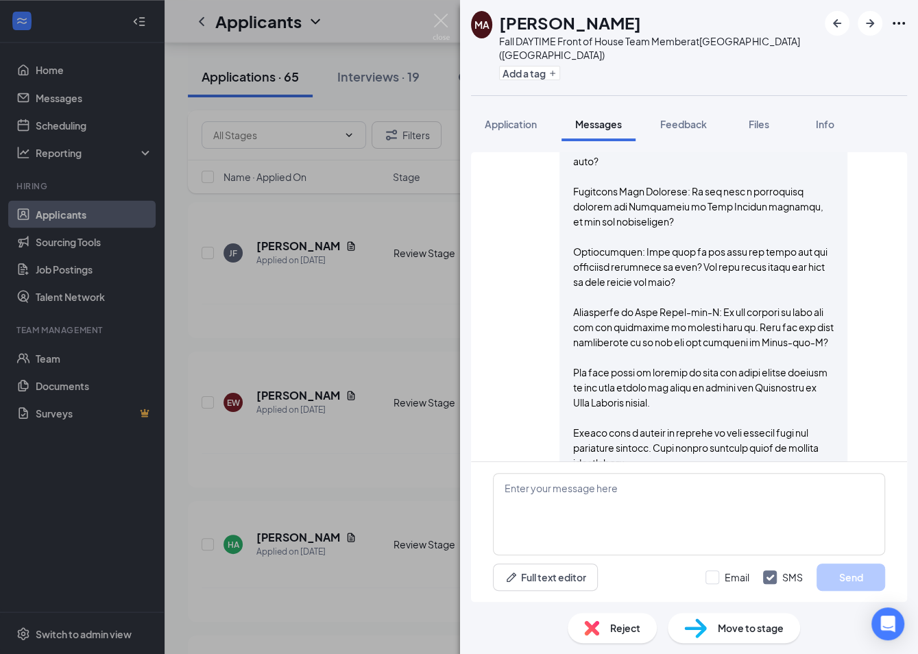
scroll to position [685, 0]
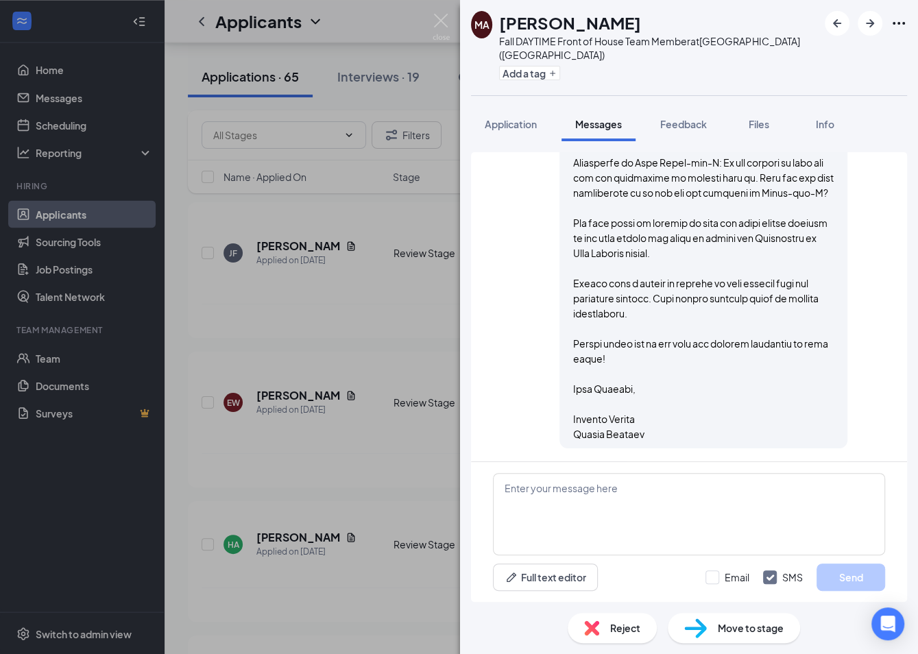
click at [344, 503] on div "MA [PERSON_NAME] Fall DAYTIME Front of House Team Member at [GEOGRAPHIC_DATA] (…" at bounding box center [459, 327] width 918 height 654
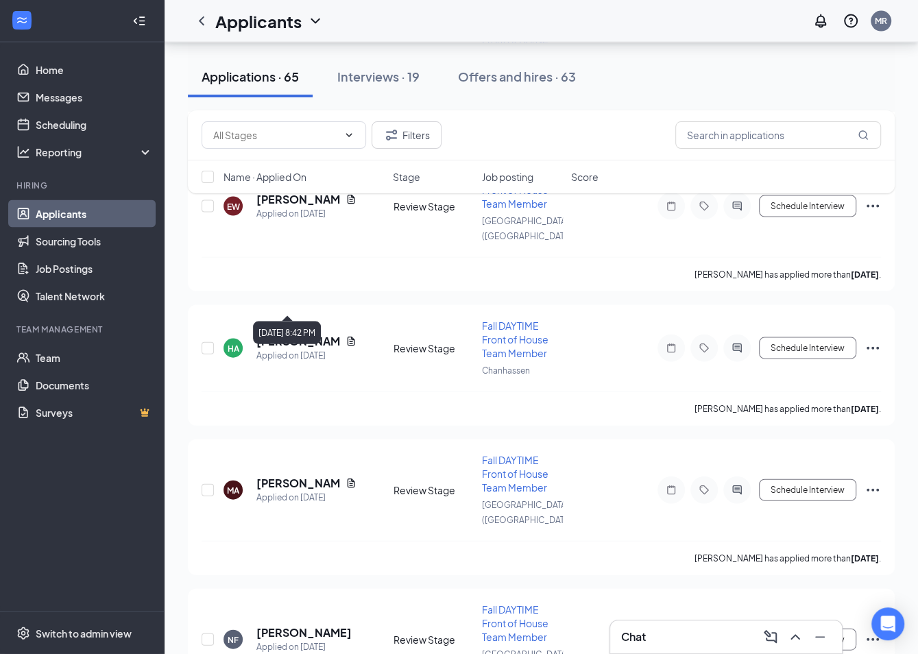
scroll to position [1990, 0]
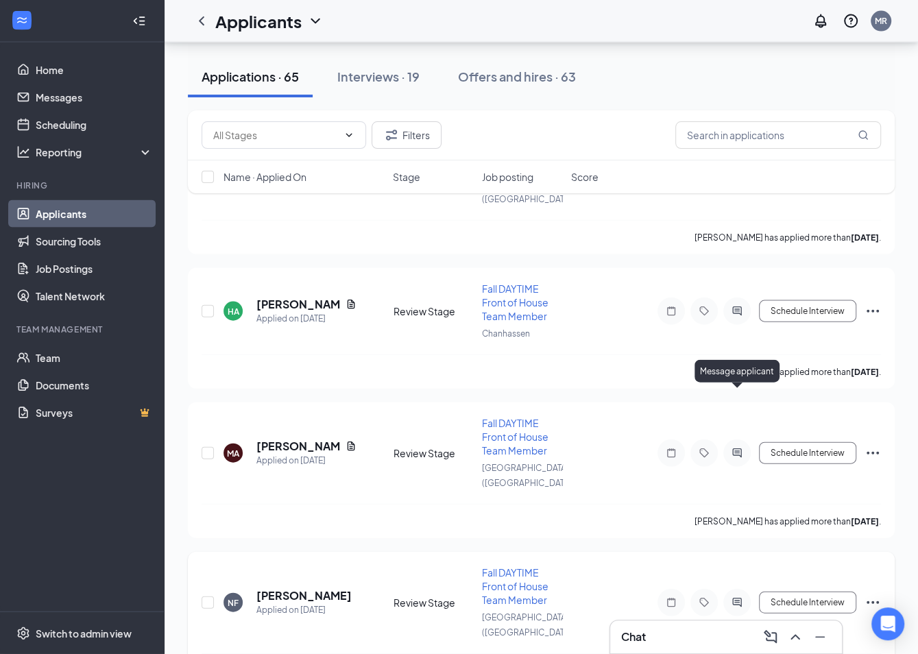
click at [733, 597] on icon "ActiveChat" at bounding box center [737, 602] width 16 height 11
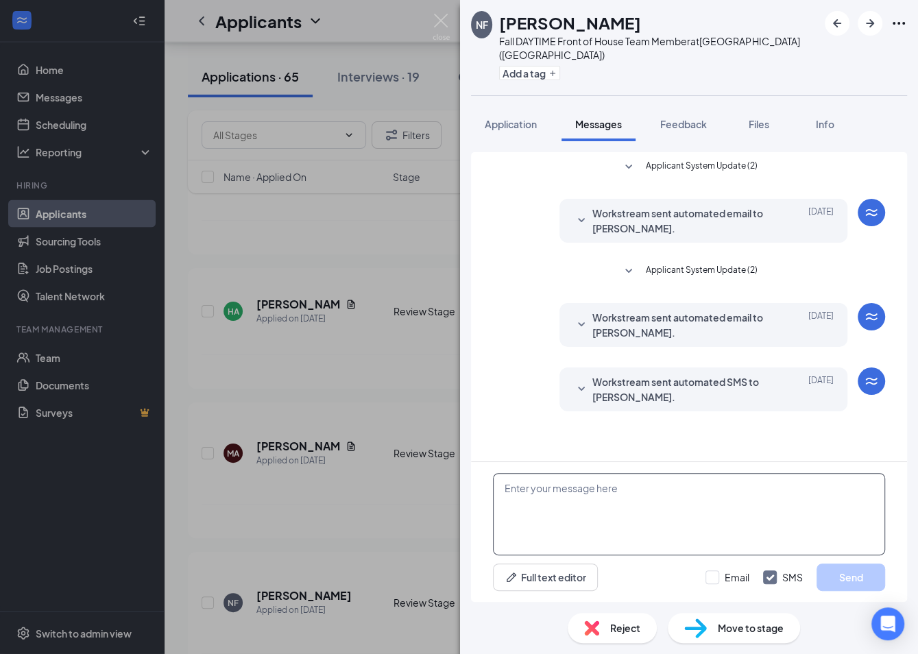
click at [554, 522] on textarea at bounding box center [689, 514] width 392 height 82
paste textarea "Hello, First off, let me extend a warm welcome to [DEMOGRAPHIC_DATA]-fil-A! We …"
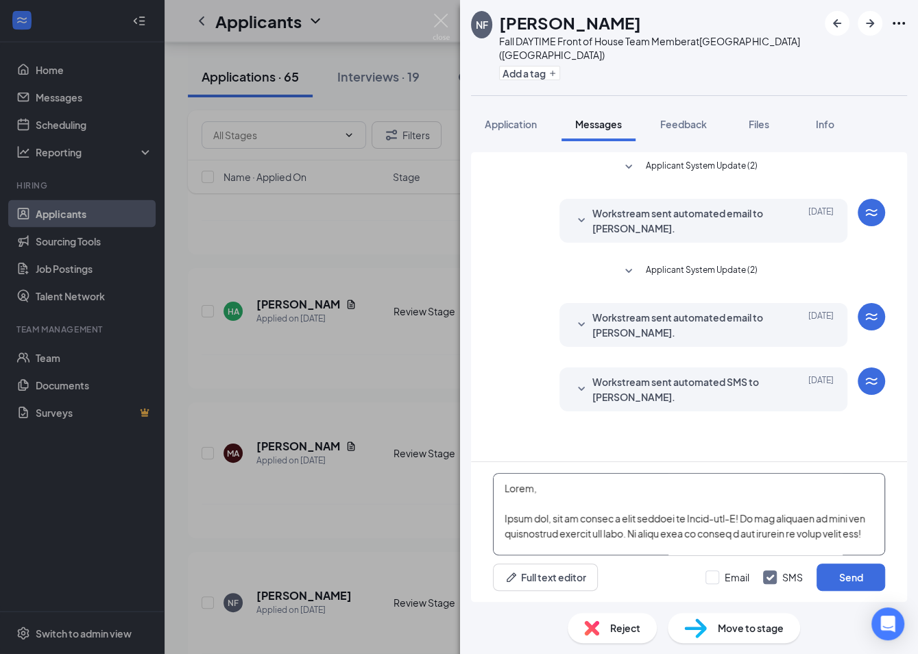
click at [525, 486] on textarea at bounding box center [689, 514] width 392 height 82
type textarea "Hello [PERSON_NAME], First off, let me extend a warm welcome to [DEMOGRAPHIC_DA…"
click at [867, 582] on button "Send" at bounding box center [851, 577] width 69 height 27
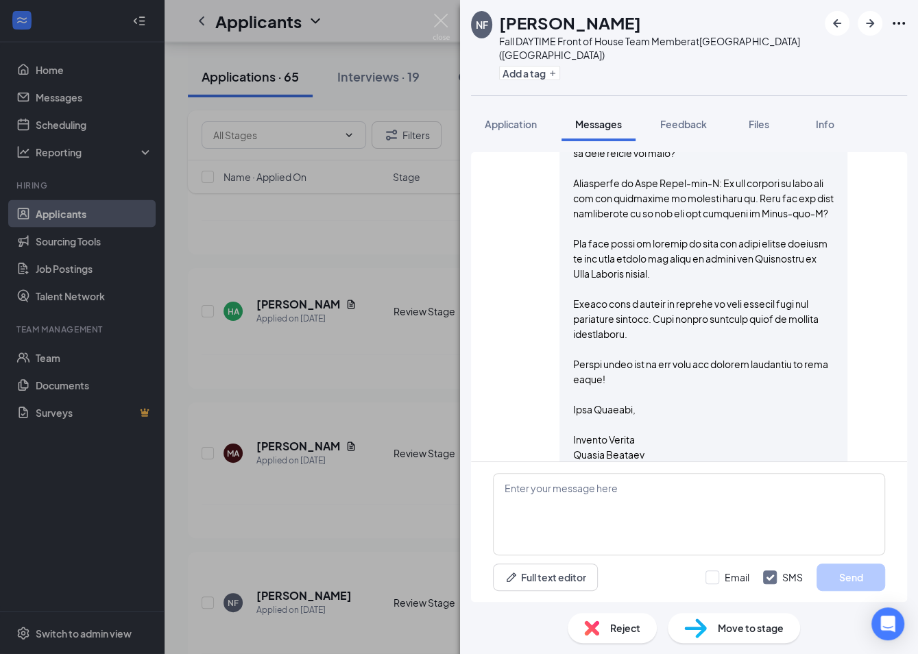
scroll to position [686, 0]
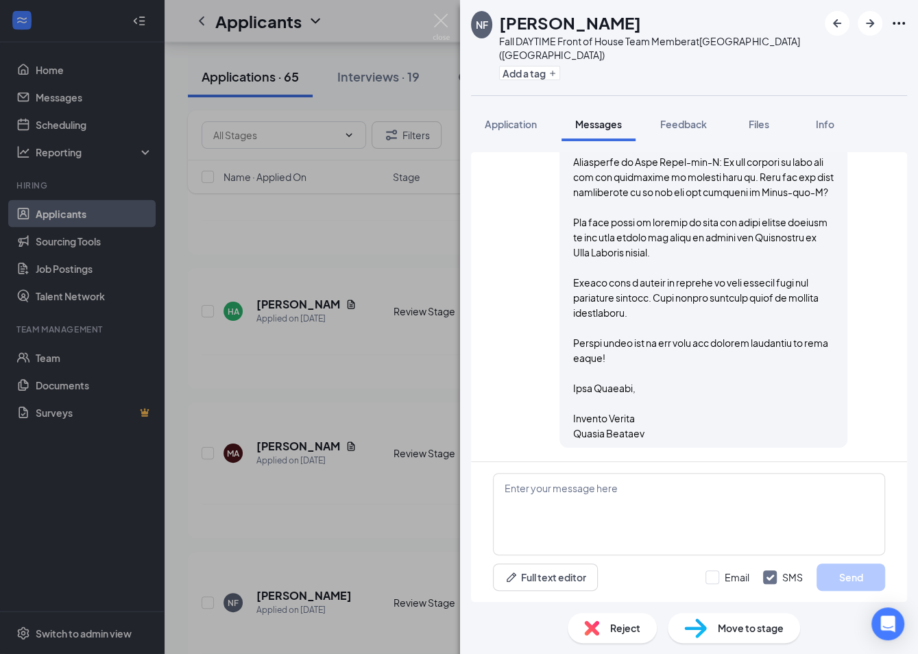
click at [359, 484] on div "NF [PERSON_NAME] Fall DAYTIME Front of House Team Member at [GEOGRAPHIC_DATA] (…" at bounding box center [459, 327] width 918 height 654
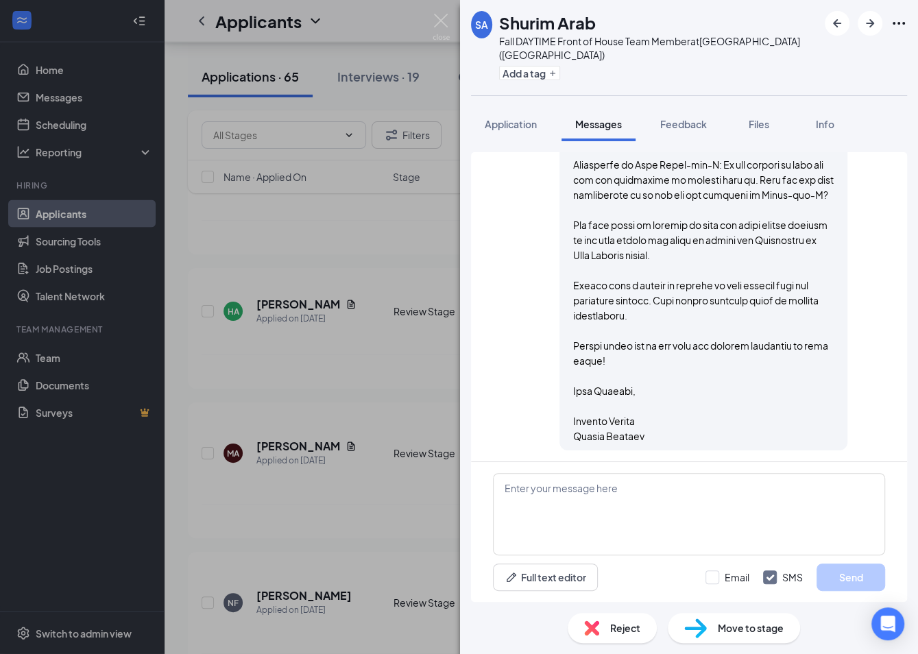
scroll to position [686, 0]
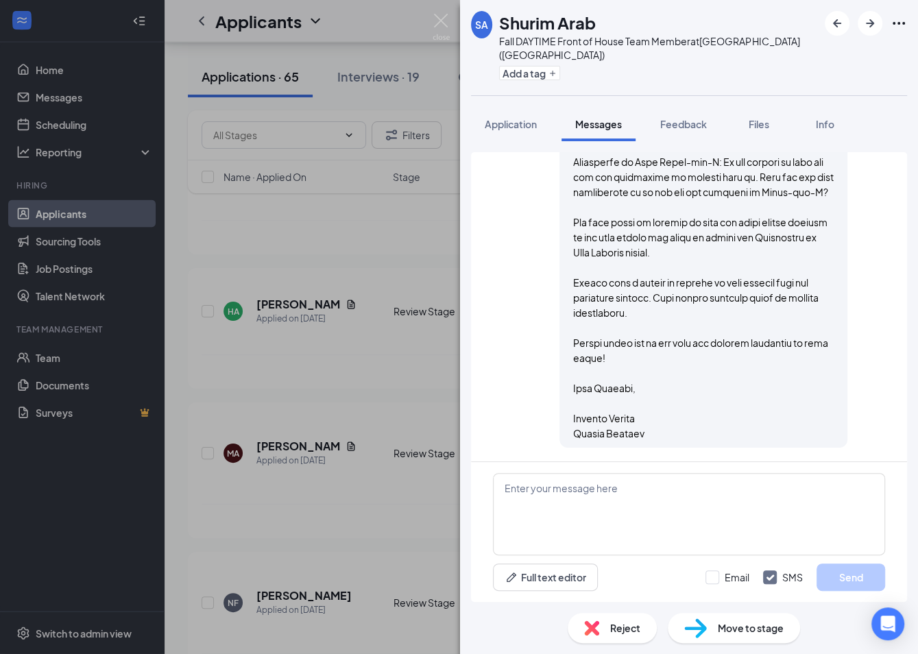
click at [347, 473] on div "SA Shurim Arab Fall DAYTIME Front of House Team Member at [GEOGRAPHIC_DATA] ([G…" at bounding box center [459, 327] width 918 height 654
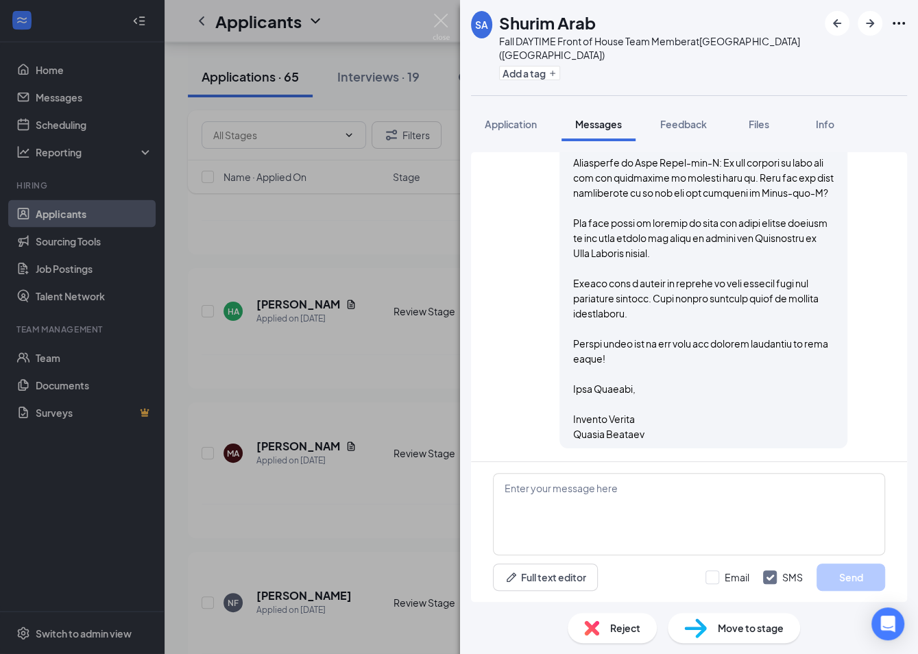
scroll to position [686, 0]
click at [295, 449] on div "SA Shurim Arab Fall DAYTIME Front of House Team Member at [GEOGRAPHIC_DATA] ([G…" at bounding box center [459, 327] width 918 height 654
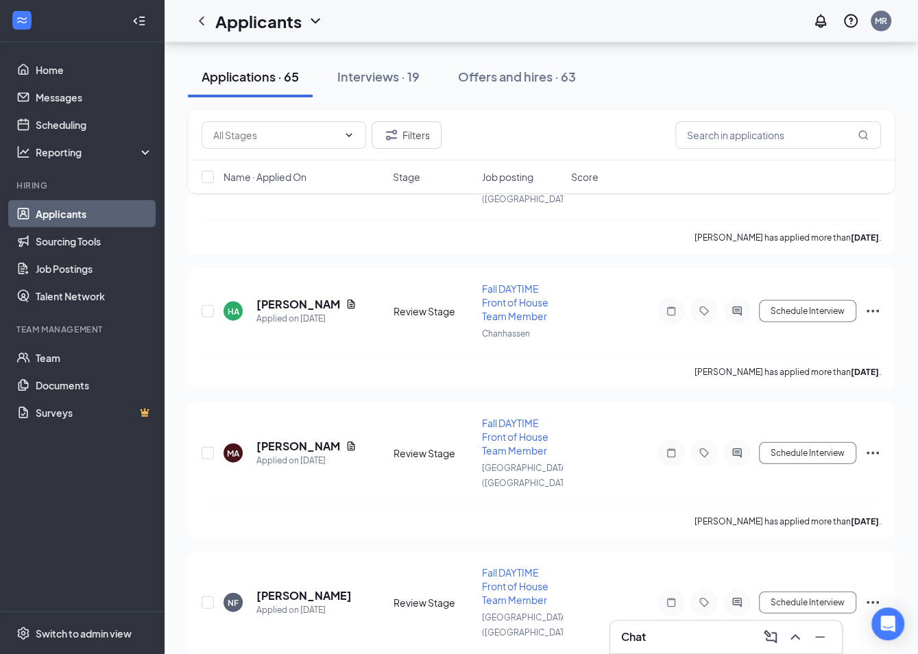
scroll to position [2131, 0]
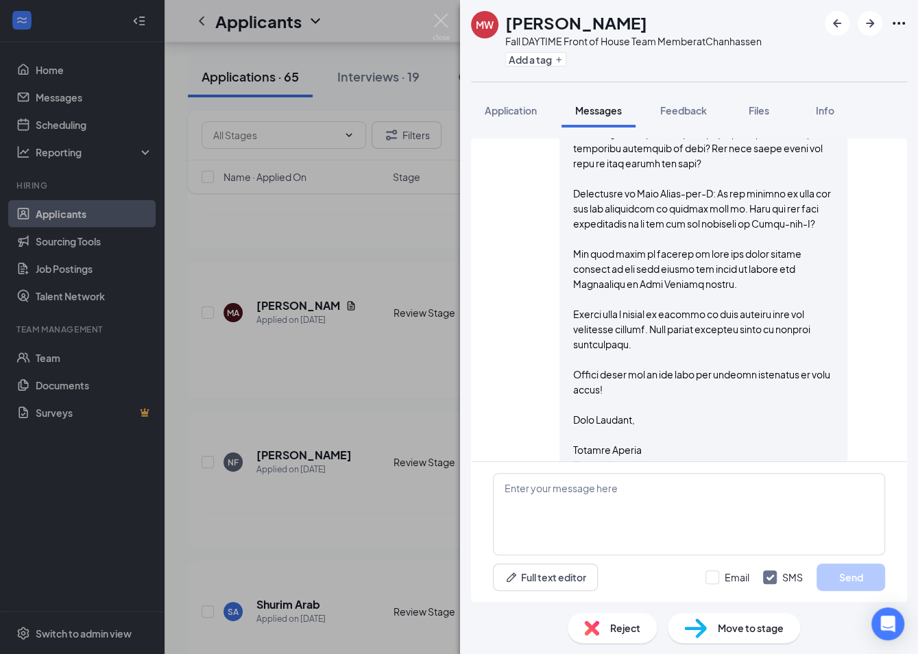
scroll to position [686, 0]
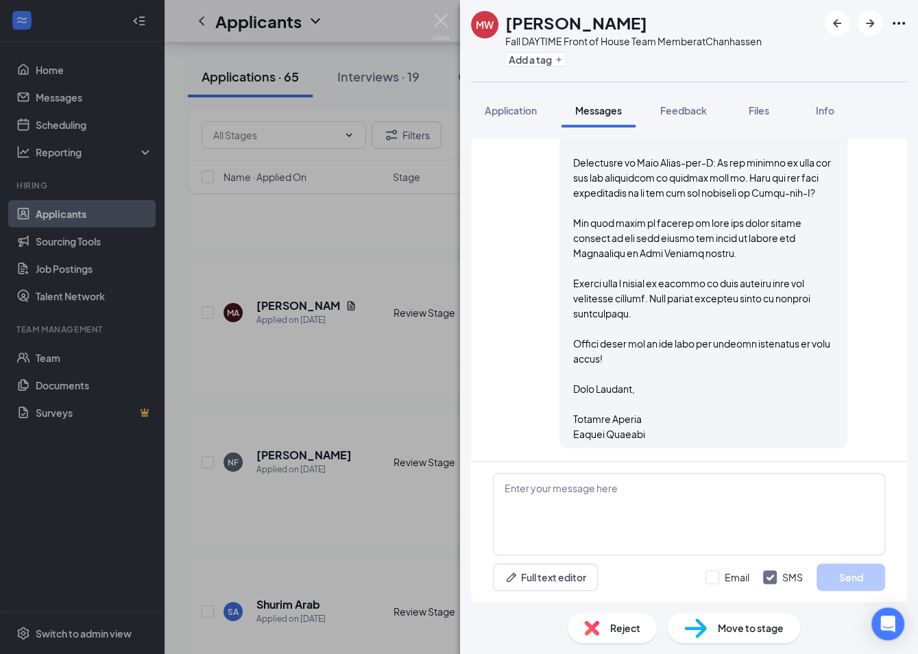
click at [265, 482] on div "MW [PERSON_NAME] Fall DAYTIME Front of House Team Member at Chanhassen Add a ta…" at bounding box center [459, 327] width 918 height 654
